Goal: Task Accomplishment & Management: Use online tool/utility

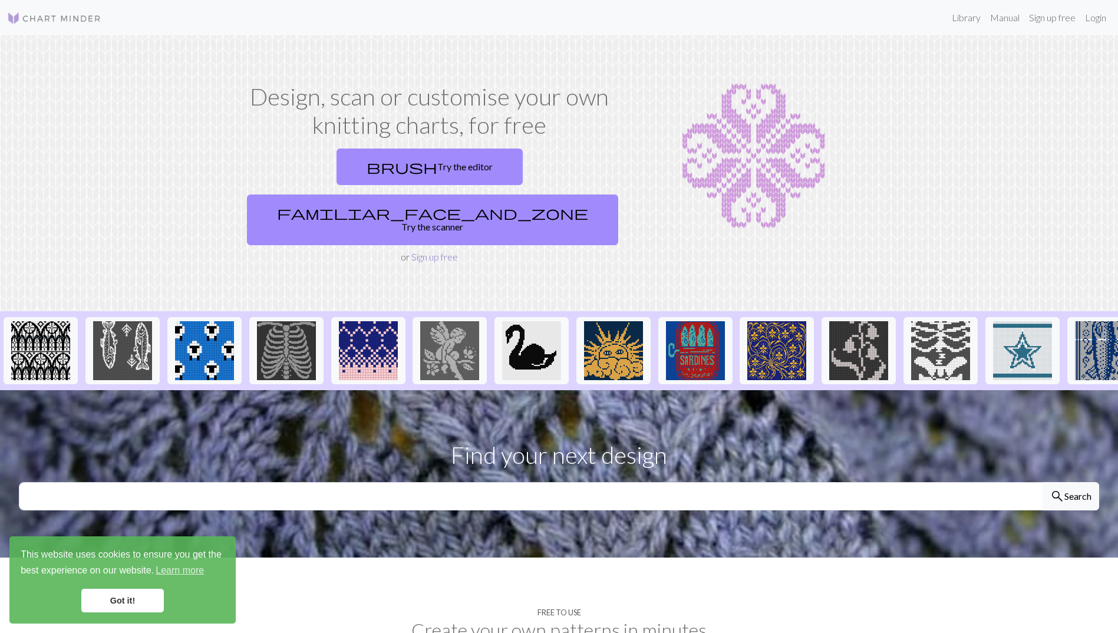
click at [444, 251] on link "Sign up free" at bounding box center [434, 256] width 47 height 11
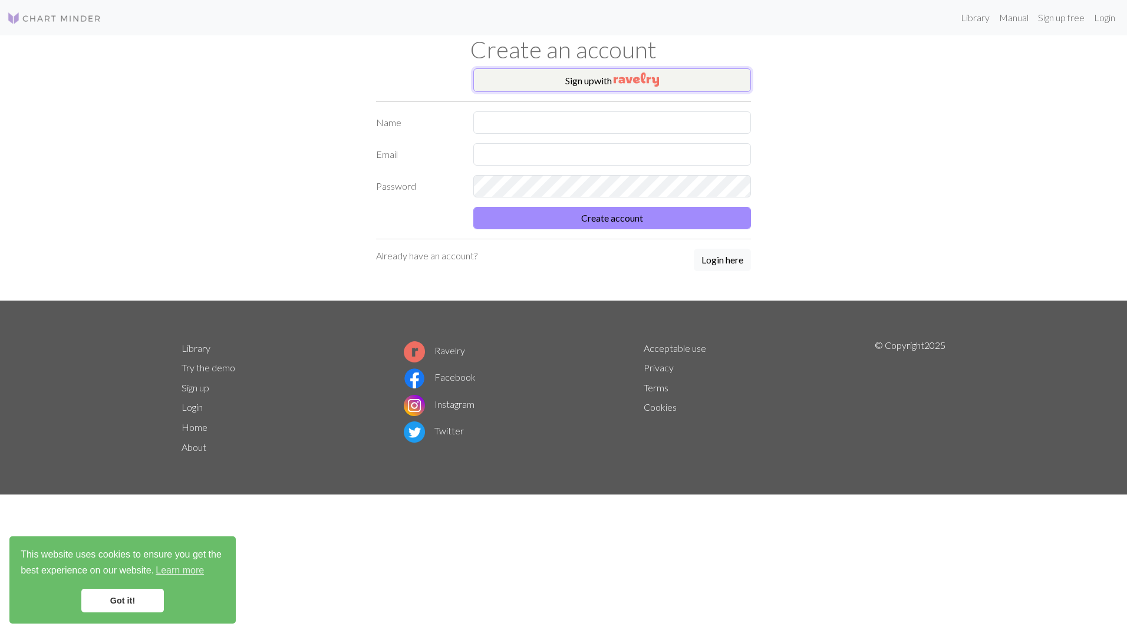
click at [581, 77] on button "Sign up with" at bounding box center [612, 80] width 278 height 24
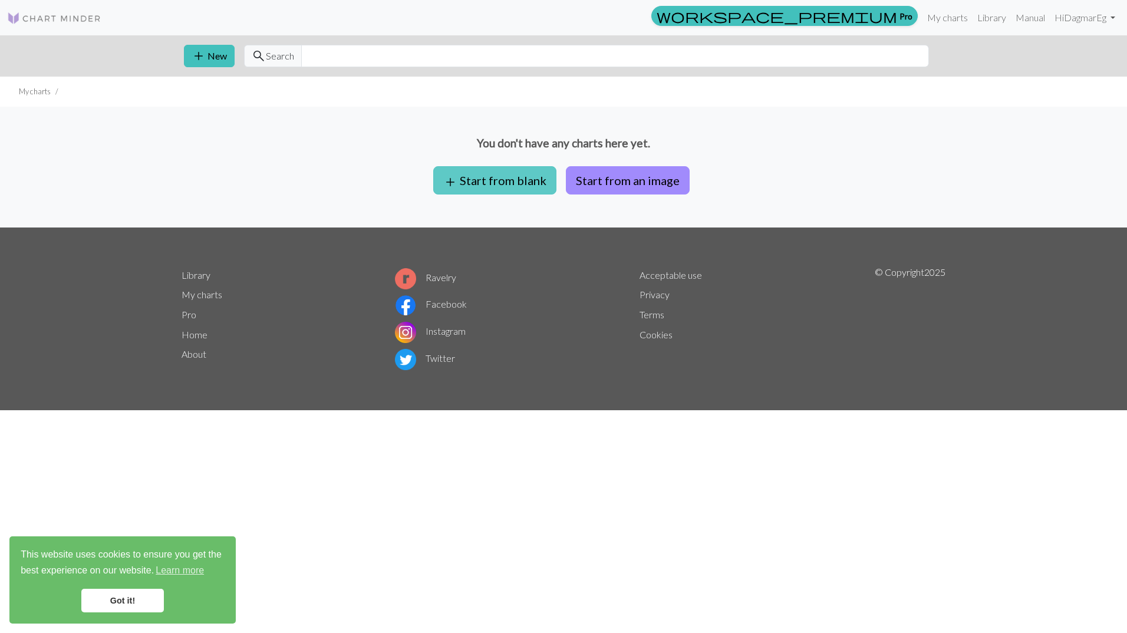
click at [490, 179] on button "add Start from blank" at bounding box center [494, 180] width 123 height 28
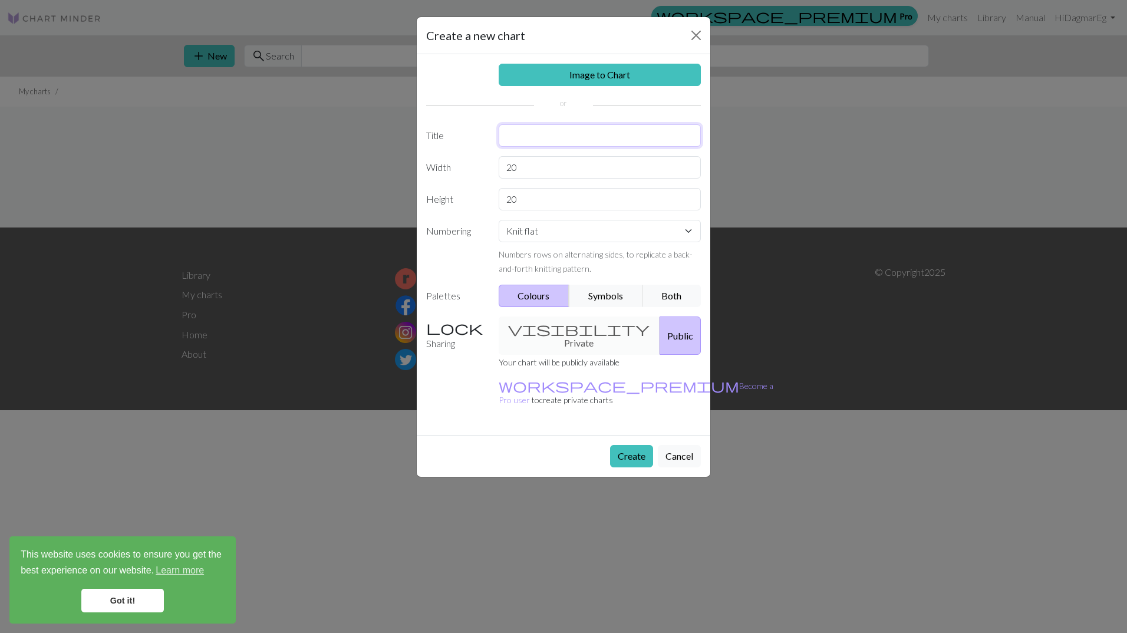
click at [515, 143] on input "text" at bounding box center [600, 135] width 203 height 22
type input "Camelia / Mauzy"
click at [515, 170] on input "20" at bounding box center [600, 167] width 203 height 22
drag, startPoint x: 542, startPoint y: 166, endPoint x: 393, endPoint y: 176, distance: 150.1
click at [393, 176] on div "Create a new chart Image to Chart Title Camelia / Mauzy Width 20 Height 20 Numb…" at bounding box center [563, 316] width 1127 height 633
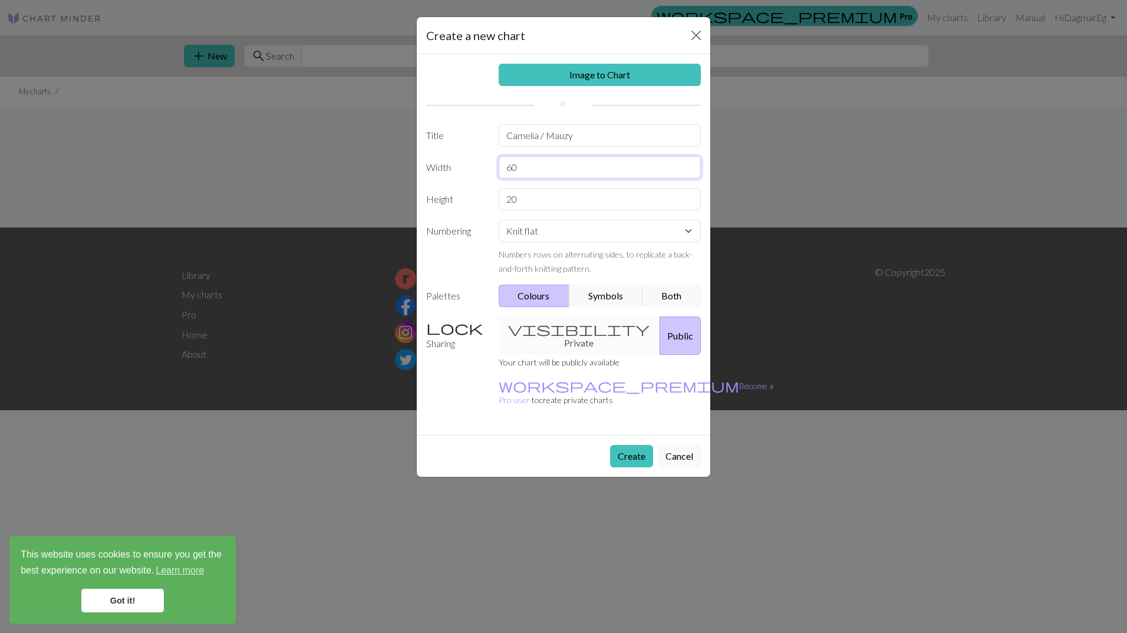
type input "60"
click at [476, 206] on div "Height 20" at bounding box center [563, 199] width 289 height 22
type input "60"
click at [539, 235] on select "Knit flat Knit in the round Lace knitting Cross stitch" at bounding box center [600, 231] width 203 height 22
select select "round"
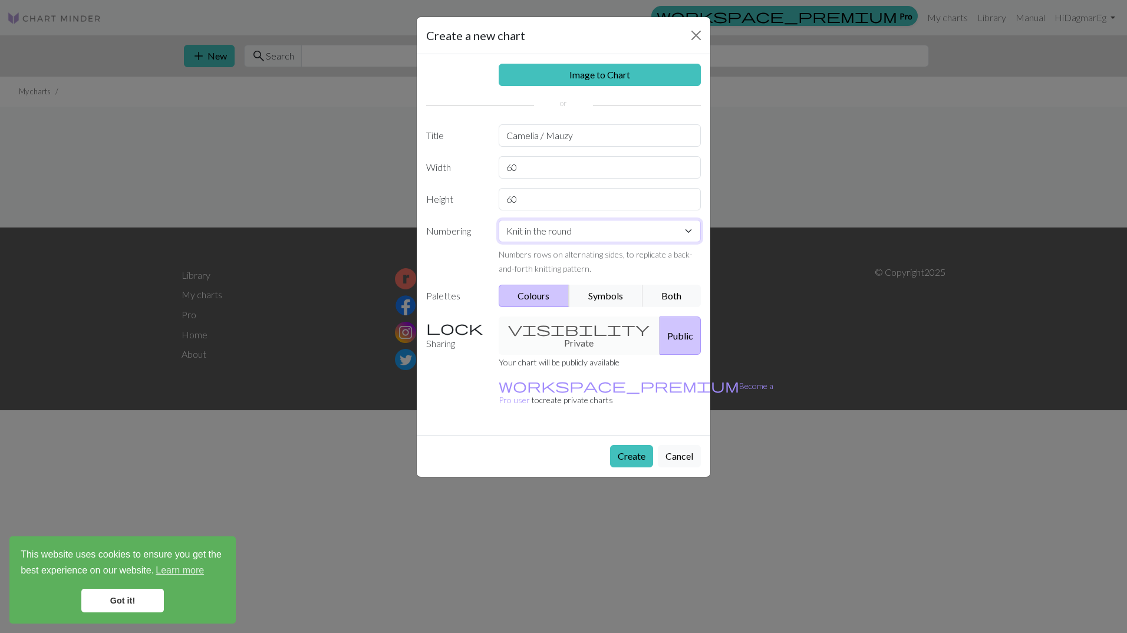
click at [499, 220] on select "Knit flat Knit in the round Lace knitting Cross stitch" at bounding box center [600, 231] width 203 height 22
click at [630, 445] on button "Create" at bounding box center [631, 456] width 43 height 22
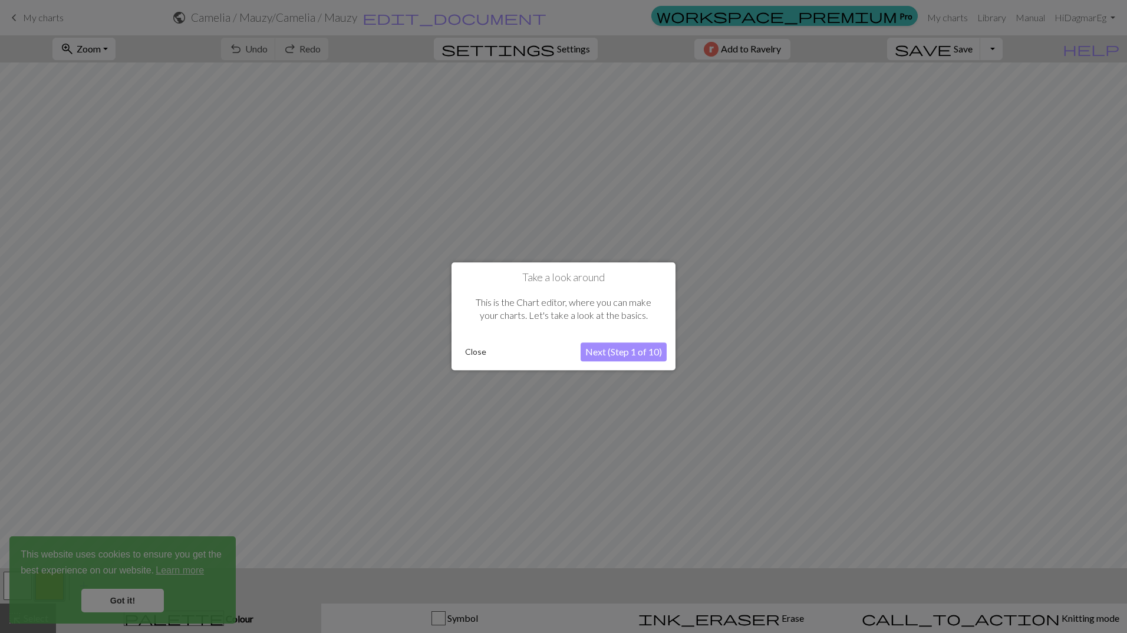
click at [620, 350] on button "Next (Step 1 of 10)" at bounding box center [624, 352] width 86 height 19
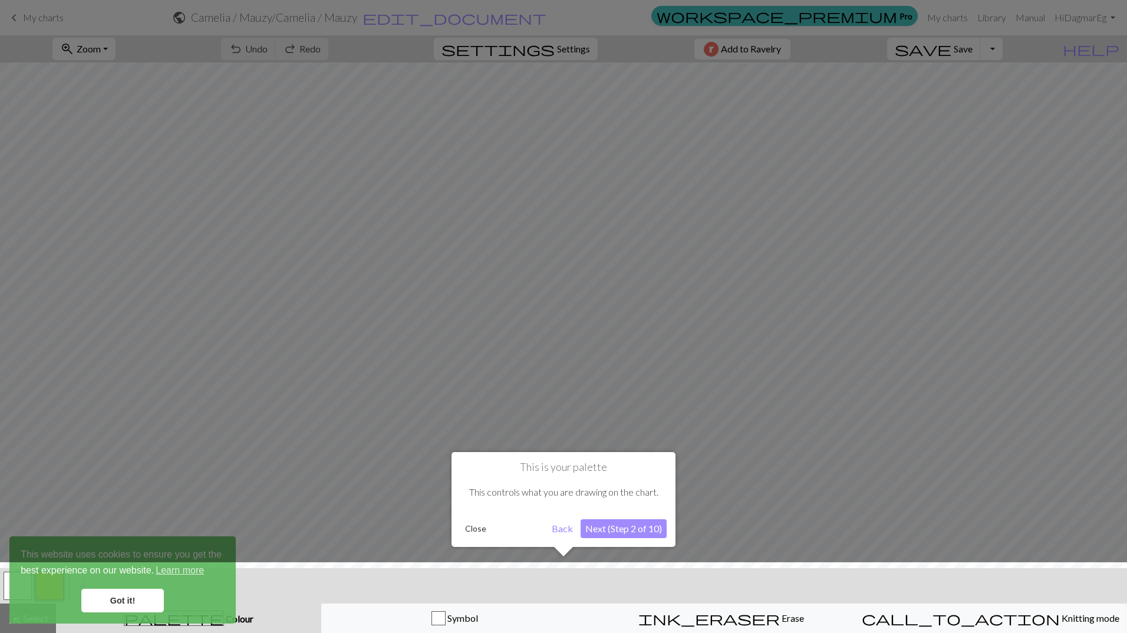
click at [595, 533] on button "Next (Step 2 of 10)" at bounding box center [624, 528] width 86 height 19
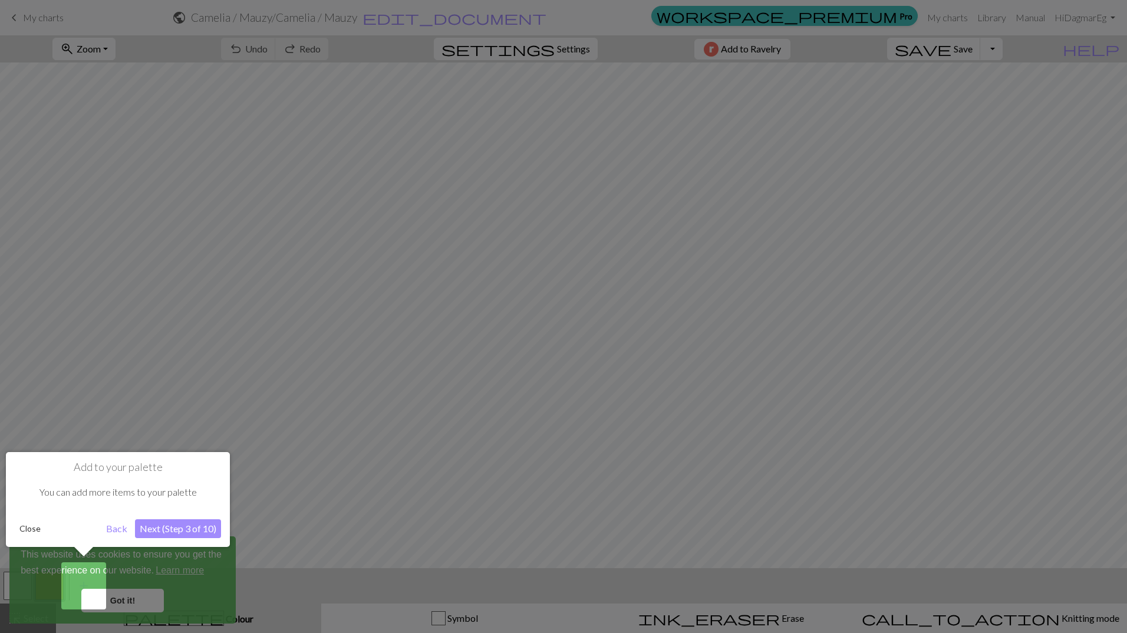
click at [176, 526] on button "Next (Step 3 of 10)" at bounding box center [178, 528] width 86 height 19
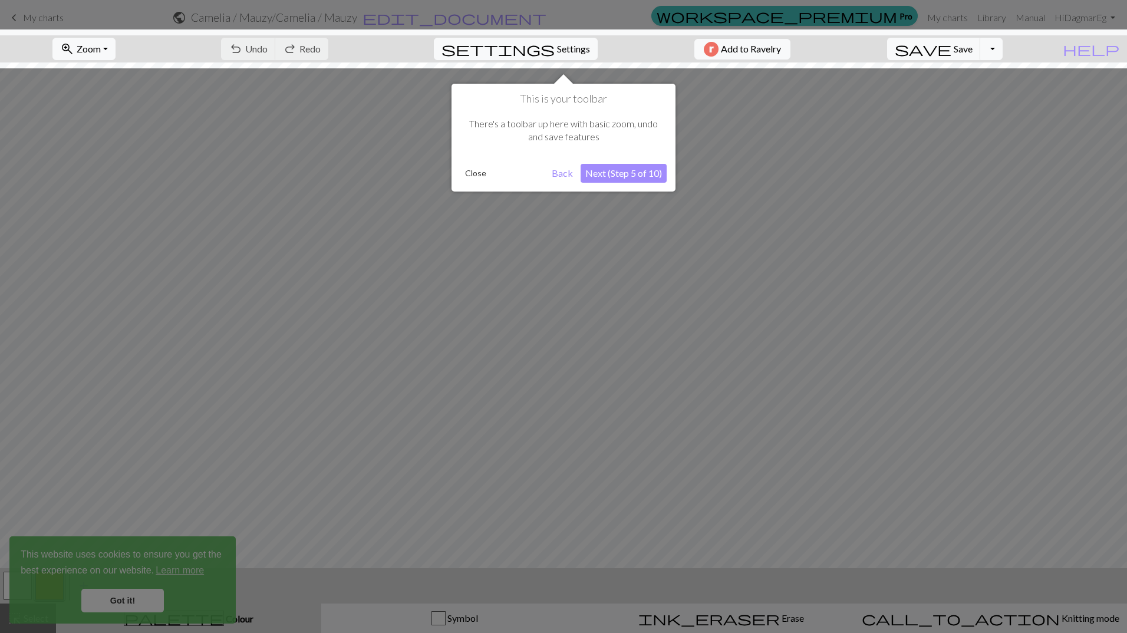
click at [601, 164] on button "Next (Step 5 of 10)" at bounding box center [624, 173] width 86 height 19
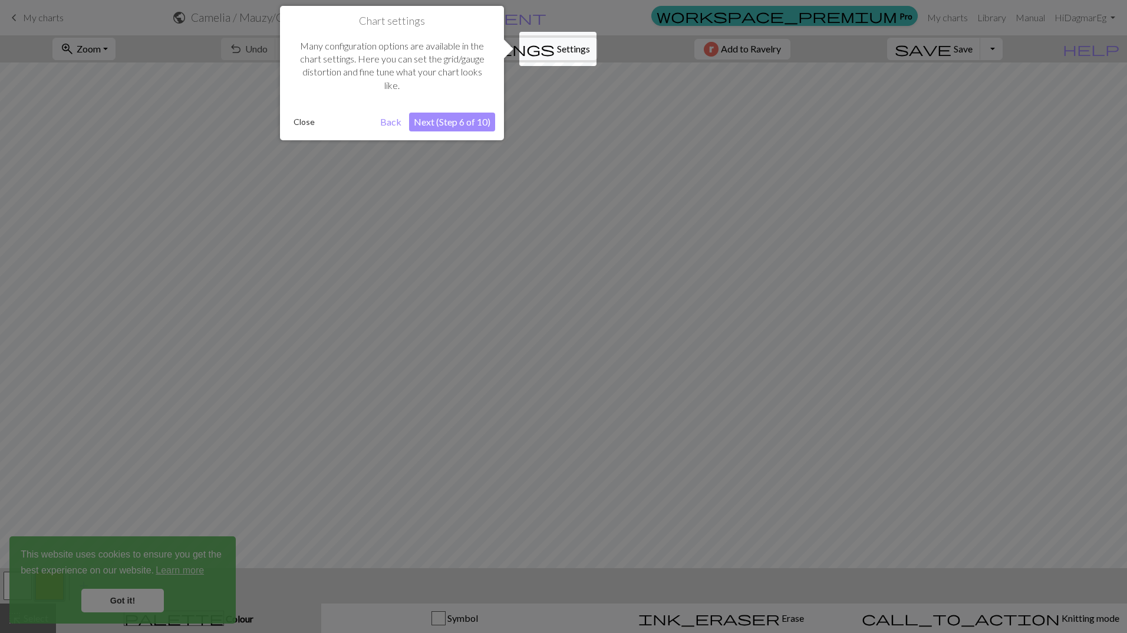
click at [426, 121] on button "Next (Step 6 of 10)" at bounding box center [452, 122] width 86 height 19
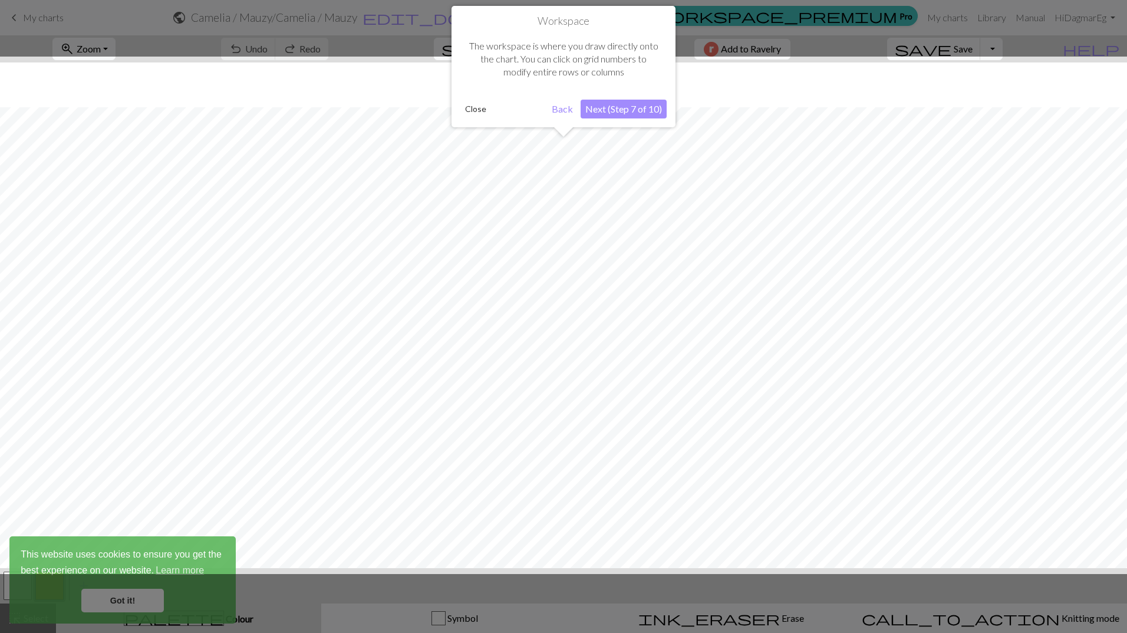
scroll to position [45, 0]
click at [630, 109] on button "Next (Step 7 of 10)" at bounding box center [624, 109] width 86 height 19
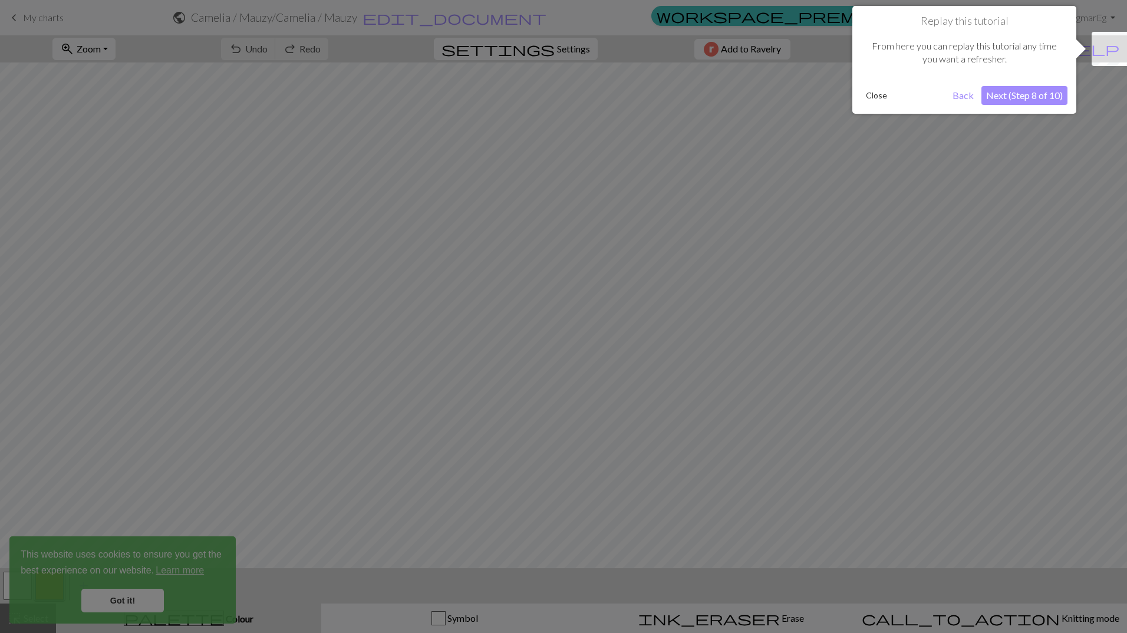
click at [1028, 98] on button "Next (Step 8 of 10)" at bounding box center [1025, 95] width 86 height 19
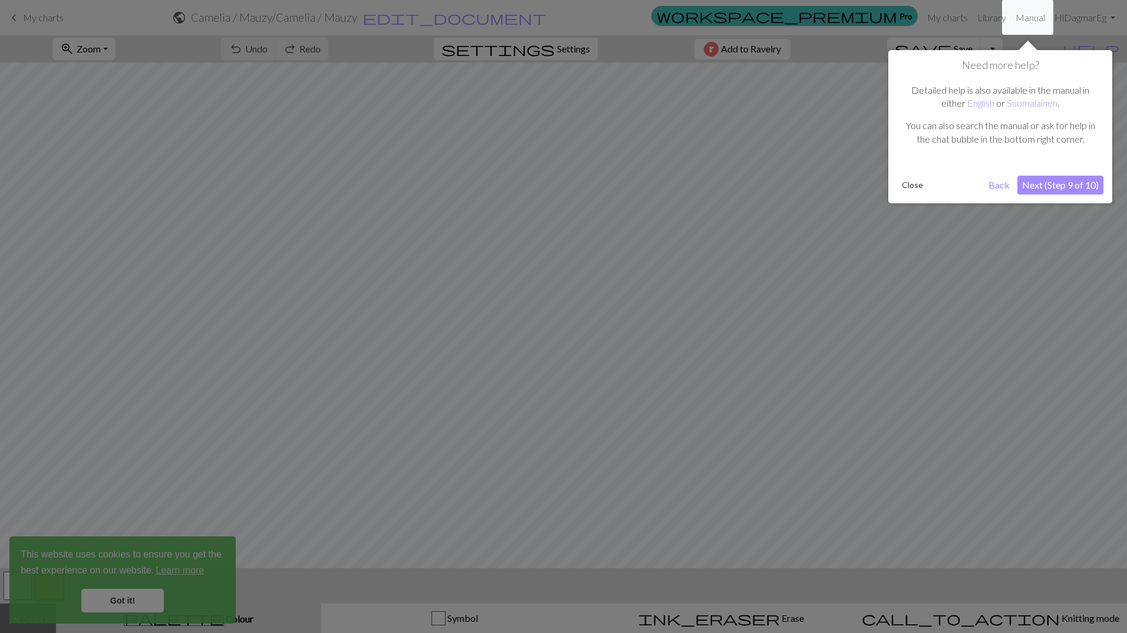
click at [1042, 192] on button "Next (Step 9 of 10)" at bounding box center [1060, 185] width 86 height 19
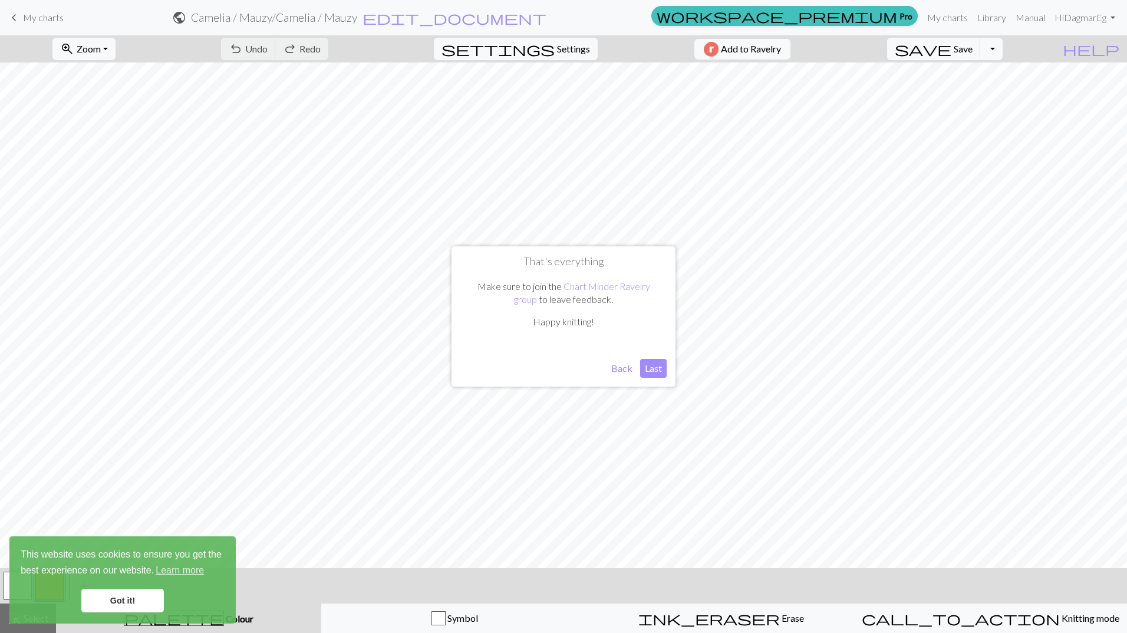
click at [625, 369] on button "Back" at bounding box center [622, 368] width 31 height 19
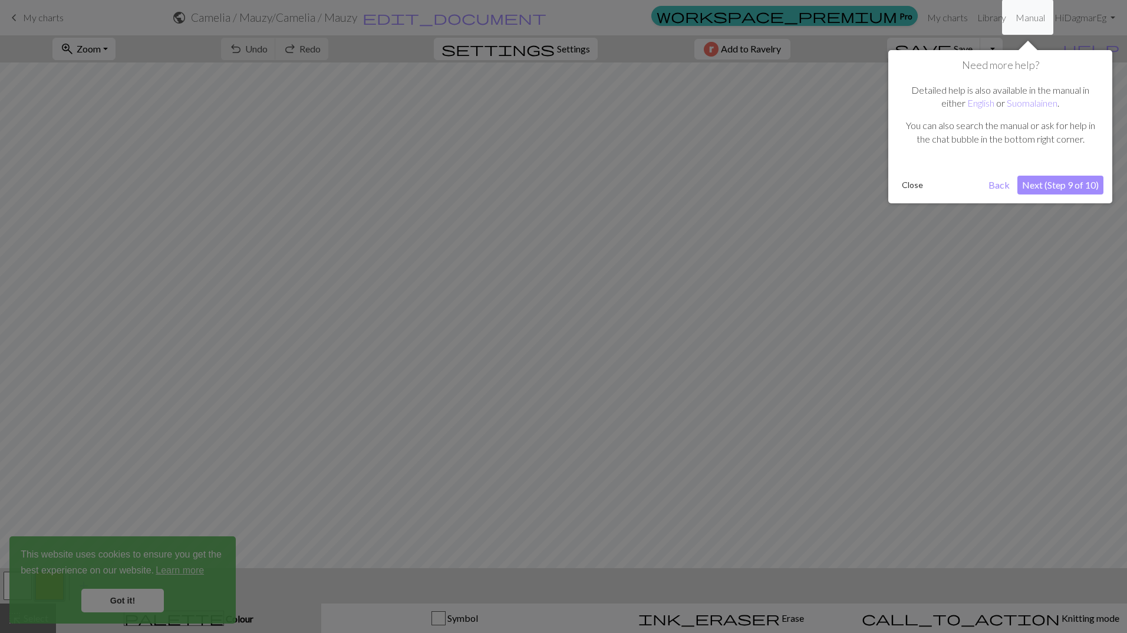
click at [1044, 183] on button "Next (Step 9 of 10)" at bounding box center [1060, 185] width 86 height 19
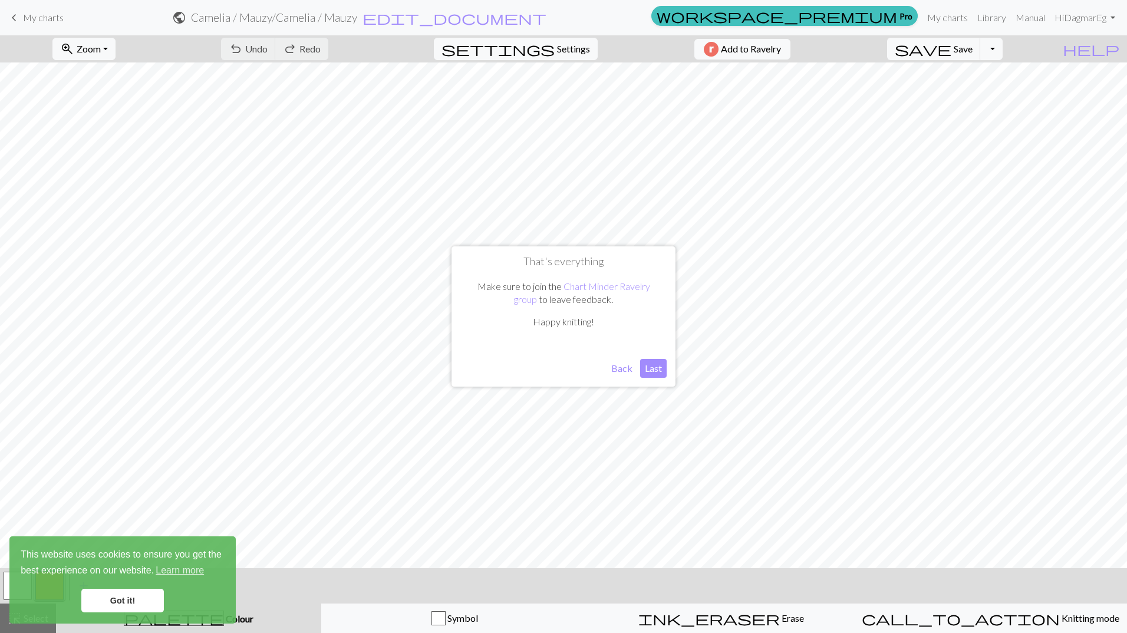
click at [648, 365] on button "Last" at bounding box center [653, 368] width 27 height 19
click at [268, 48] on span "Undo" at bounding box center [256, 48] width 22 height 11
click at [268, 49] on span "Undo" at bounding box center [256, 48] width 22 height 11
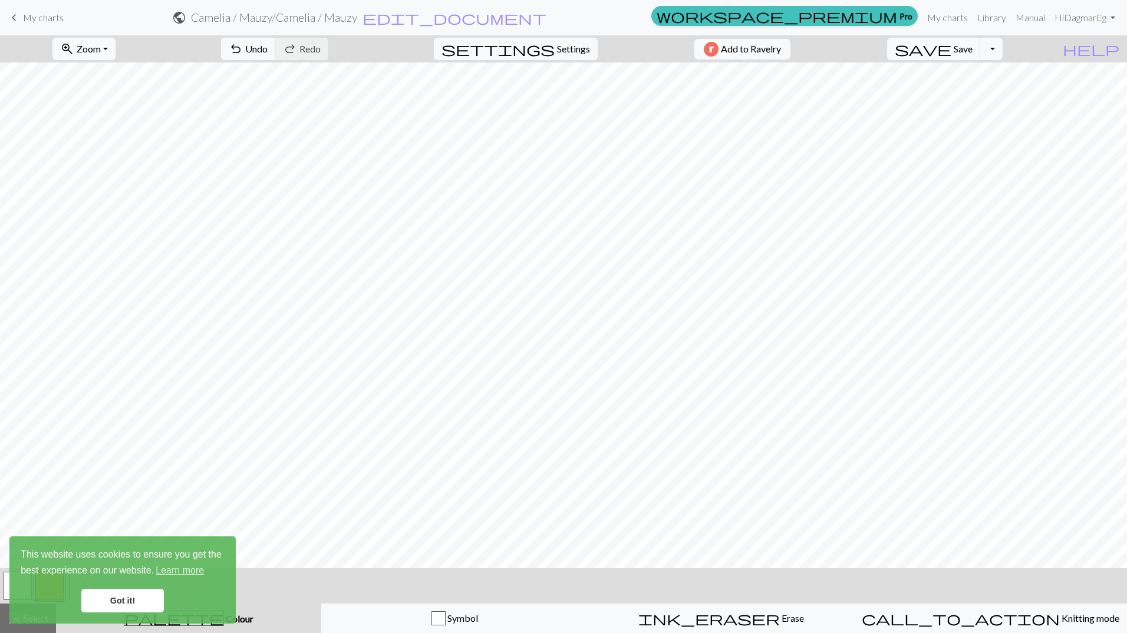
click at [143, 604] on link "Got it!" at bounding box center [122, 601] width 83 height 24
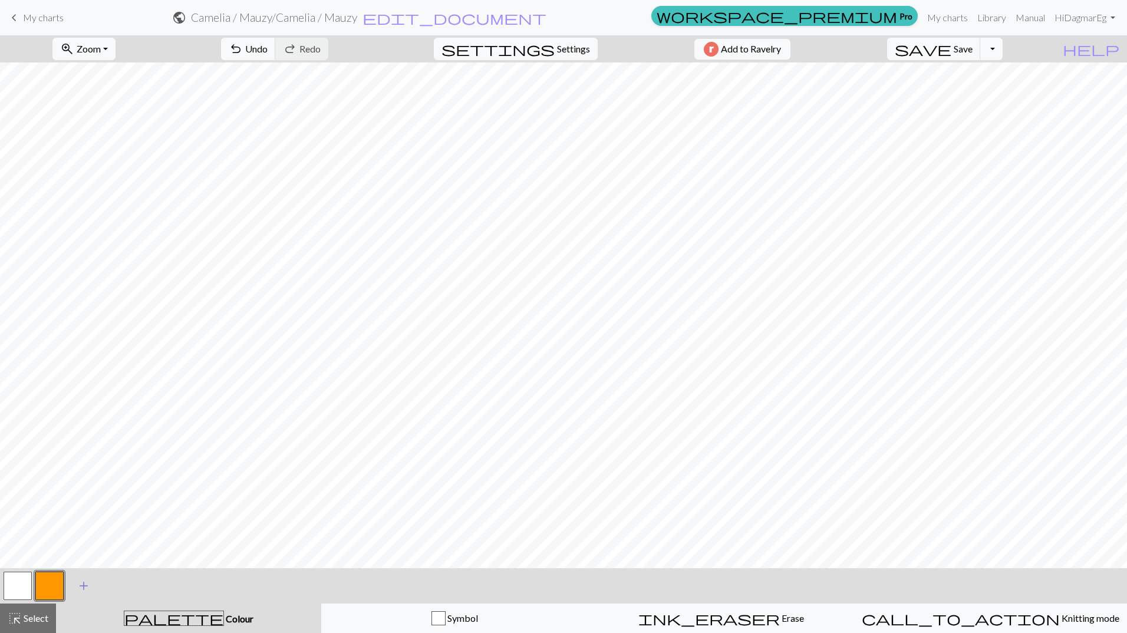
click at [80, 589] on span "add" at bounding box center [84, 586] width 14 height 17
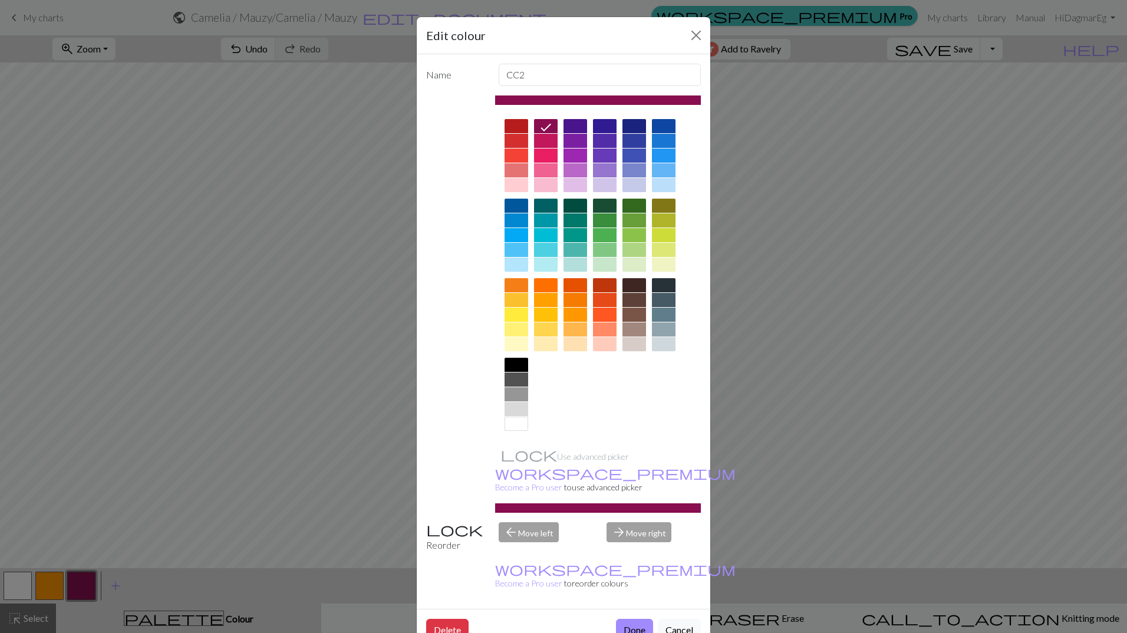
click at [635, 208] on div at bounding box center [635, 206] width 24 height 14
click at [630, 619] on button "Done" at bounding box center [634, 630] width 37 height 22
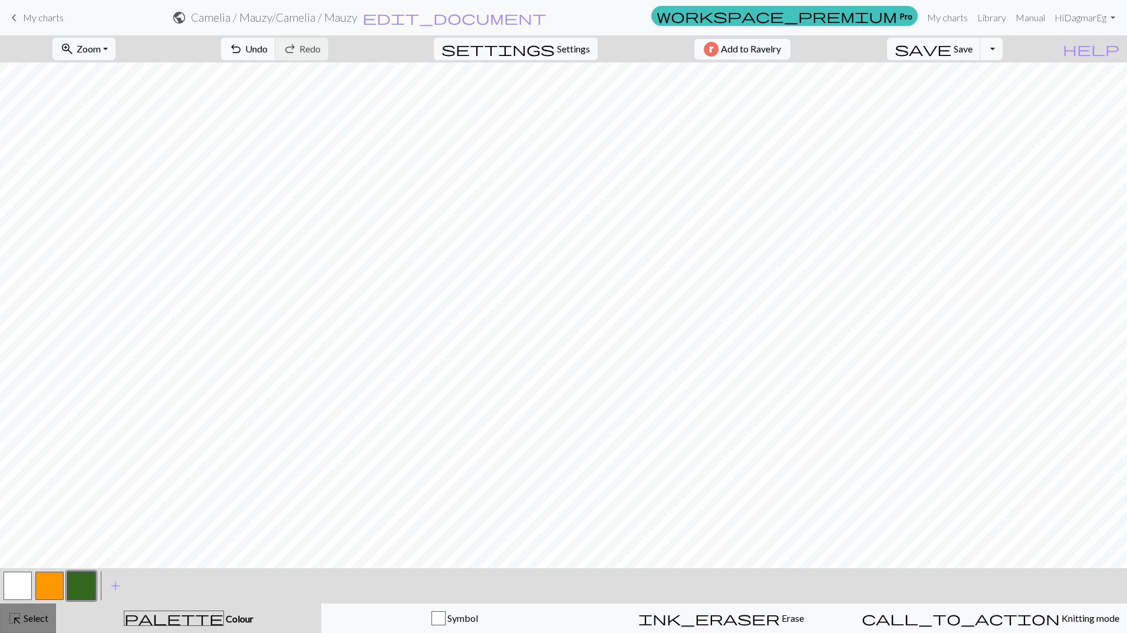
click at [11, 620] on span "highlight_alt" at bounding box center [15, 618] width 14 height 17
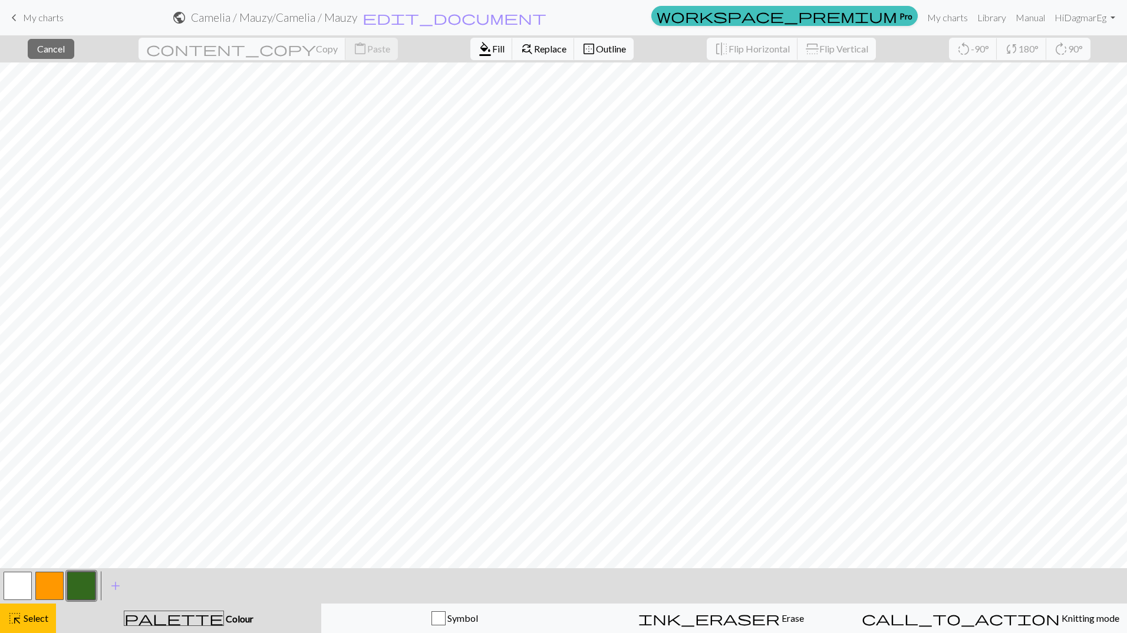
click at [35, 618] on span "Select" at bounding box center [35, 617] width 27 height 11
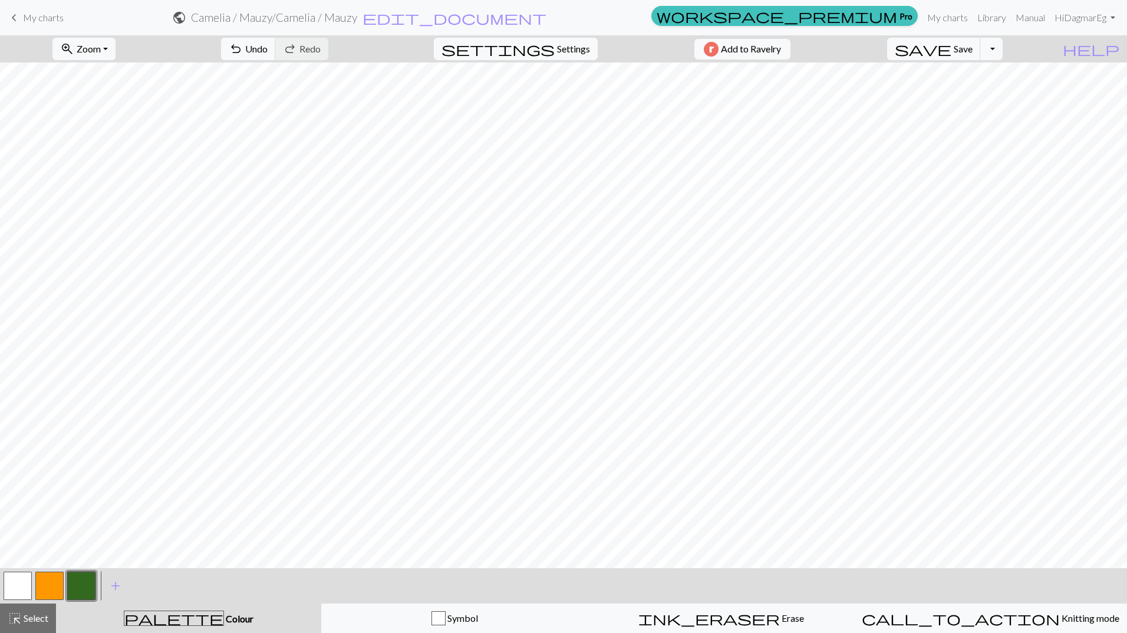
click at [186, 587] on div "< > add Add a colour" at bounding box center [563, 585] width 1127 height 35
click at [55, 582] on button "button" at bounding box center [49, 586] width 28 height 28
click at [47, 592] on button "button" at bounding box center [49, 586] width 28 height 28
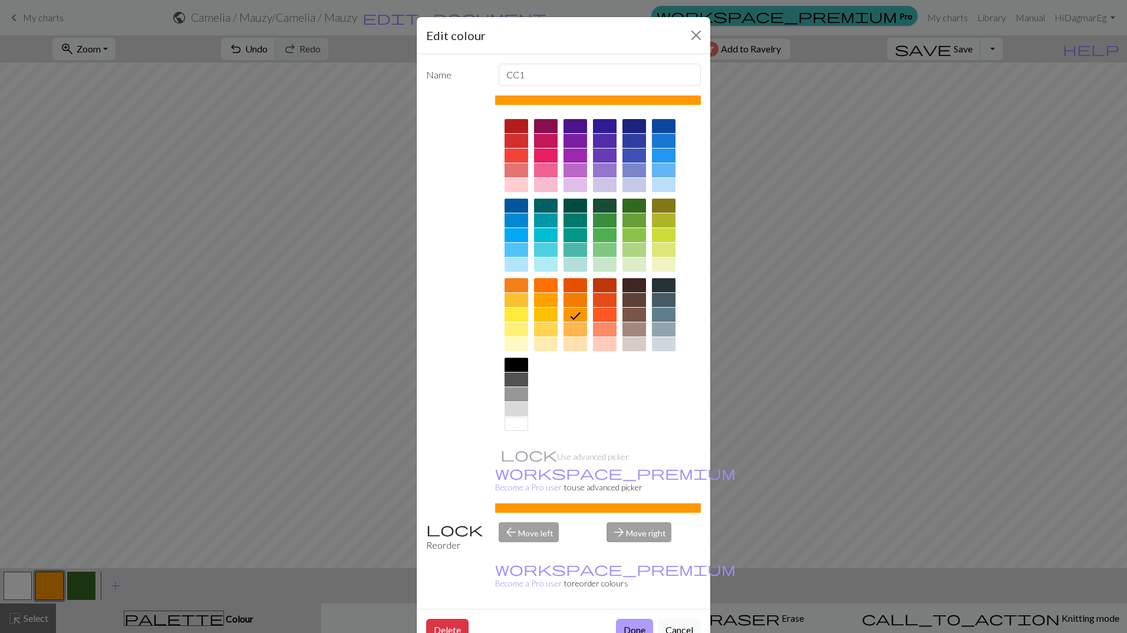
click at [619, 619] on button "Done" at bounding box center [634, 630] width 37 height 22
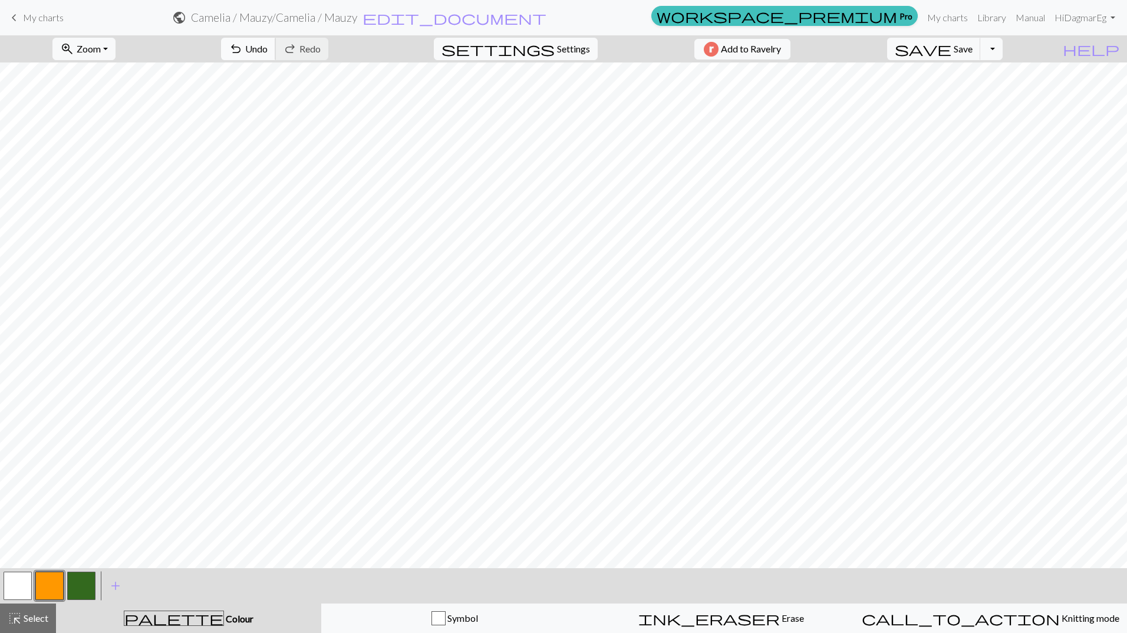
click at [268, 48] on span "Undo" at bounding box center [256, 48] width 22 height 11
click at [243, 47] on span "undo" at bounding box center [236, 49] width 14 height 17
click at [546, 17] on span "edit_document" at bounding box center [455, 17] width 184 height 17
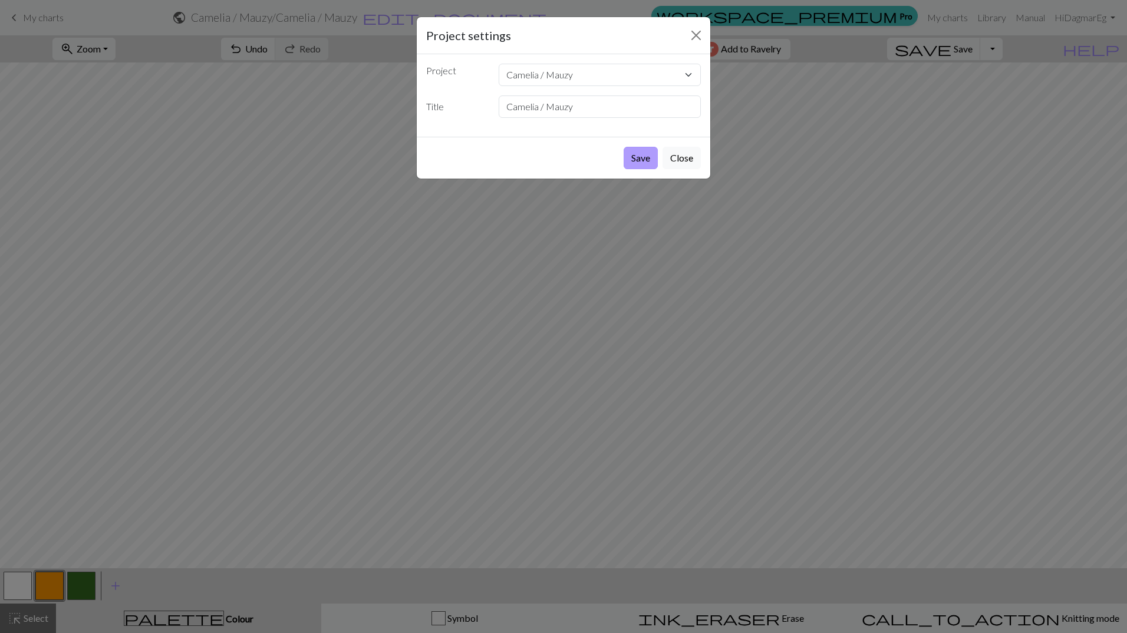
click at [654, 160] on button "Save" at bounding box center [641, 158] width 34 height 22
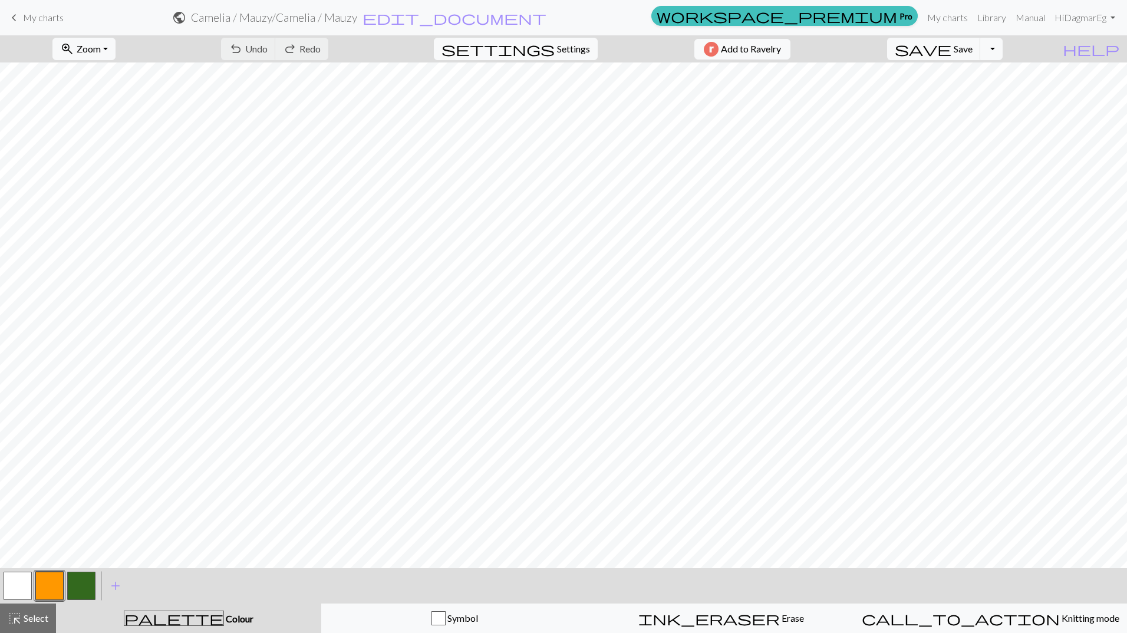
click at [77, 592] on button "button" at bounding box center [81, 586] width 28 height 28
click at [80, 588] on button "button" at bounding box center [81, 586] width 28 height 28
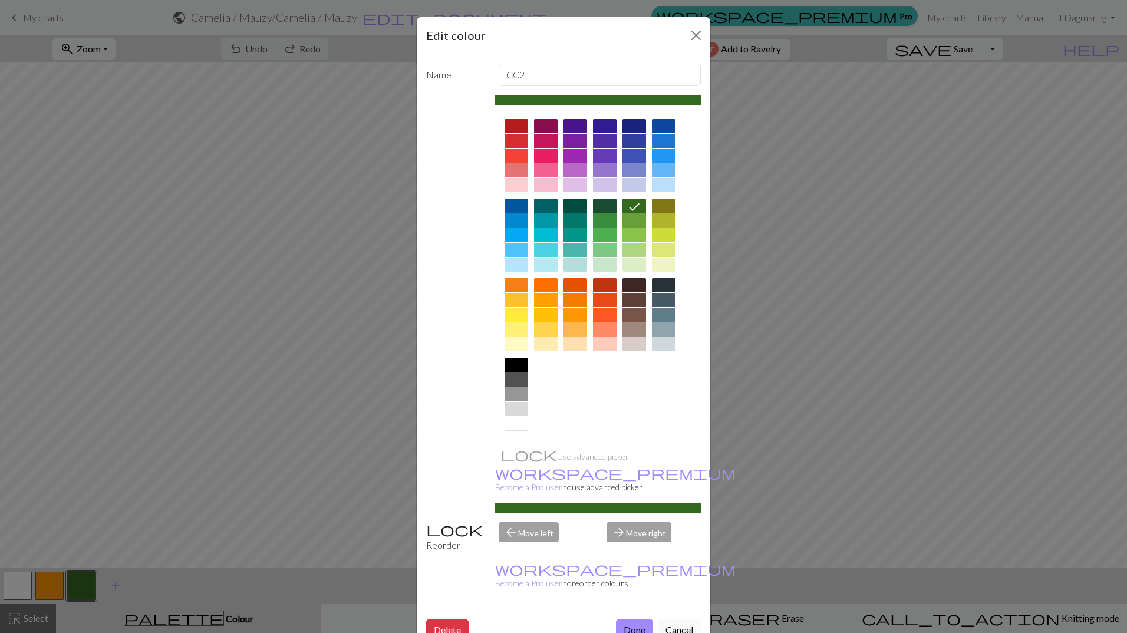
click at [641, 205] on div at bounding box center [636, 206] width 19 height 15
drag, startPoint x: 624, startPoint y: 582, endPoint x: 632, endPoint y: 584, distance: 8.4
click at [627, 619] on button "Done" at bounding box center [634, 630] width 37 height 22
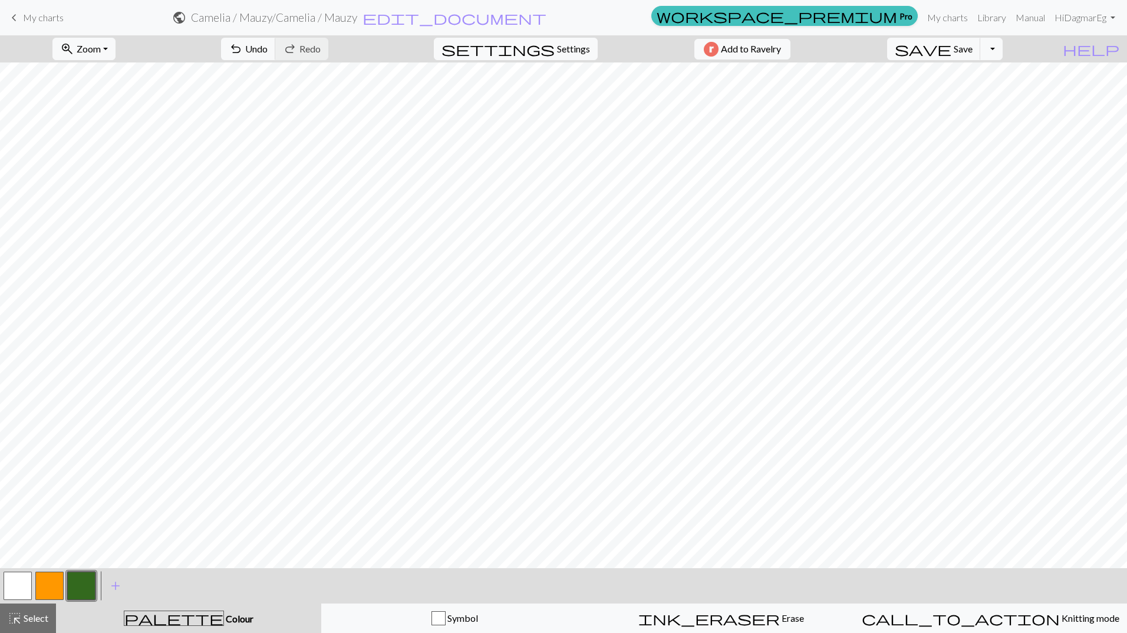
click at [50, 591] on button "button" at bounding box center [49, 586] width 28 height 28
click at [49, 591] on button "button" at bounding box center [49, 586] width 28 height 28
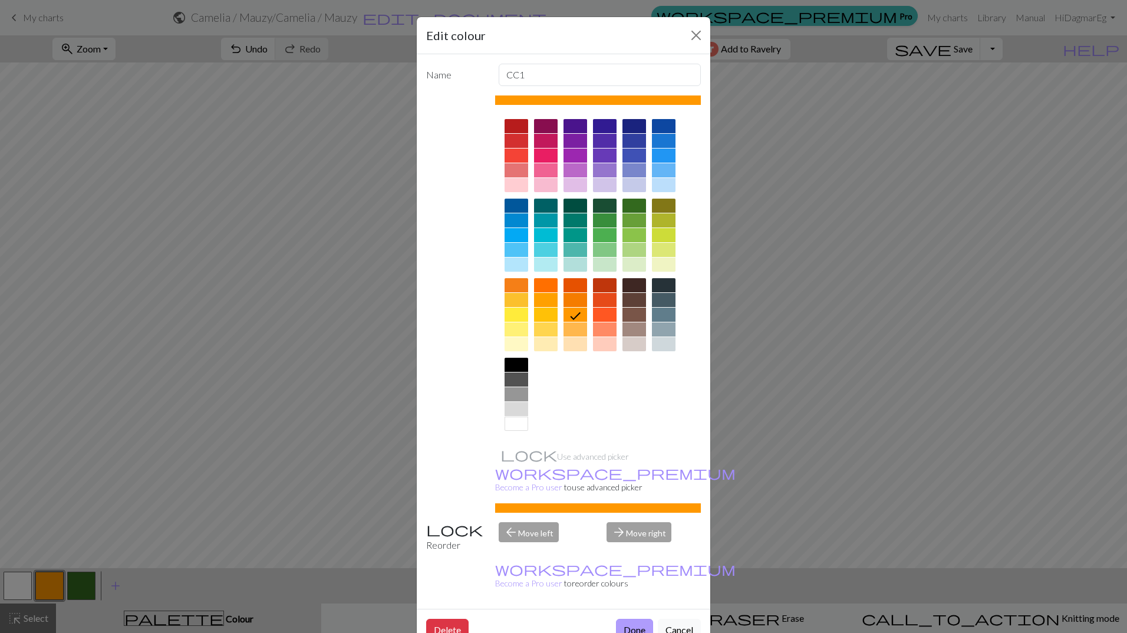
click at [632, 619] on button "Done" at bounding box center [634, 630] width 37 height 22
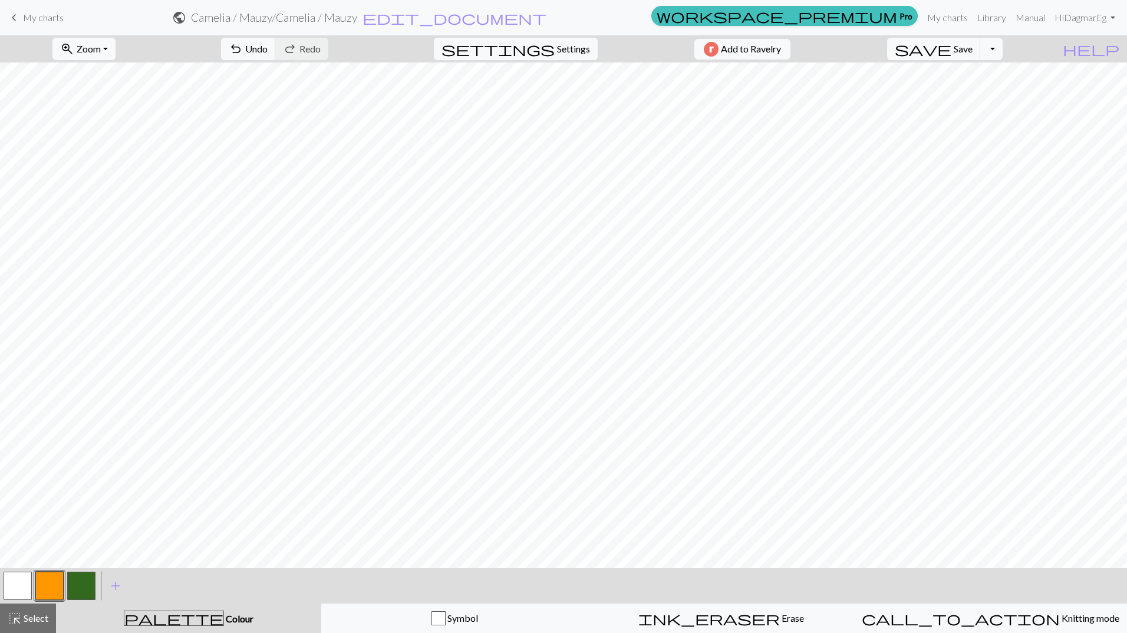
click at [76, 594] on button "button" at bounding box center [81, 586] width 28 height 28
click at [88, 585] on button "button" at bounding box center [81, 586] width 28 height 28
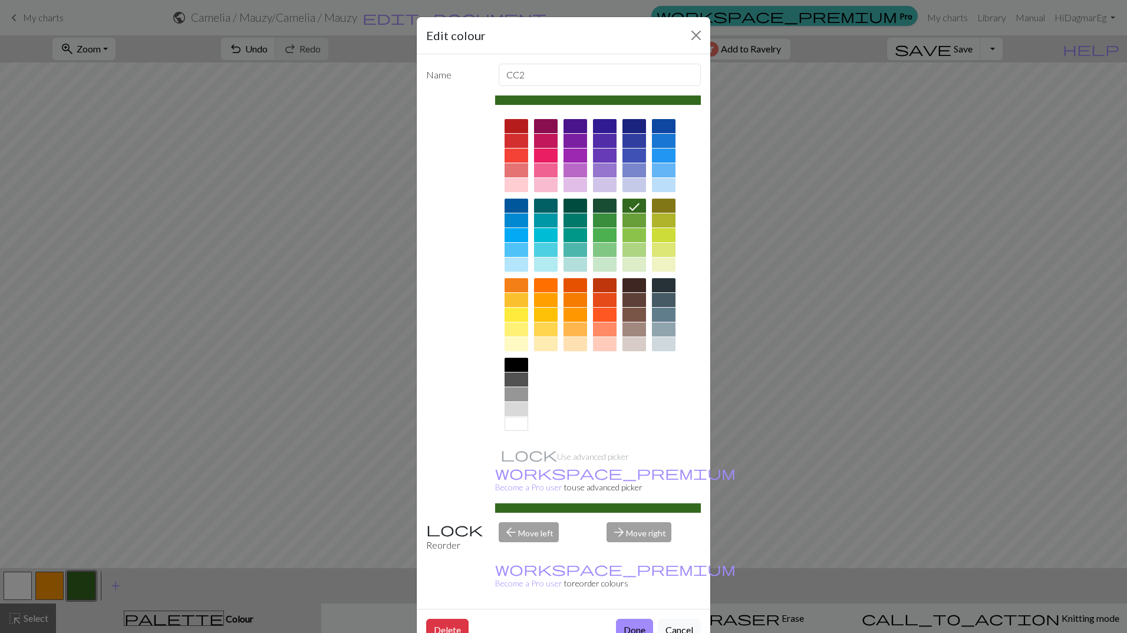
click at [89, 588] on div "Edit colour Name CC2 Use advanced picker workspace_premium Become a Pro user to…" at bounding box center [563, 316] width 1127 height 633
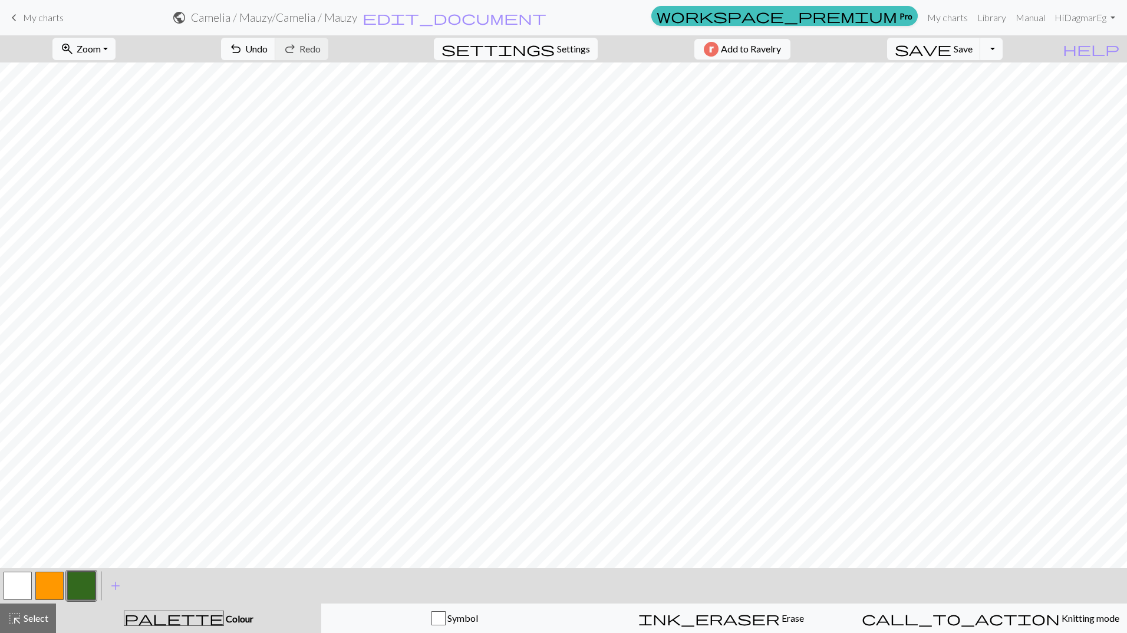
click at [89, 588] on button "button" at bounding box center [81, 586] width 28 height 28
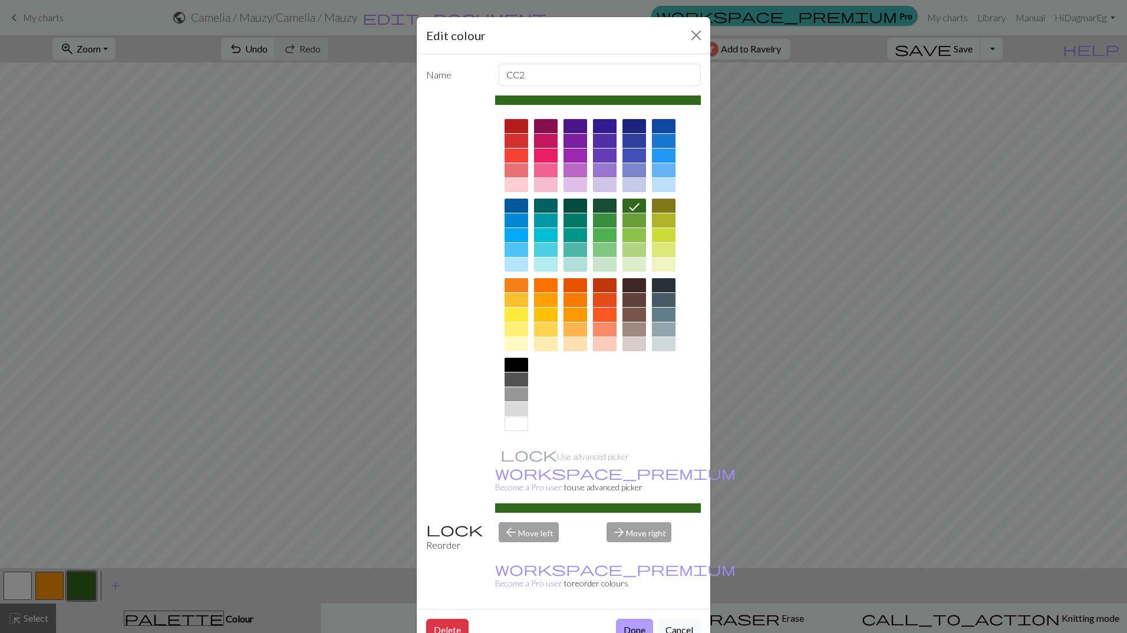
click at [635, 619] on button "Done" at bounding box center [634, 630] width 37 height 22
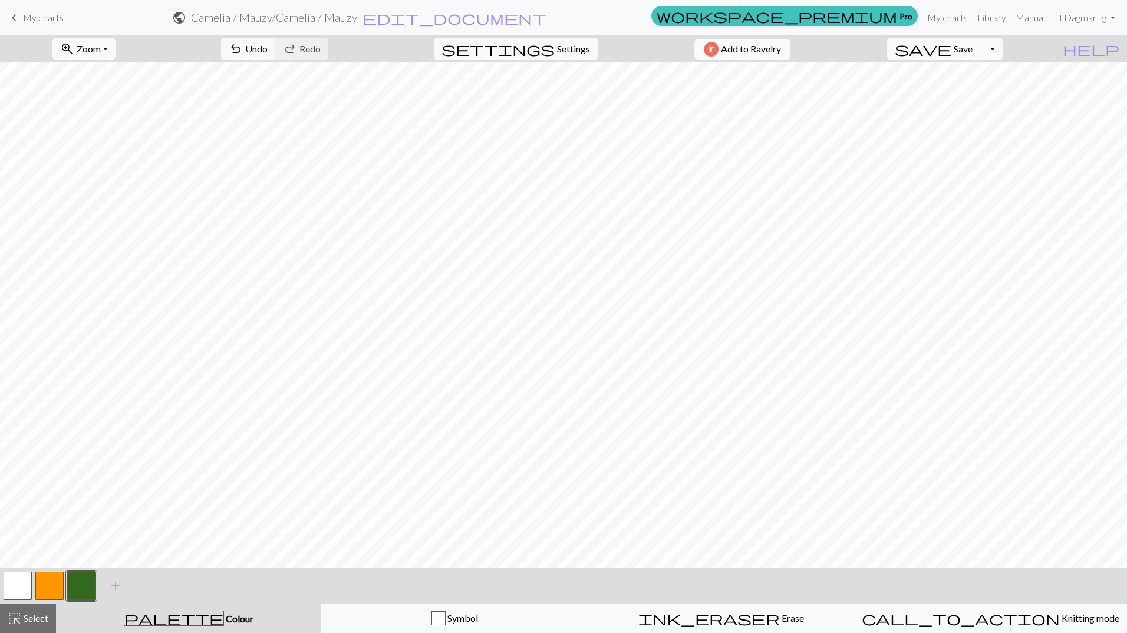
click at [55, 588] on button "button" at bounding box center [49, 586] width 28 height 28
click at [328, 55] on button "redo Redo Redo" at bounding box center [301, 49] width 53 height 22
click at [74, 585] on button "button" at bounding box center [81, 586] width 28 height 28
drag, startPoint x: 58, startPoint y: 584, endPoint x: 67, endPoint y: 584, distance: 8.8
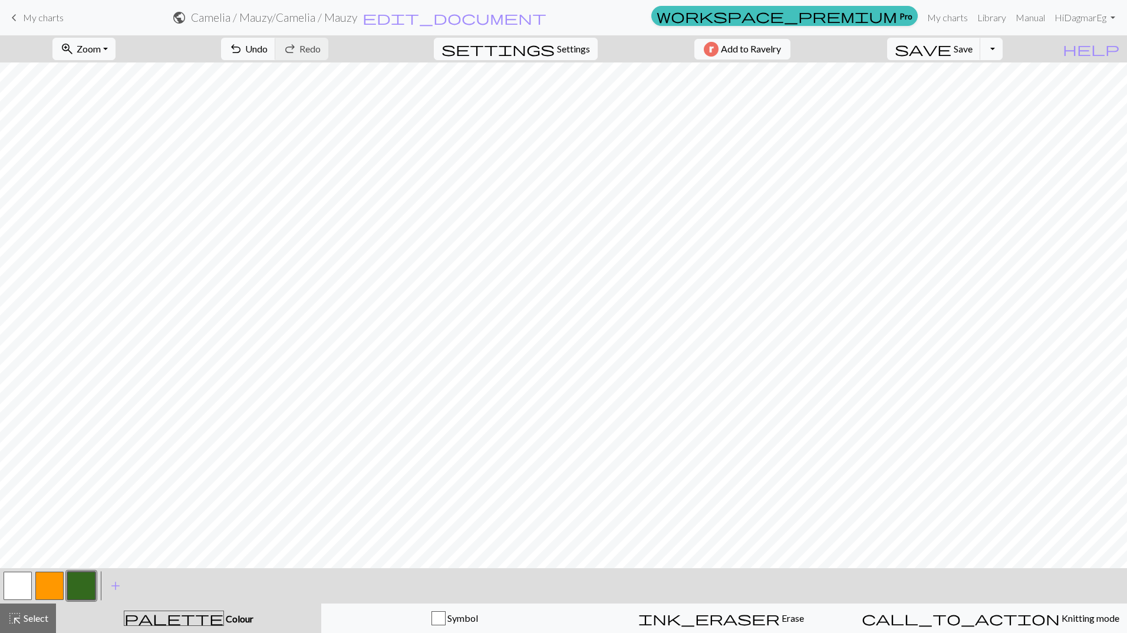
click at [61, 584] on button "button" at bounding box center [49, 586] width 28 height 28
click at [87, 583] on button "button" at bounding box center [81, 586] width 28 height 28
click at [11, 619] on span "highlight_alt" at bounding box center [15, 618] width 14 height 17
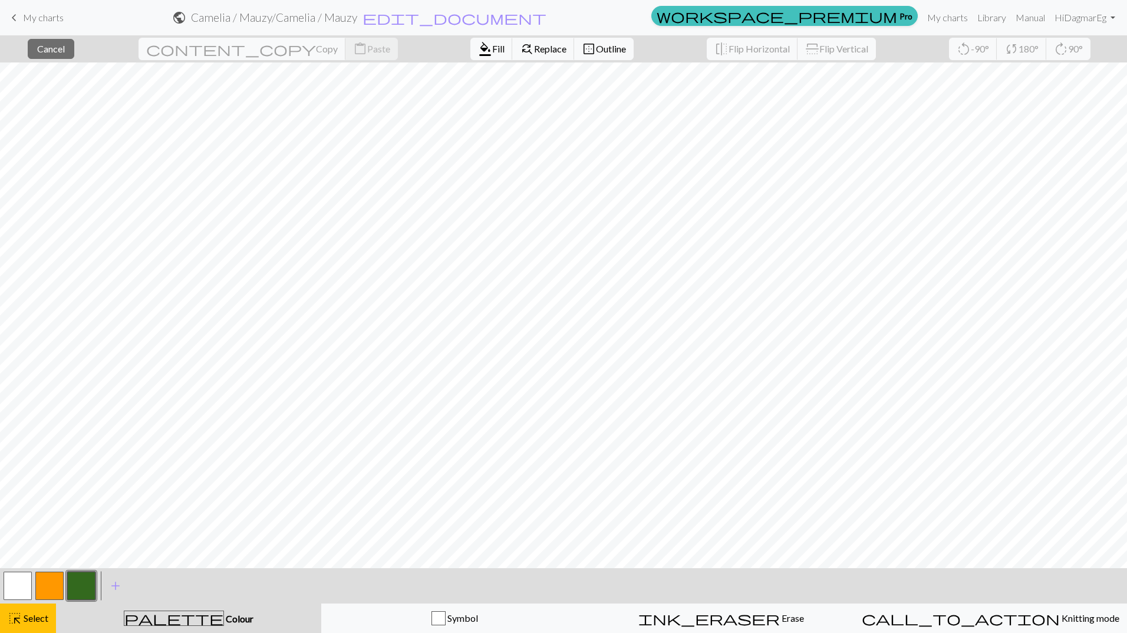
drag, startPoint x: 34, startPoint y: 615, endPoint x: 37, endPoint y: 589, distance: 25.5
click at [34, 614] on span "Select" at bounding box center [35, 617] width 27 height 11
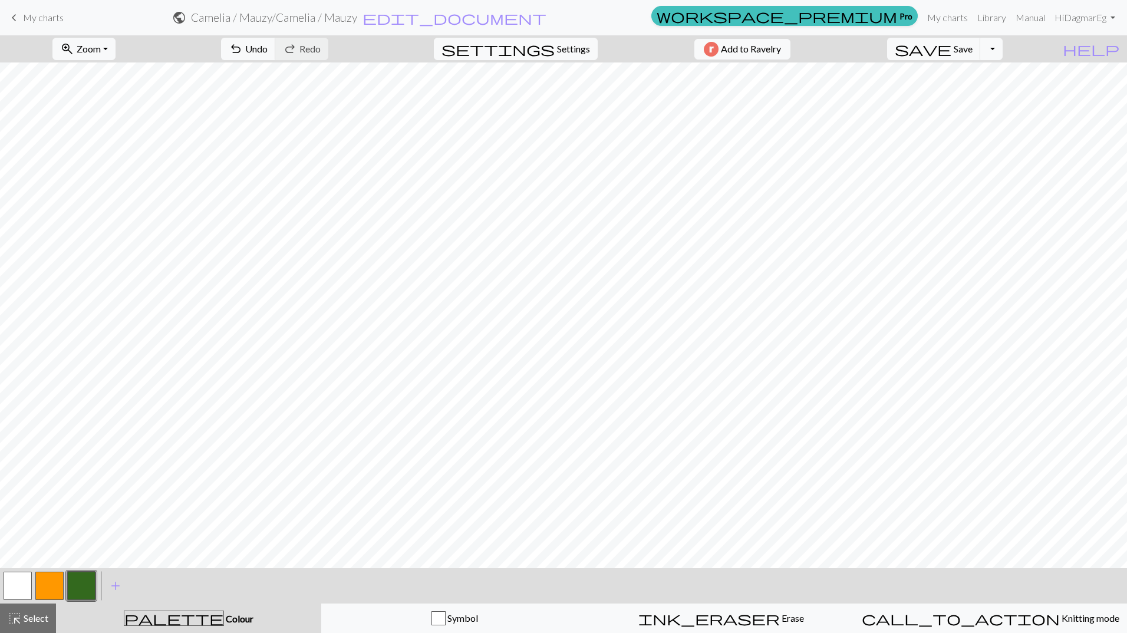
drag, startPoint x: 48, startPoint y: 592, endPoint x: 84, endPoint y: 569, distance: 42.2
click at [48, 591] on button "button" at bounding box center [49, 586] width 28 height 28
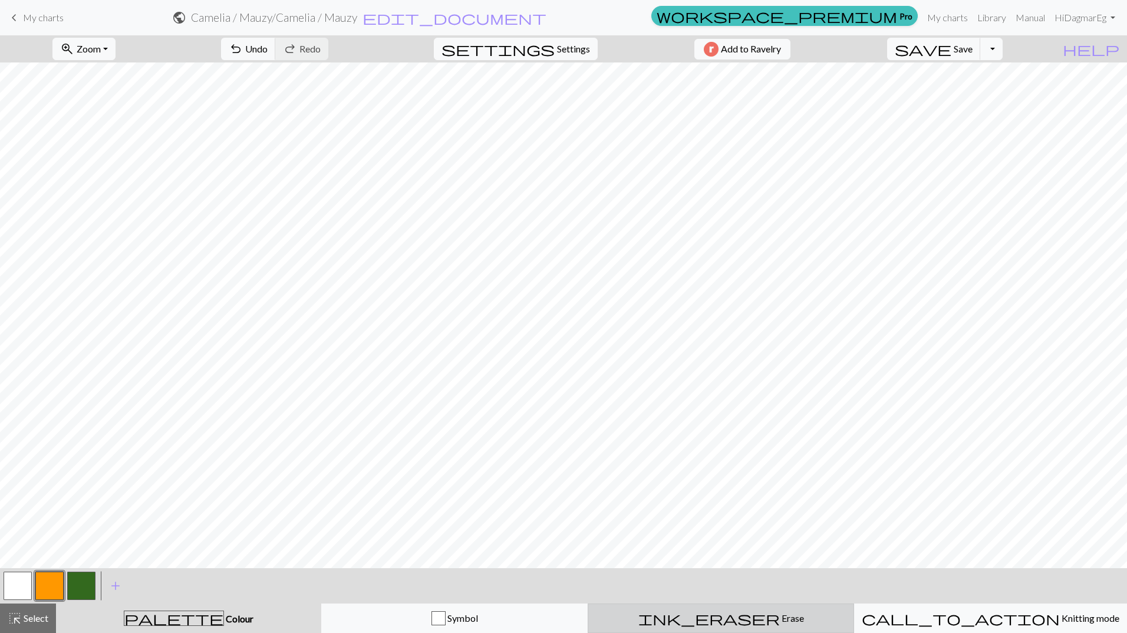
drag, startPoint x: 714, startPoint y: 617, endPoint x: 722, endPoint y: 608, distance: 12.2
click at [716, 615] on span "ink_eraser" at bounding box center [708, 618] width 141 height 17
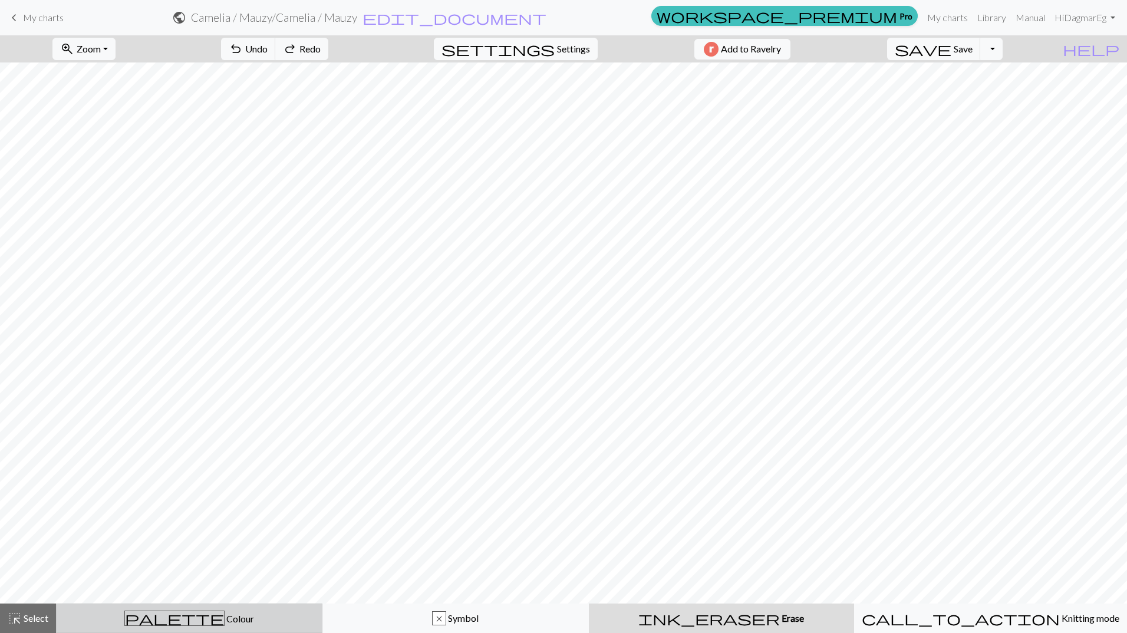
drag, startPoint x: 204, startPoint y: 619, endPoint x: 124, endPoint y: 623, distance: 80.2
click at [225, 619] on span "Colour" at bounding box center [239, 618] width 29 height 11
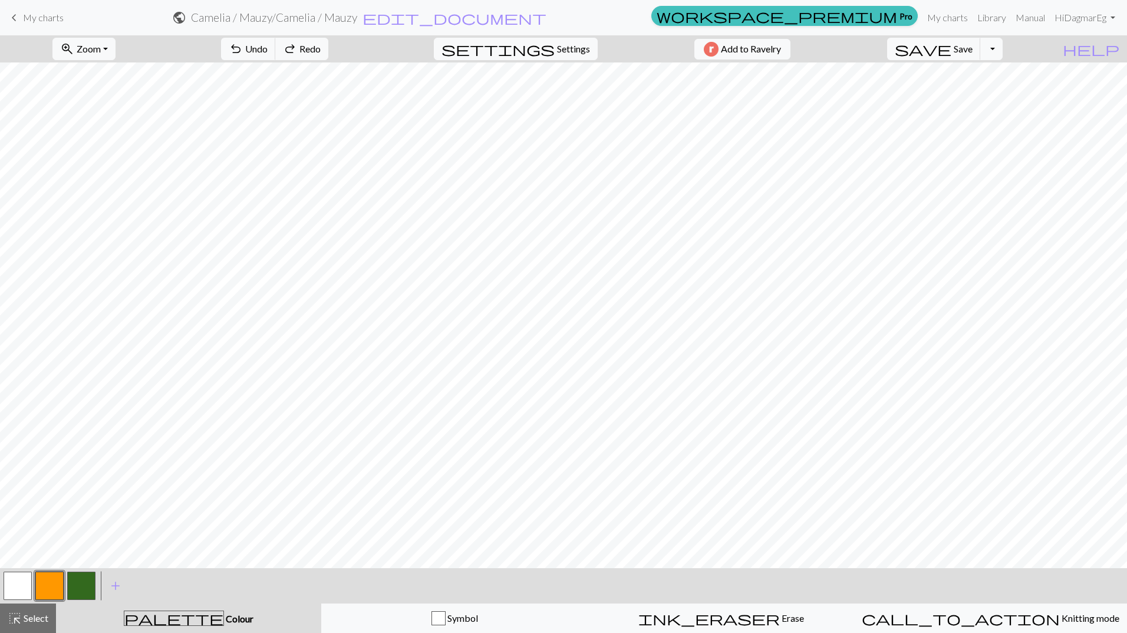
click at [83, 587] on button "button" at bounding box center [81, 586] width 28 height 28
click at [41, 593] on button "button" at bounding box center [49, 586] width 28 height 28
click at [321, 50] on span "Redo" at bounding box center [309, 48] width 21 height 11
click at [76, 590] on button "button" at bounding box center [81, 586] width 28 height 28
click at [557, 46] on span "Settings" at bounding box center [573, 49] width 33 height 14
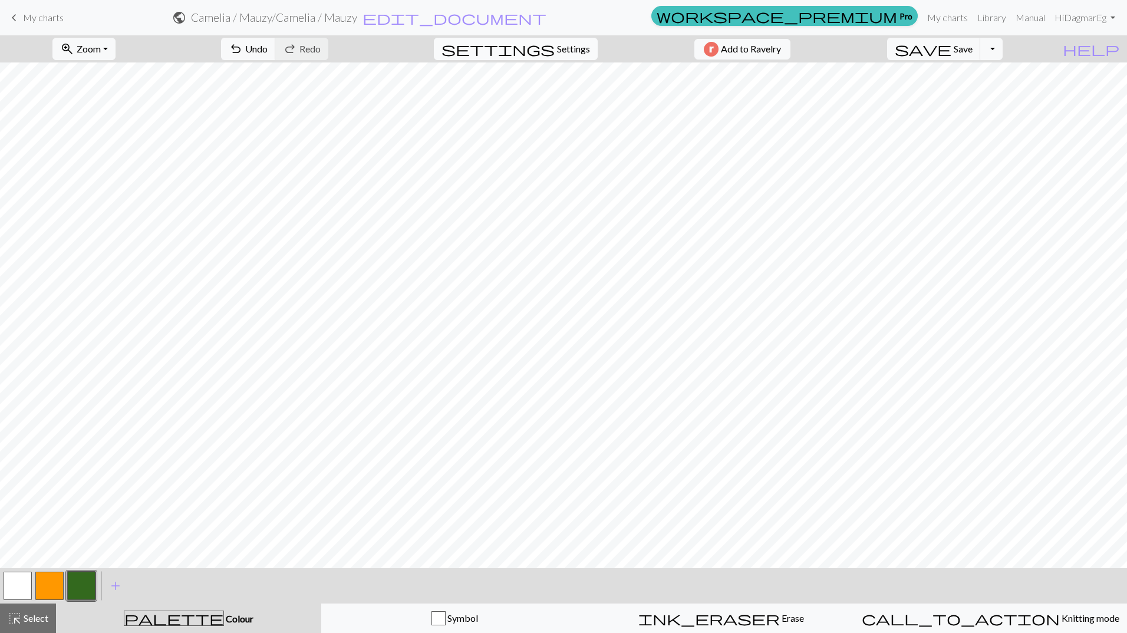
select select "aran"
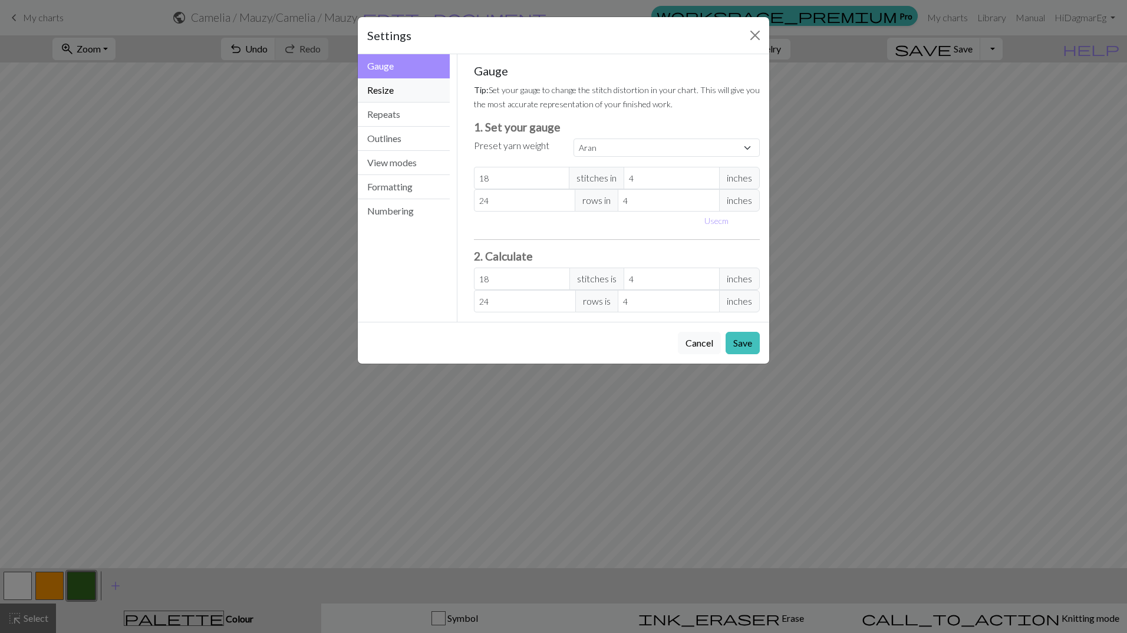
click at [392, 94] on button "Resize" at bounding box center [404, 90] width 92 height 24
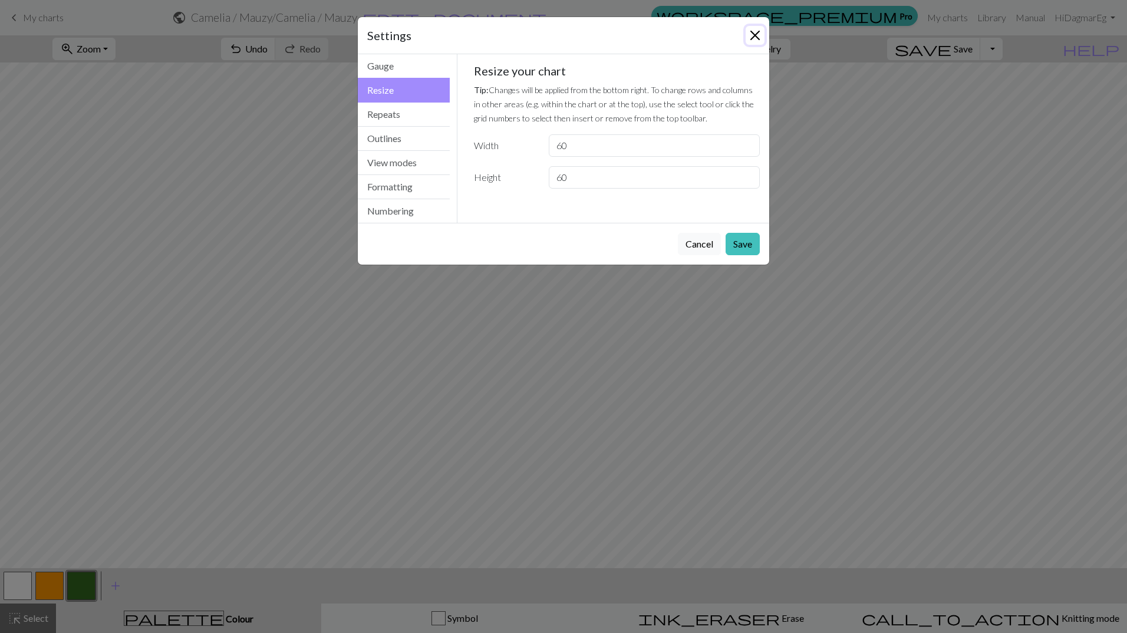
click at [758, 38] on button "Close" at bounding box center [755, 35] width 19 height 19
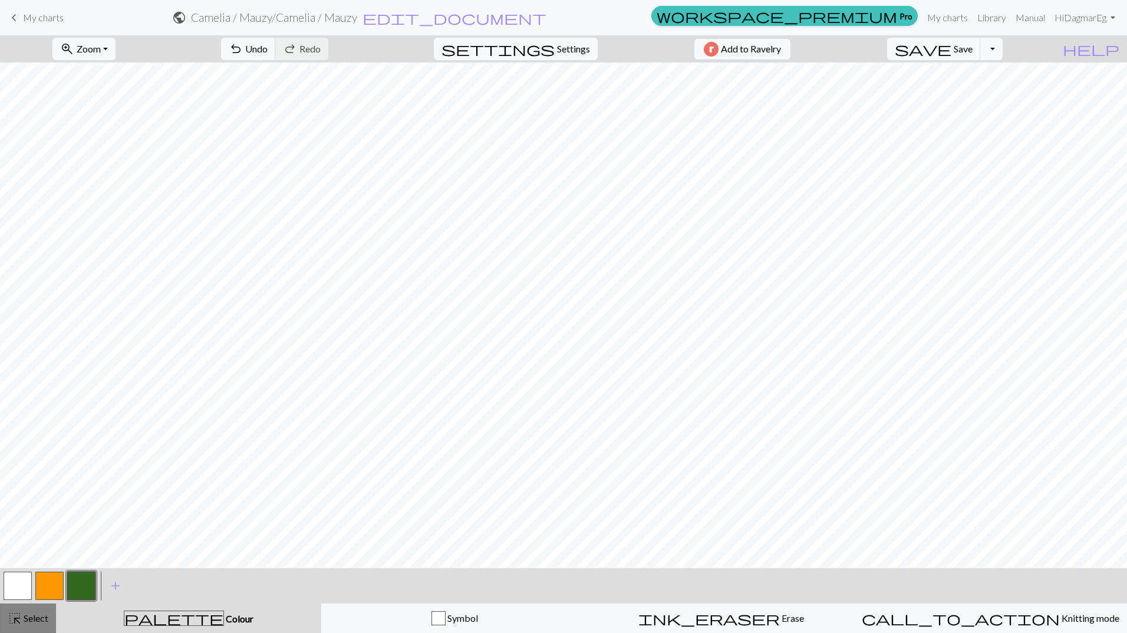
click at [42, 616] on span "Select" at bounding box center [35, 617] width 27 height 11
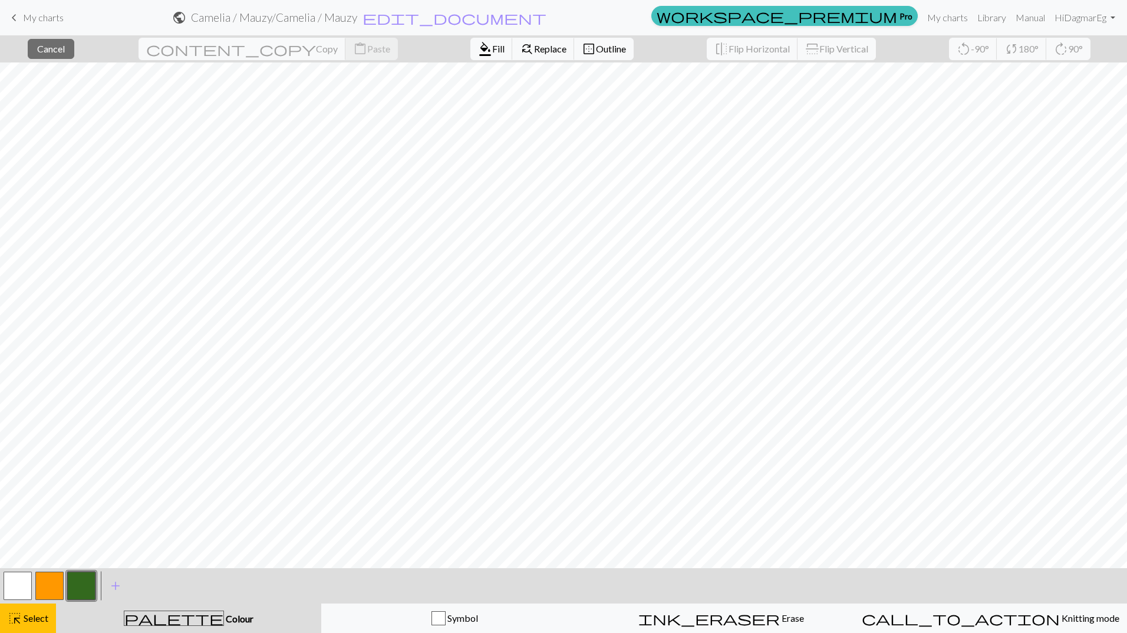
drag, startPoint x: 97, startPoint y: 62, endPoint x: 612, endPoint y: 54, distance: 515.3
click at [610, 54] on div "close Cancel content_copy Copy content_paste Paste format_color_fill Fill find_…" at bounding box center [563, 48] width 1127 height 27
click at [637, 56] on div "close Cancel content_copy Copy content_paste Paste format_color_fill Fill find_…" at bounding box center [563, 48] width 1127 height 27
click at [582, 57] on span "border_outer" at bounding box center [589, 49] width 14 height 17
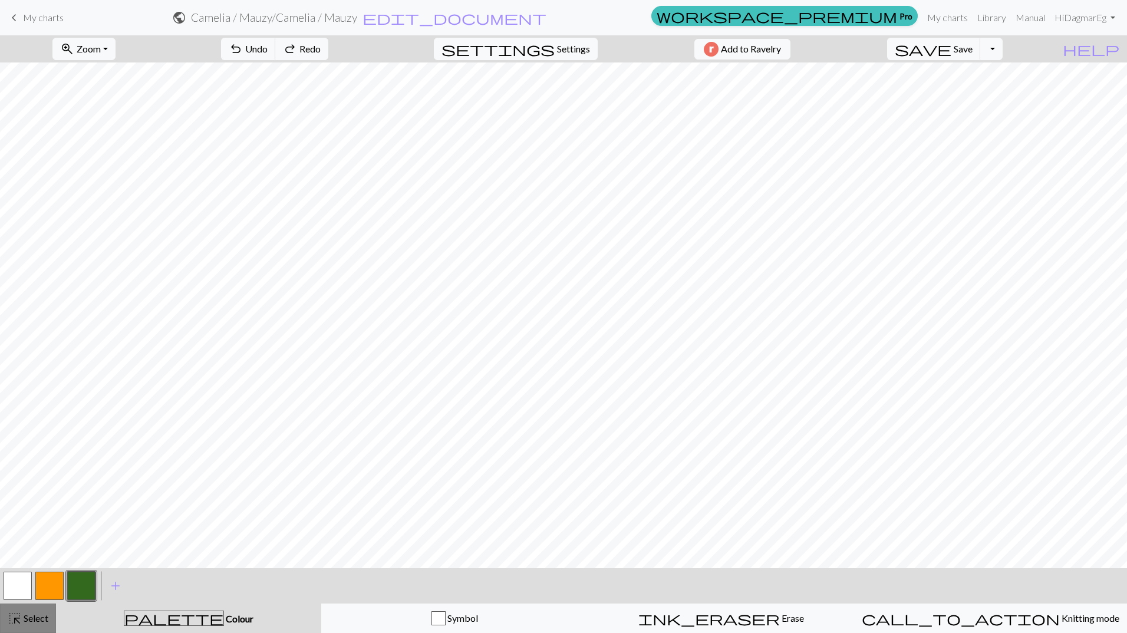
click at [25, 615] on span "Select" at bounding box center [35, 617] width 27 height 11
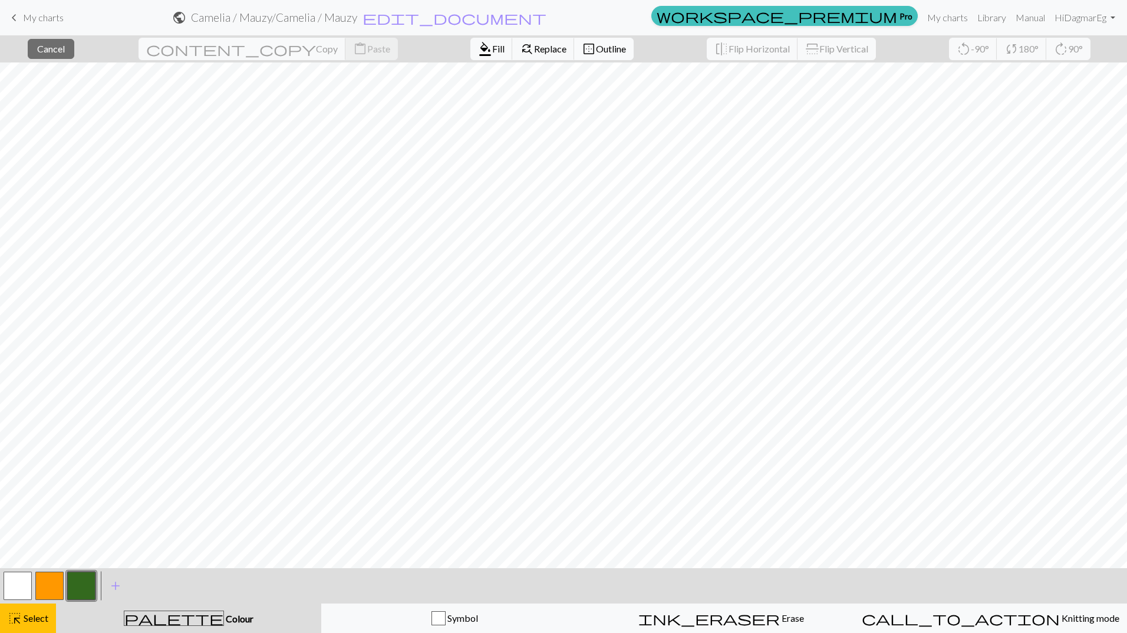
click at [596, 54] on span "Outline" at bounding box center [611, 48] width 30 height 11
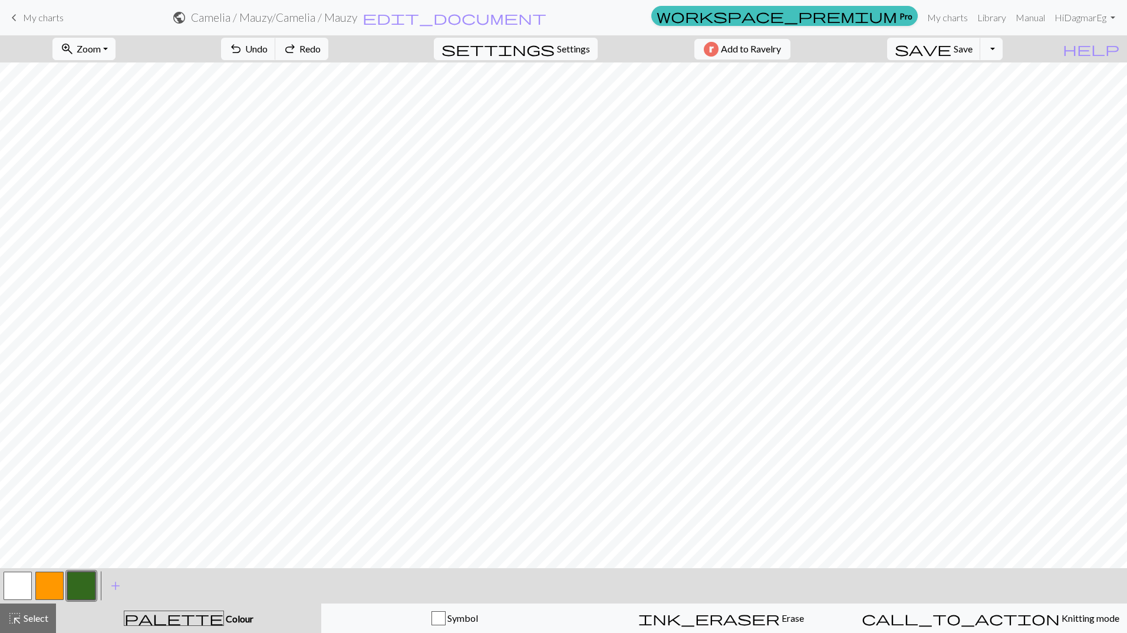
click at [101, 44] on span "Zoom" at bounding box center [89, 48] width 24 height 11
click at [1003, 54] on button "Toggle Dropdown" at bounding box center [991, 49] width 22 height 22
click at [560, 44] on span "Settings" at bounding box center [573, 49] width 33 height 14
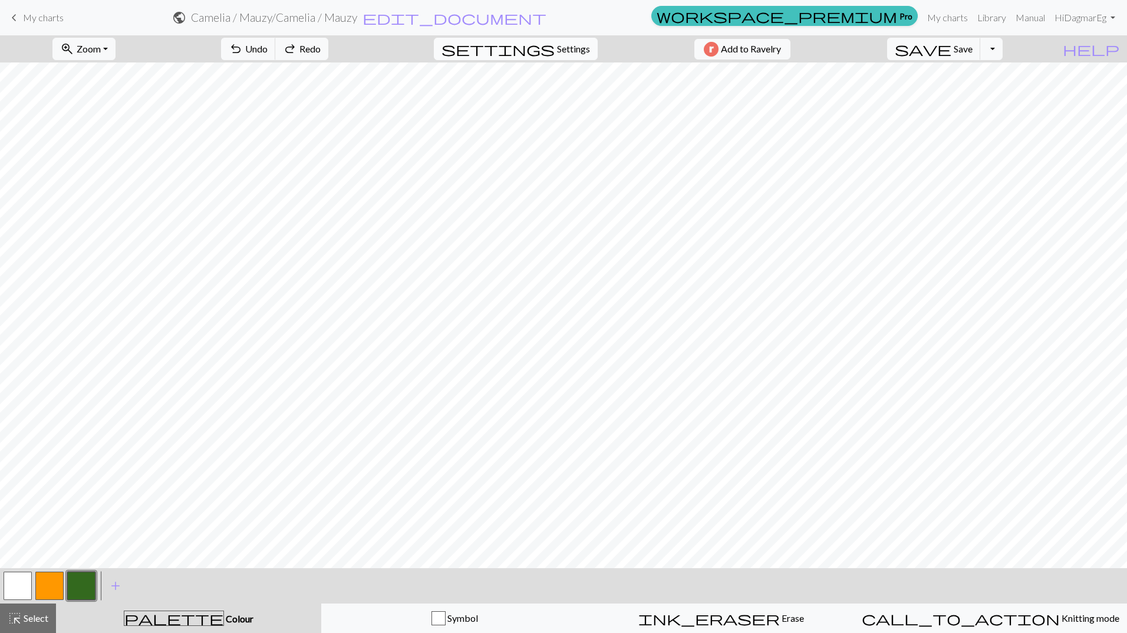
select select "aran"
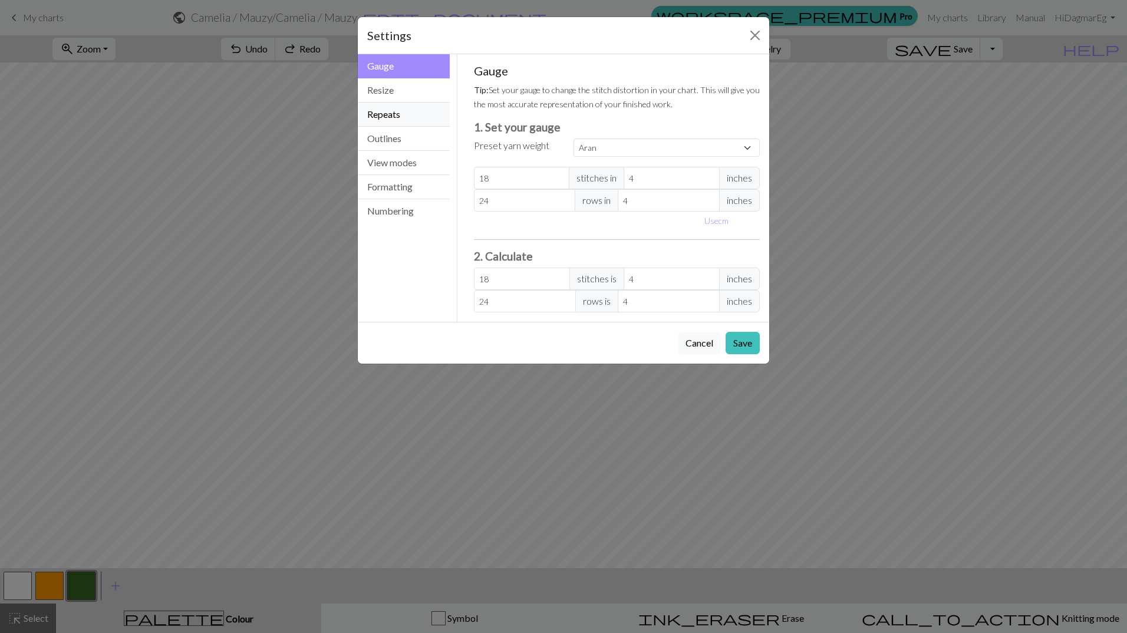
click at [394, 120] on button "Repeats" at bounding box center [404, 115] width 92 height 24
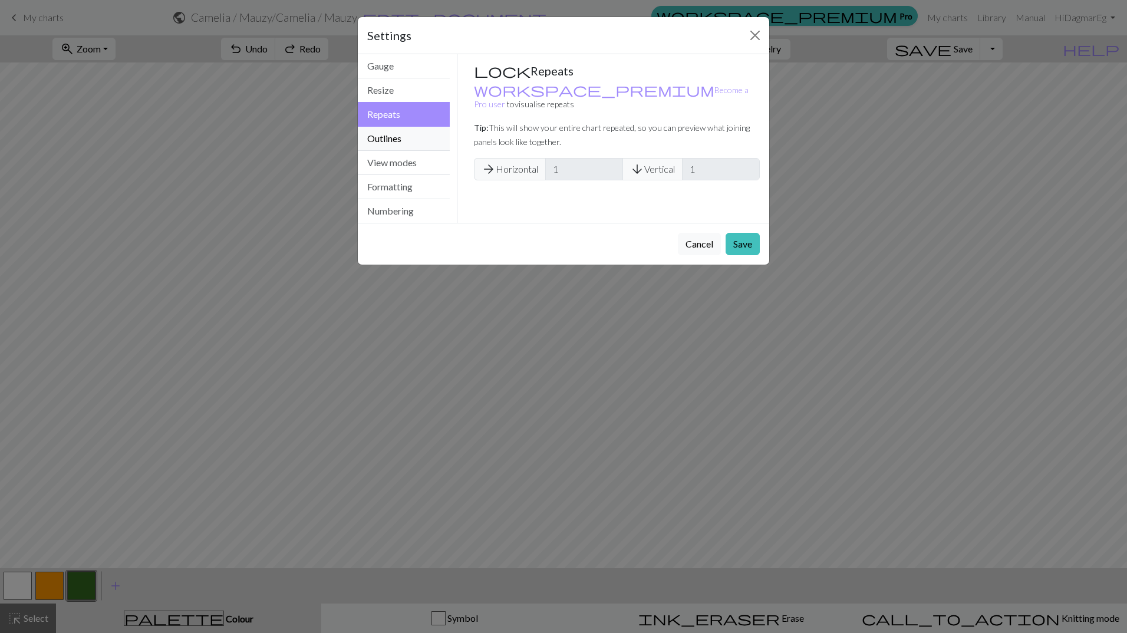
click at [391, 131] on button "Outlines" at bounding box center [404, 139] width 92 height 24
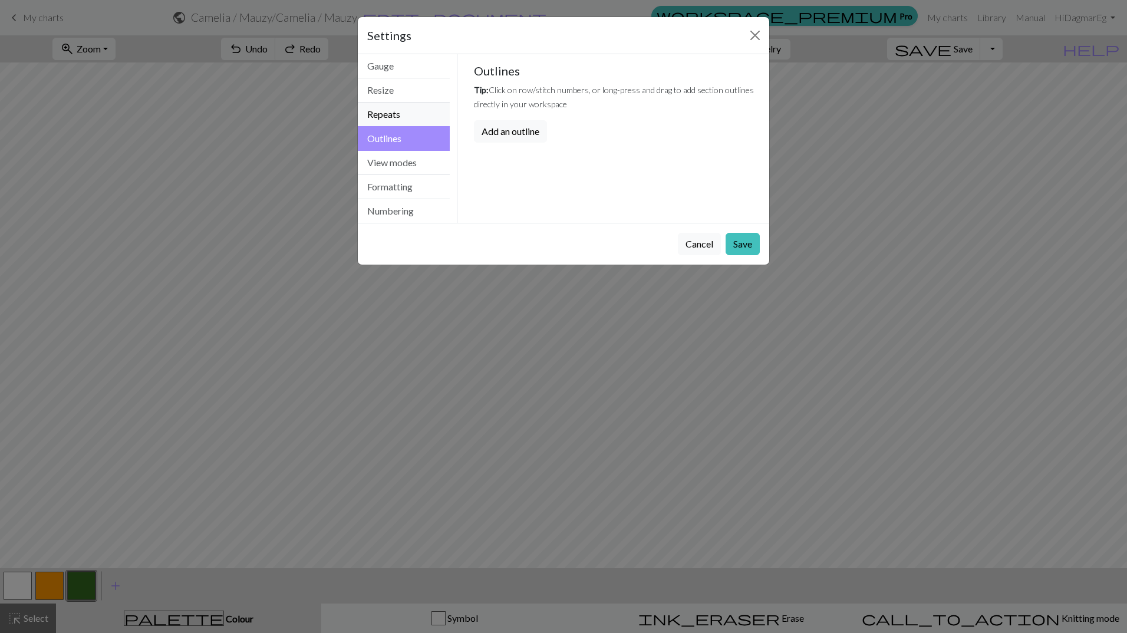
click at [400, 116] on button "Repeats" at bounding box center [404, 115] width 92 height 24
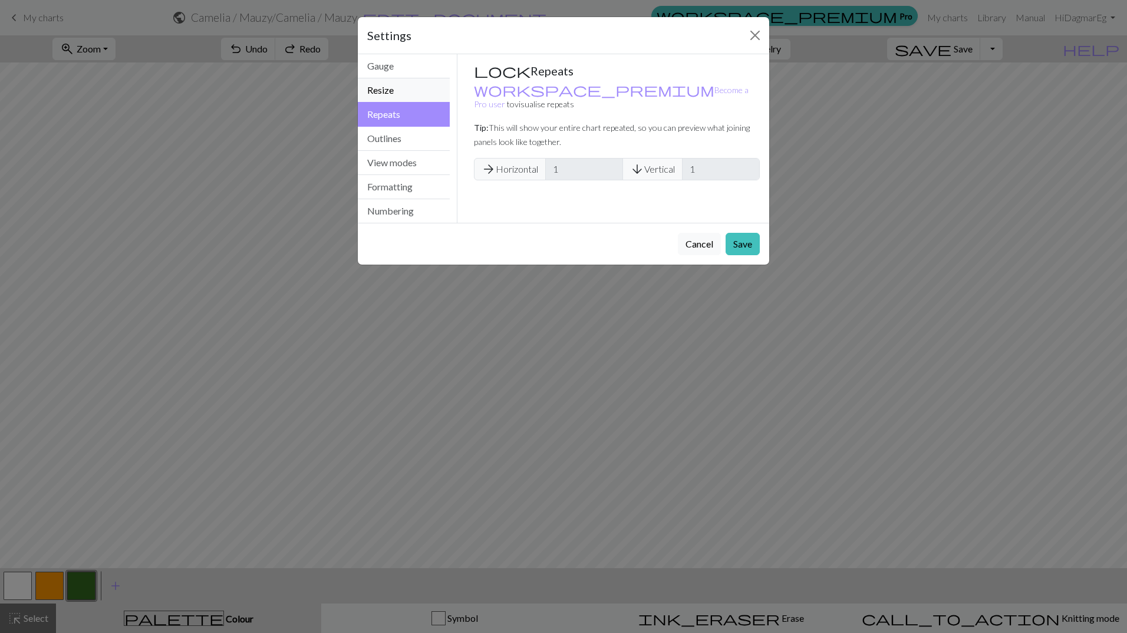
click at [400, 87] on button "Resize" at bounding box center [404, 90] width 92 height 24
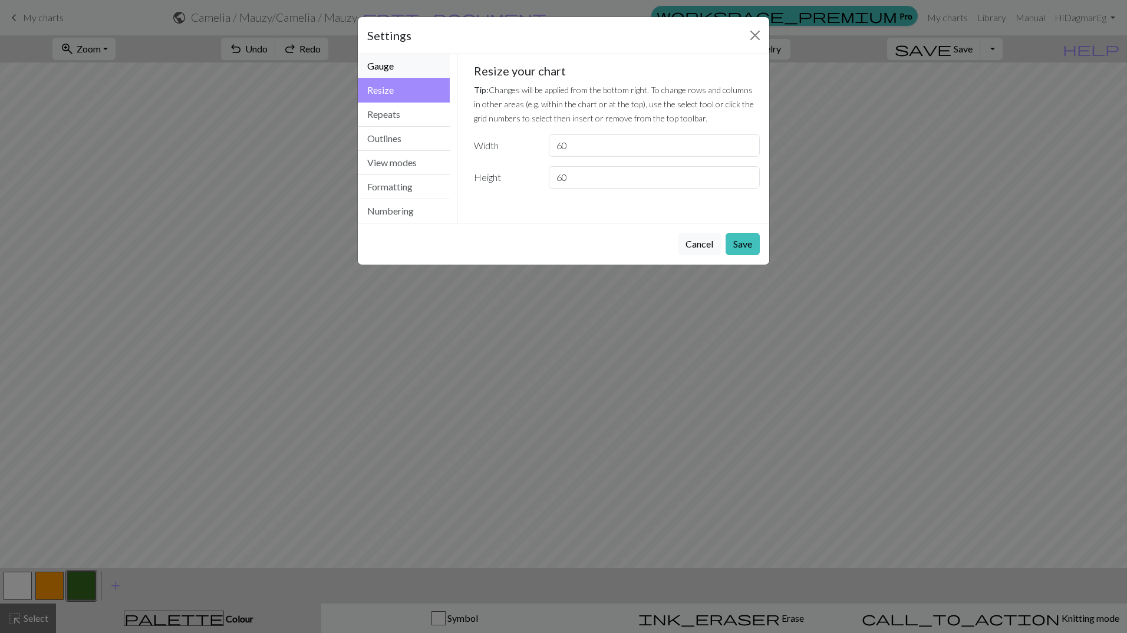
click at [406, 73] on button "Gauge" at bounding box center [404, 66] width 92 height 24
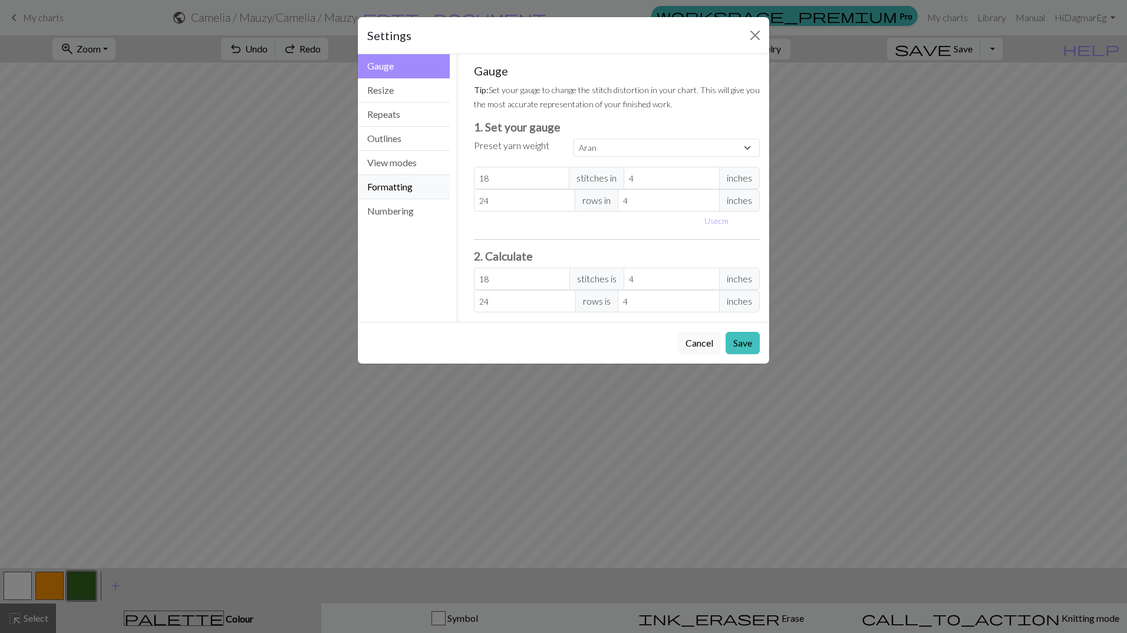
click at [395, 183] on button "Formatting" at bounding box center [404, 187] width 92 height 24
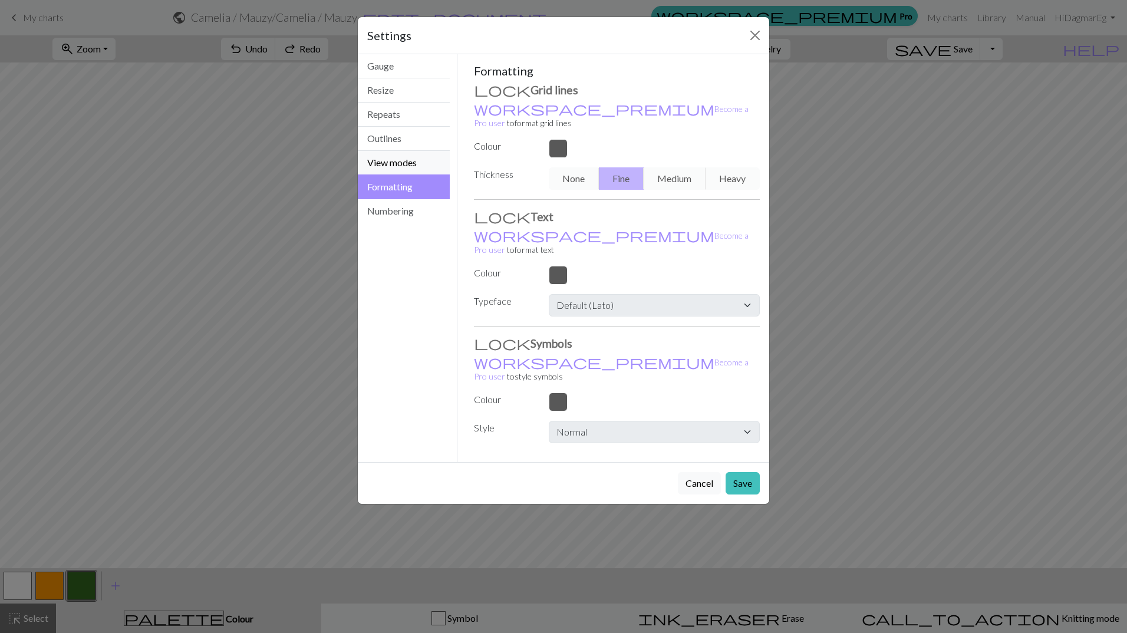
click at [400, 166] on button "View modes" at bounding box center [404, 163] width 92 height 24
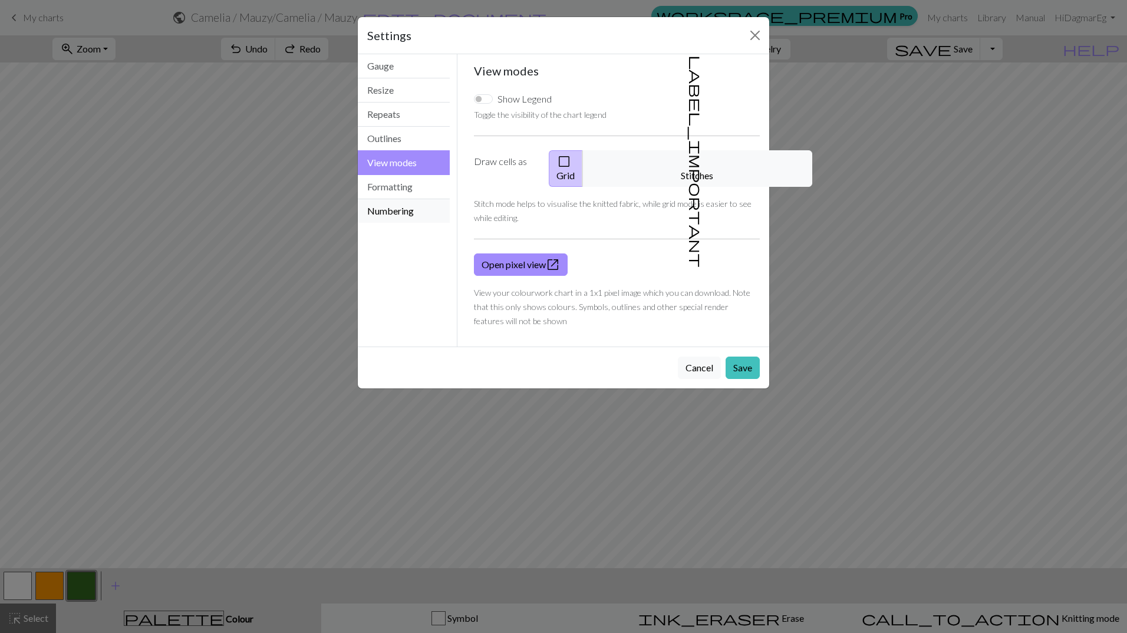
click at [378, 212] on button "Numbering" at bounding box center [404, 211] width 92 height 24
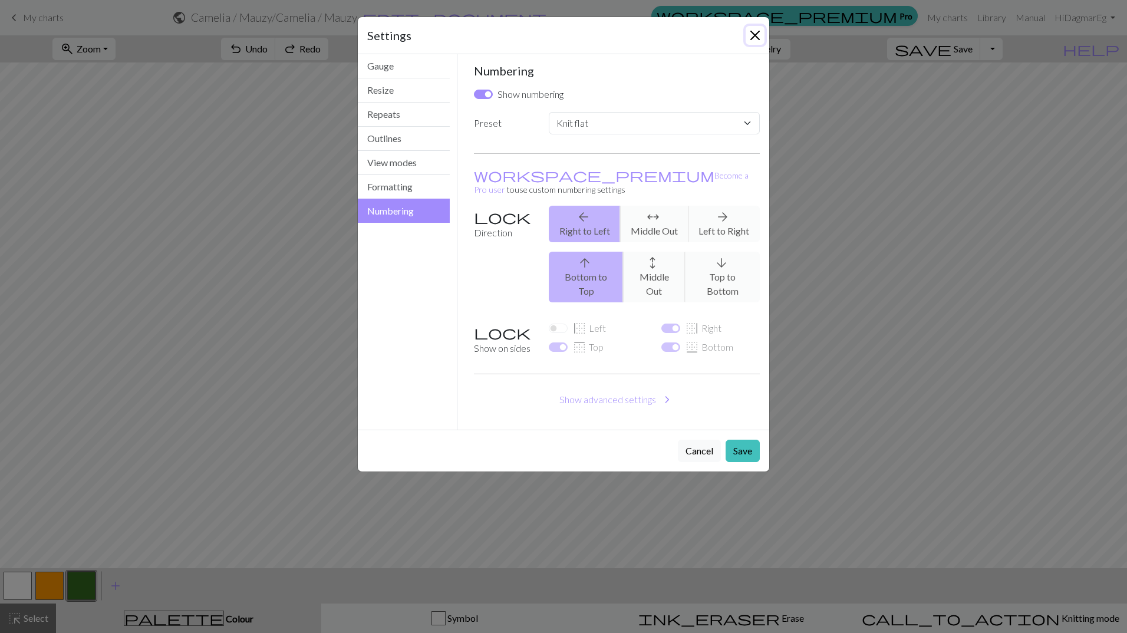
click at [760, 37] on button "Close" at bounding box center [755, 35] width 19 height 19
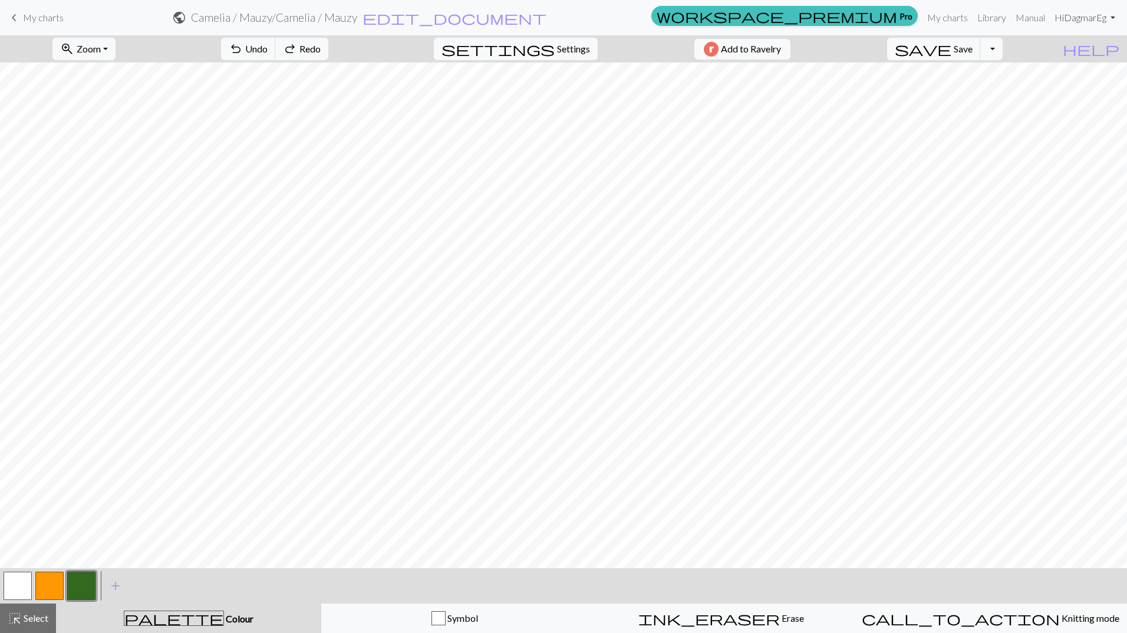
click at [1079, 19] on link "Hi DagmarEg" at bounding box center [1085, 18] width 70 height 24
click at [224, 620] on span "Colour" at bounding box center [238, 618] width 29 height 11
click at [176, 614] on span "palette" at bounding box center [173, 618] width 99 height 17
click at [224, 617] on span "Colour" at bounding box center [238, 618] width 29 height 11
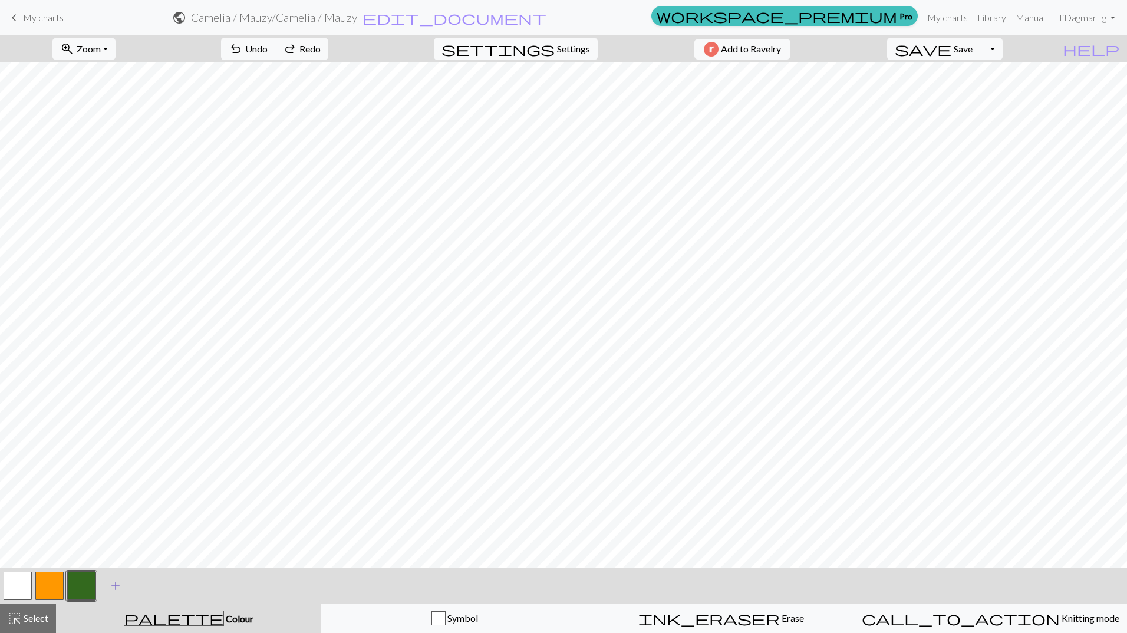
click at [120, 587] on span "add" at bounding box center [115, 586] width 14 height 17
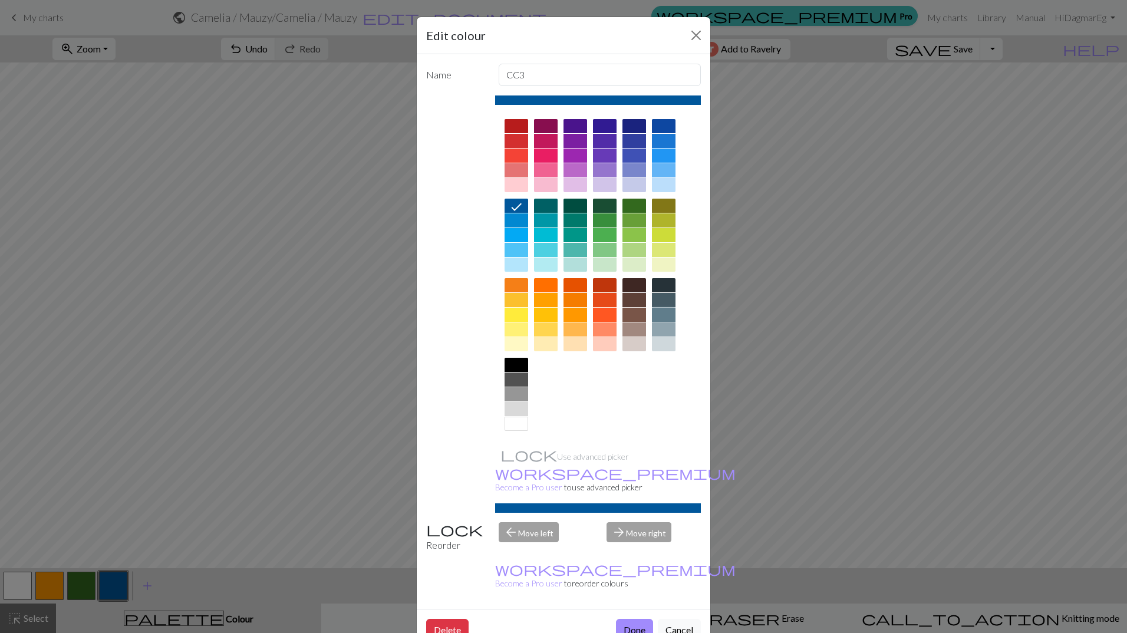
click at [660, 317] on div at bounding box center [664, 315] width 24 height 14
click at [642, 619] on button "Done" at bounding box center [634, 630] width 37 height 22
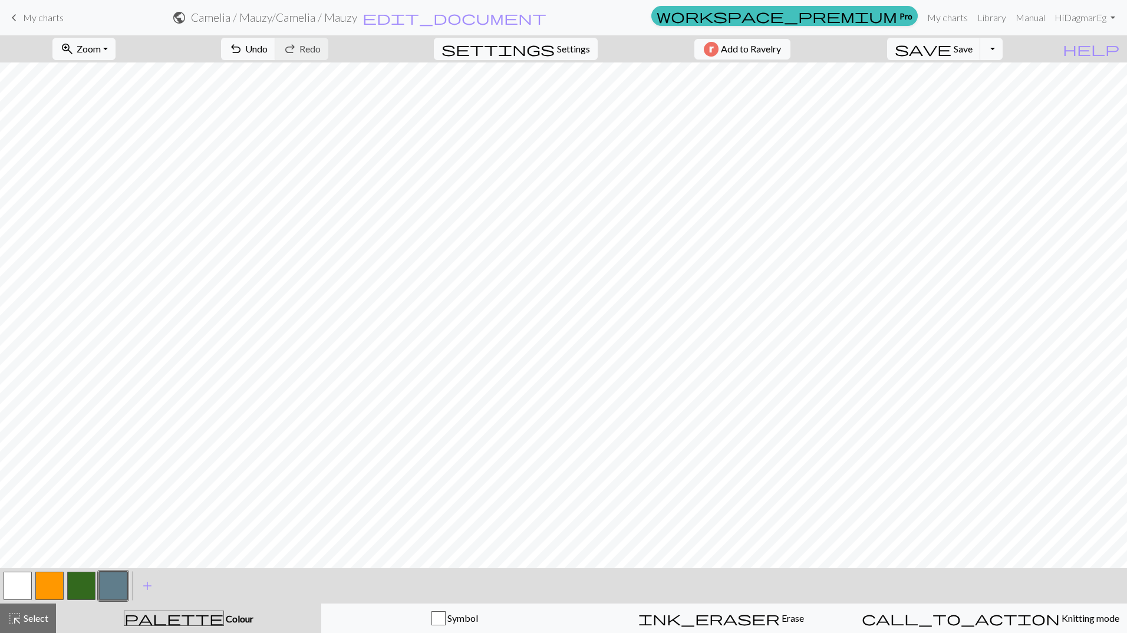
click at [88, 584] on button "button" at bounding box center [81, 586] width 28 height 28
click at [39, 615] on span "Select" at bounding box center [35, 617] width 27 height 11
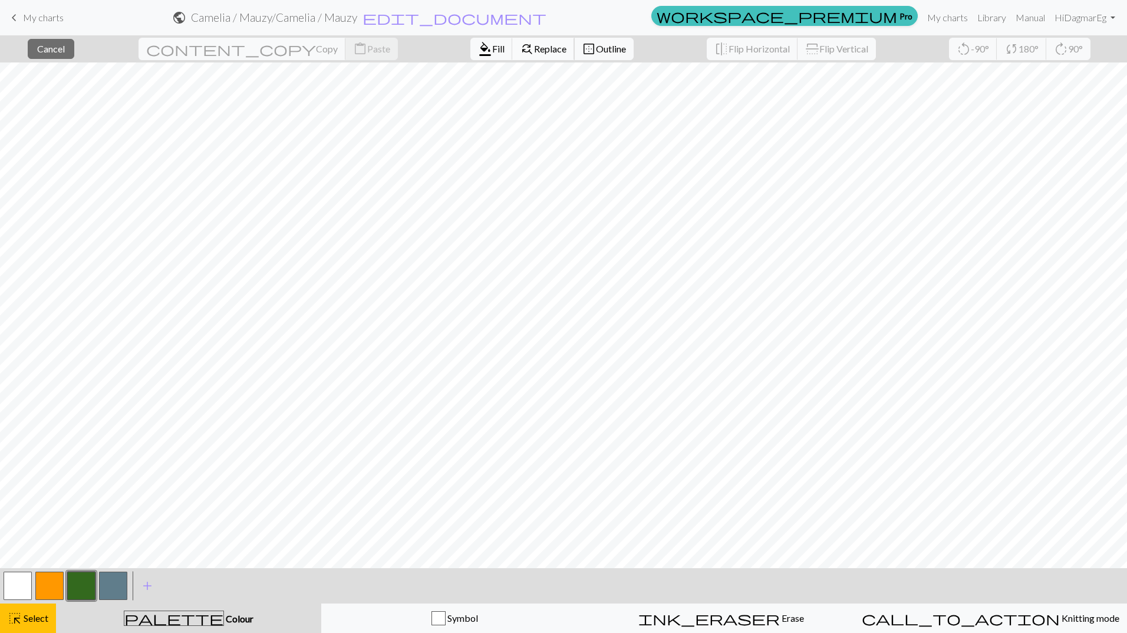
click at [534, 46] on span "Replace" at bounding box center [550, 48] width 32 height 11
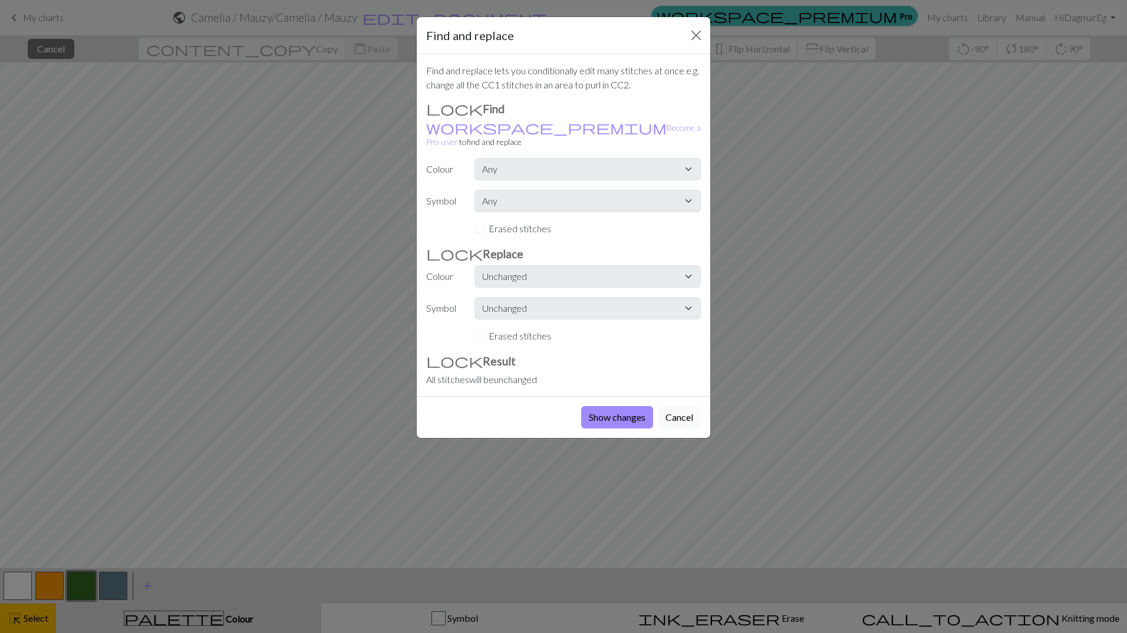
click at [689, 406] on button "Cancel" at bounding box center [679, 417] width 43 height 22
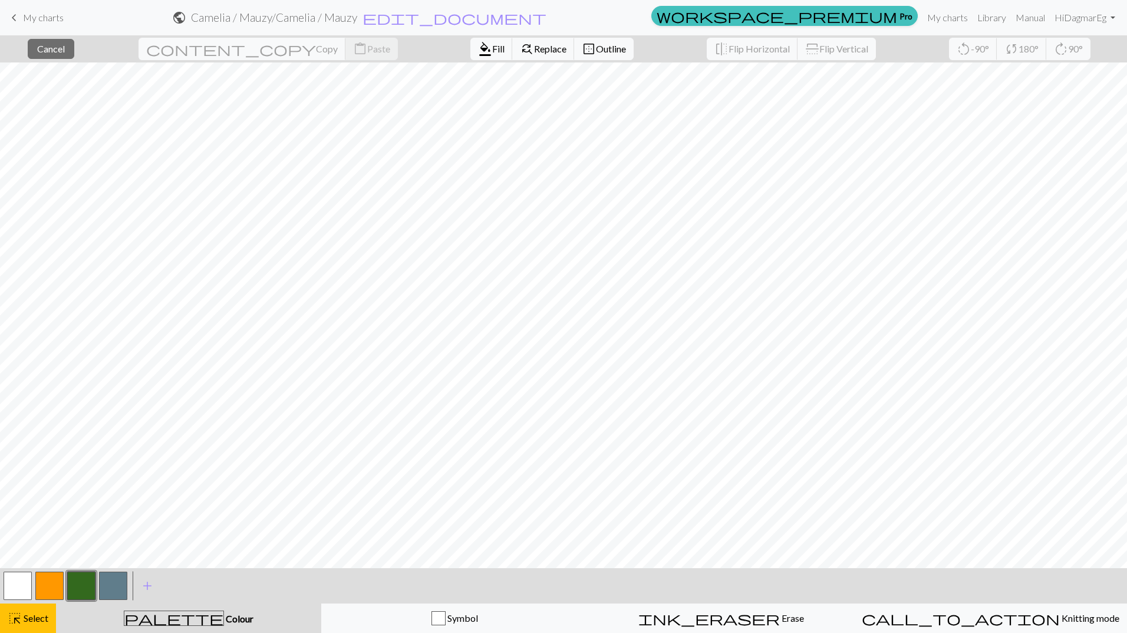
click at [647, 579] on div "< > add Add a colour" at bounding box center [563, 585] width 1127 height 35
drag, startPoint x: 623, startPoint y: 559, endPoint x: 325, endPoint y: 51, distance: 589.4
click at [320, 51] on div "close Cancel content_copy Copy content_paste Paste format_color_fill Fill find_…" at bounding box center [563, 48] width 1127 height 27
click at [65, 50] on span "Cancel" at bounding box center [51, 48] width 28 height 11
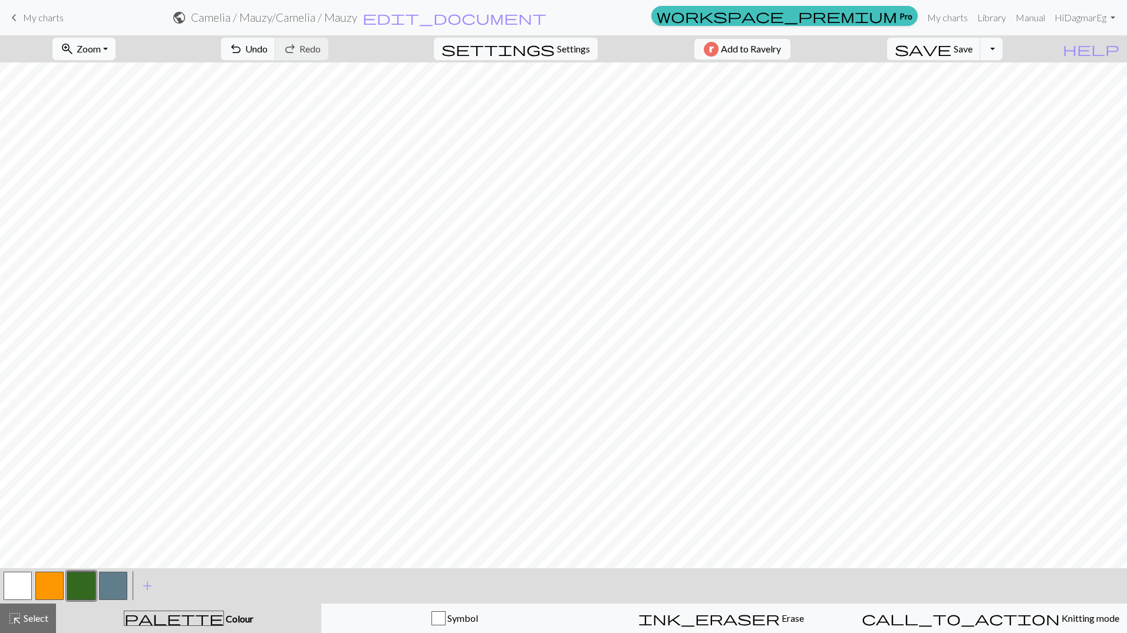
click at [116, 47] on button "zoom_in Zoom Zoom" at bounding box center [83, 49] width 63 height 22
click at [23, 621] on span "Select" at bounding box center [35, 617] width 27 height 11
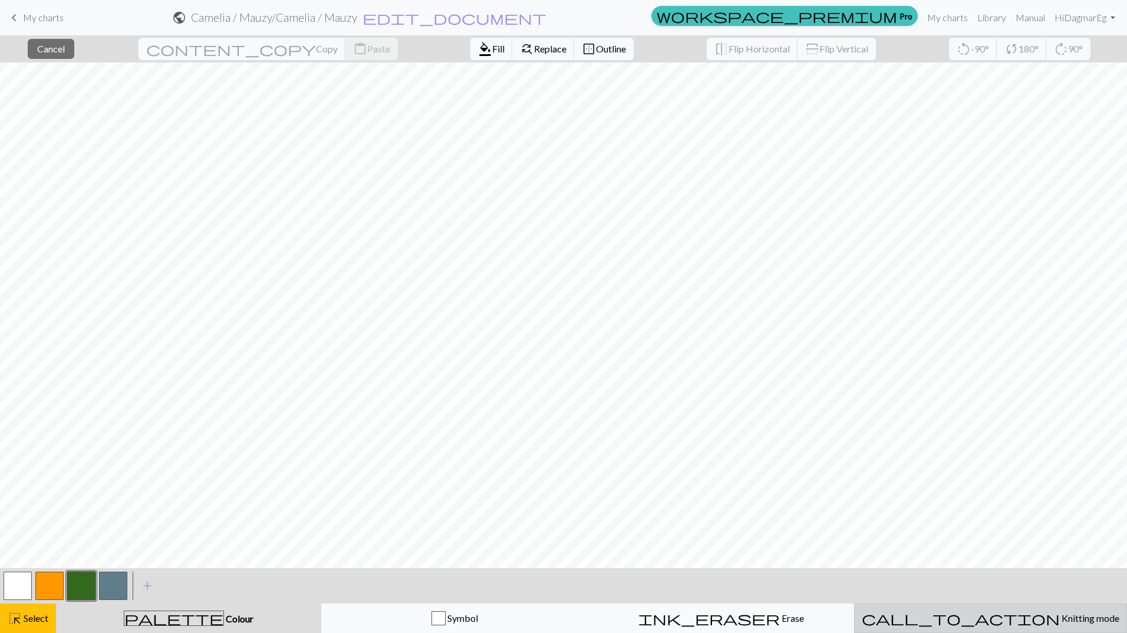
click at [1060, 615] on span "Knitting mode" at bounding box center [1090, 617] width 60 height 11
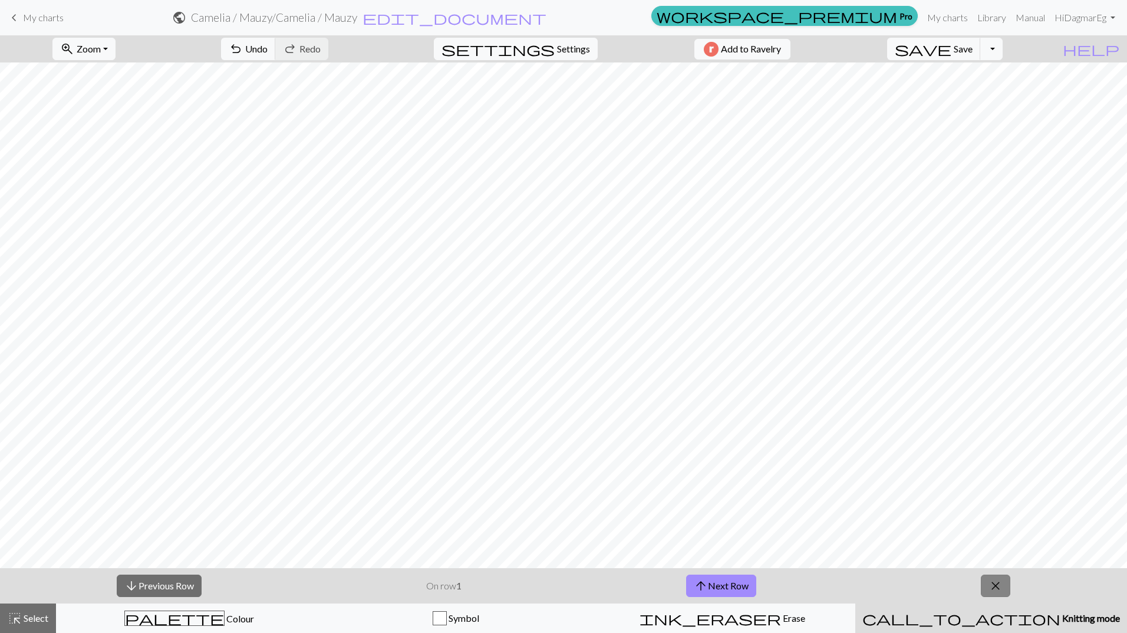
click at [994, 582] on span "close" at bounding box center [996, 586] width 14 height 17
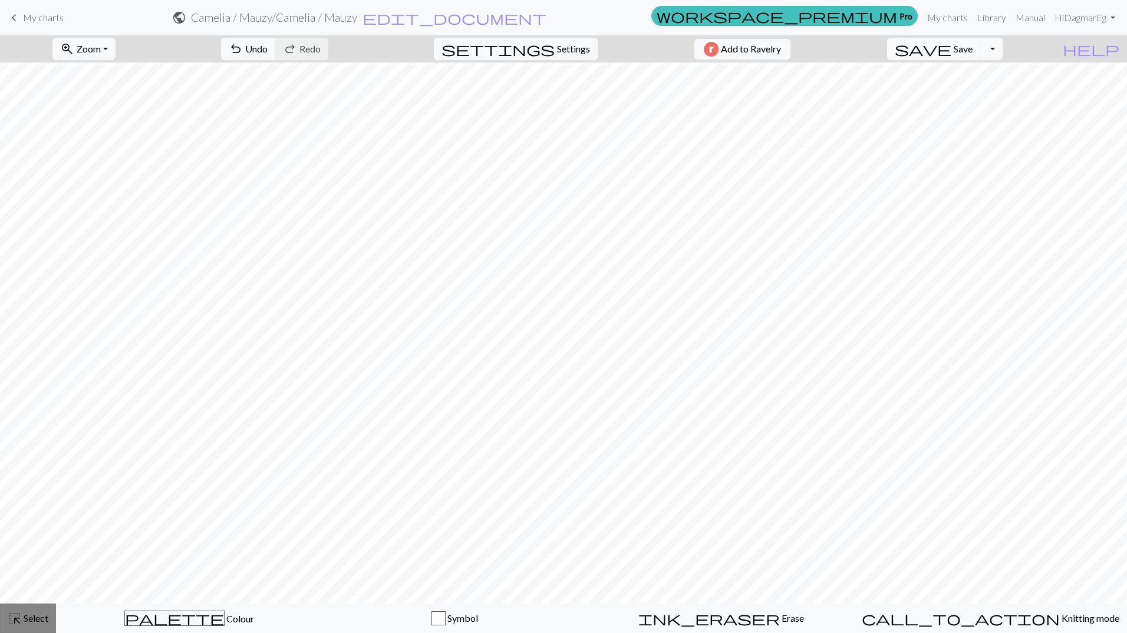
click at [38, 617] on span "Select" at bounding box center [35, 617] width 27 height 11
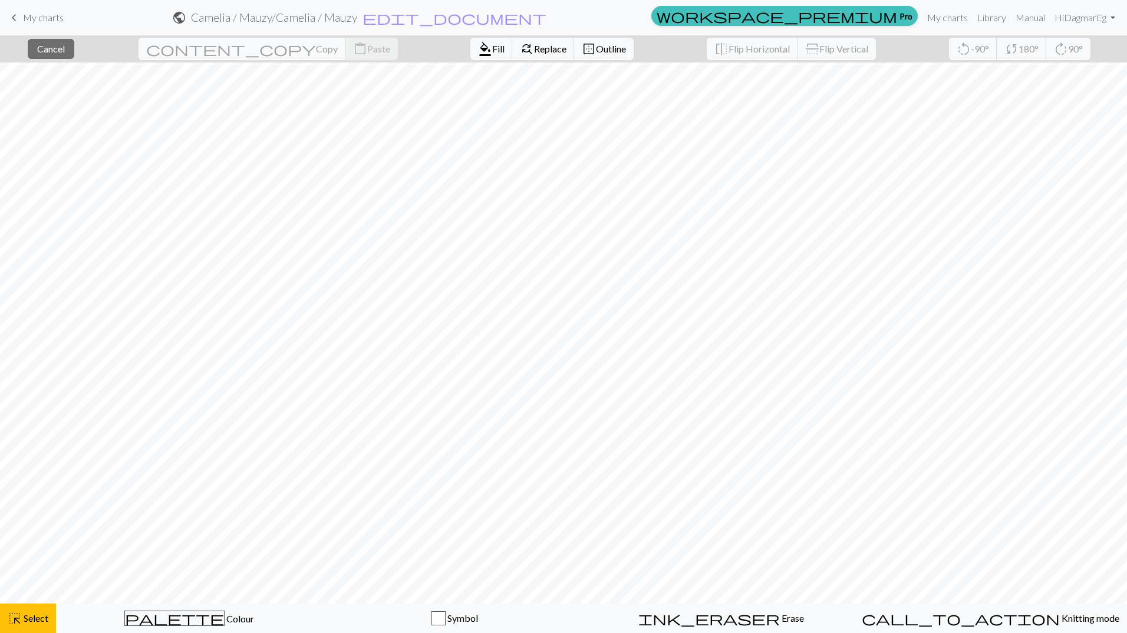
click at [30, 19] on span "My charts" at bounding box center [43, 17] width 41 height 11
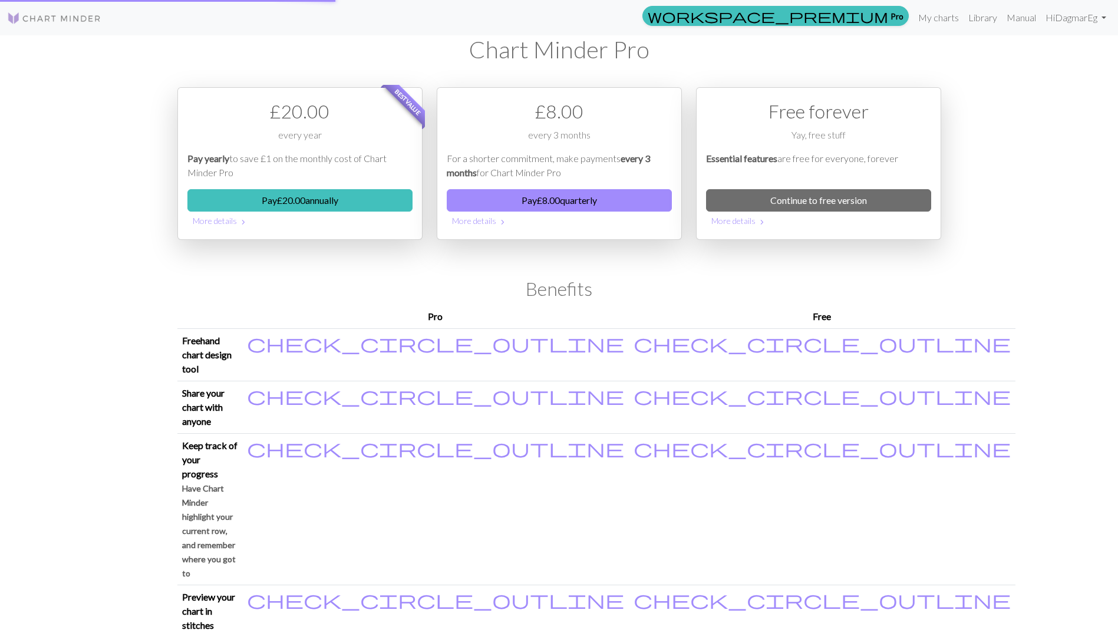
click at [111, 180] on div "workspace_premium Pro My charts Library Manual Hi DagmarEg Account settings Log…" at bounding box center [559, 316] width 1118 height 633
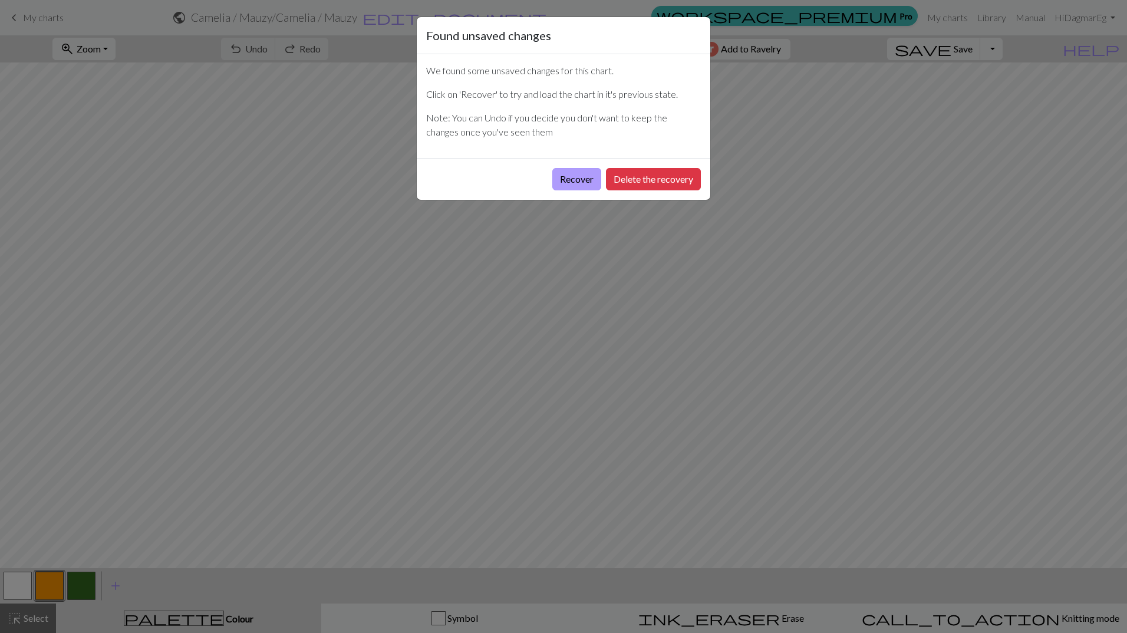
click at [582, 182] on button "Recover" at bounding box center [576, 179] width 49 height 22
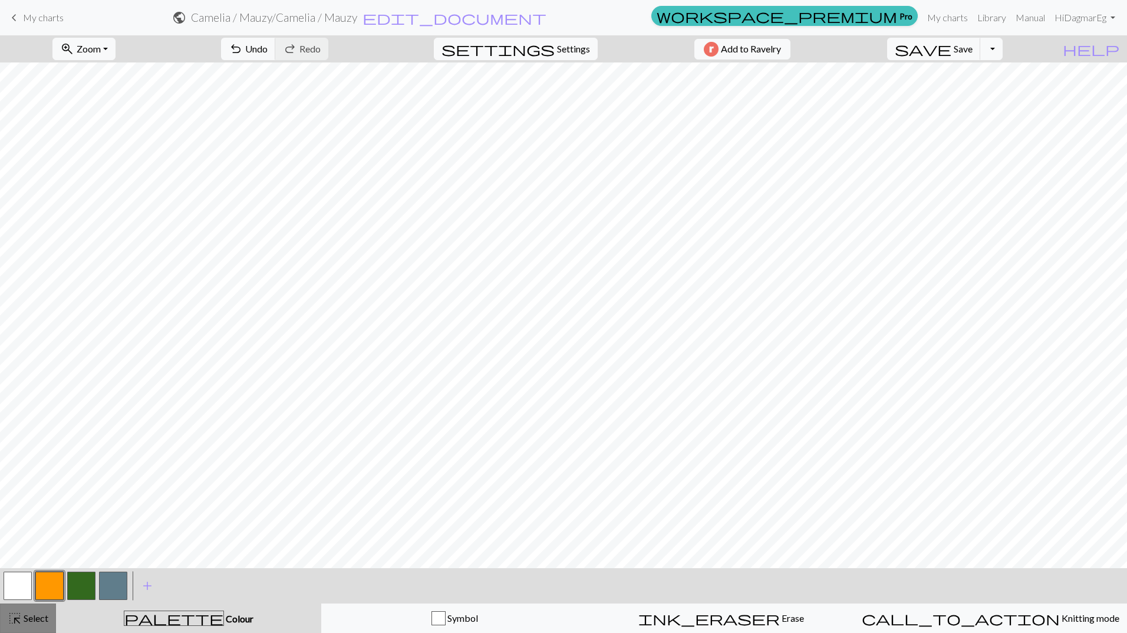
click at [40, 618] on span "Select" at bounding box center [35, 617] width 27 height 11
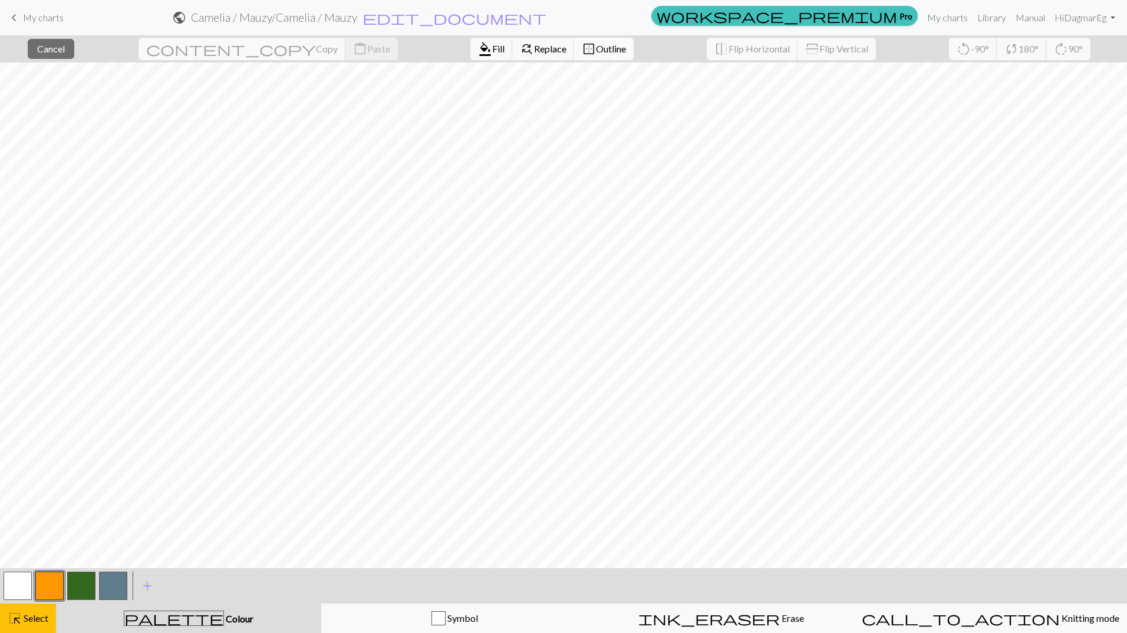
click at [574, 42] on button "border_outer Outline" at bounding box center [604, 49] width 60 height 22
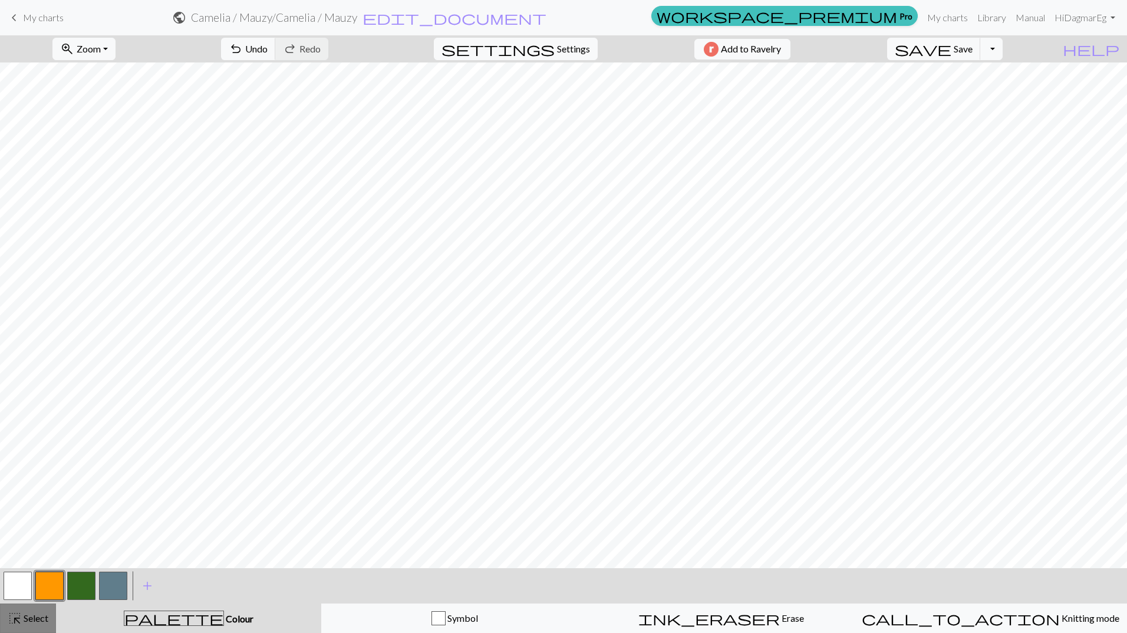
click at [20, 623] on span "highlight_alt" at bounding box center [15, 618] width 14 height 17
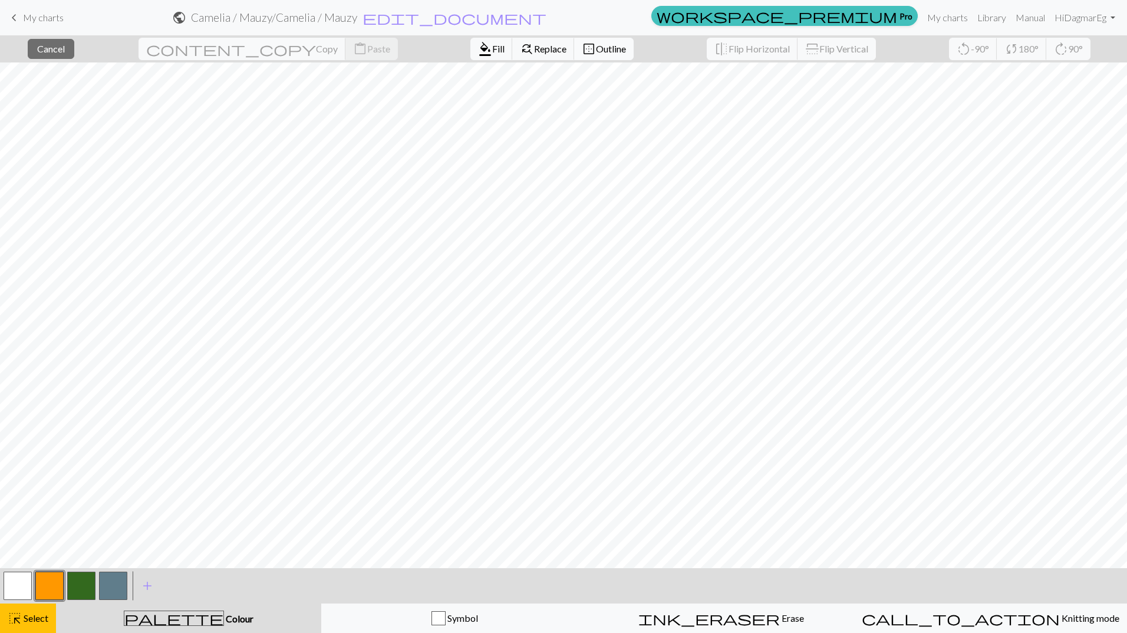
click at [596, 47] on span "Outline" at bounding box center [611, 48] width 30 height 11
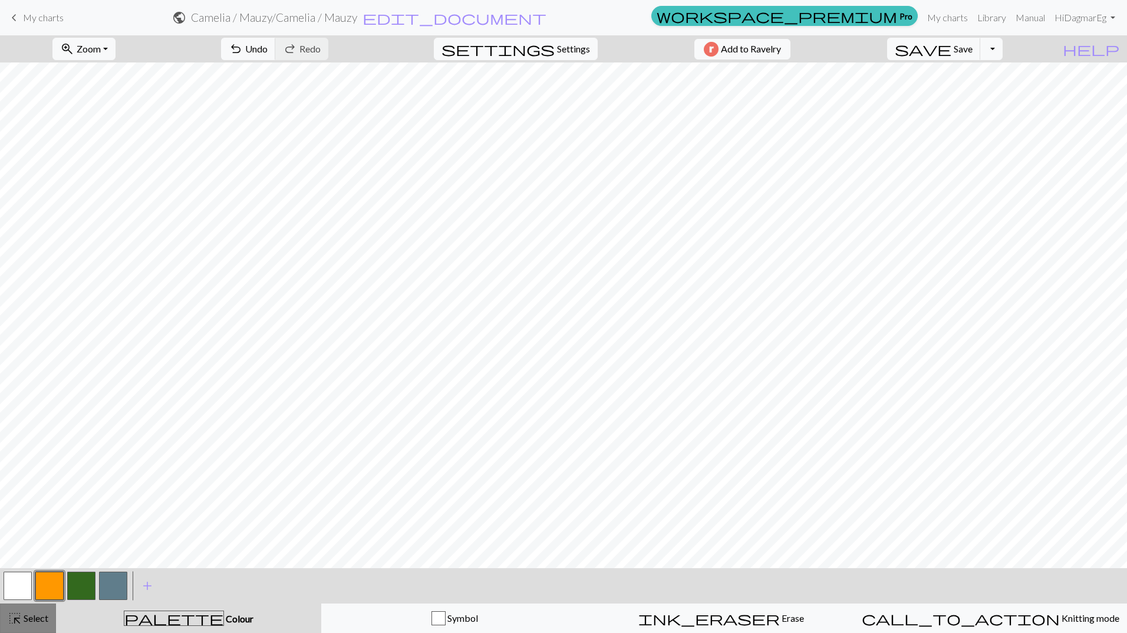
click at [17, 618] on span "highlight_alt" at bounding box center [15, 618] width 14 height 17
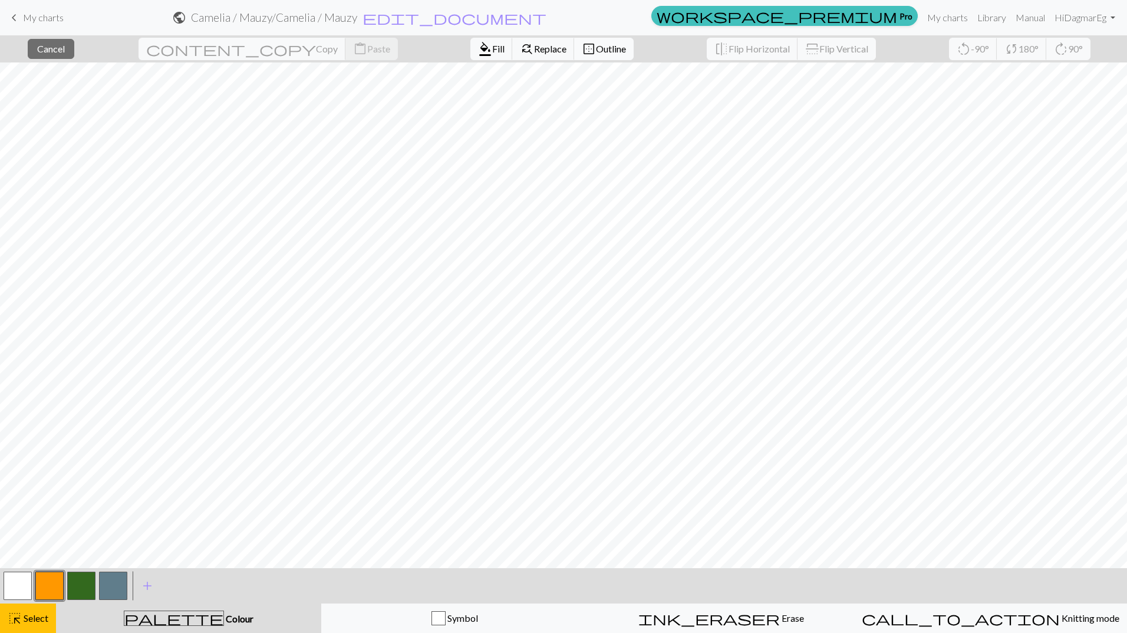
click at [574, 41] on button "border_outer Outline" at bounding box center [604, 49] width 60 height 22
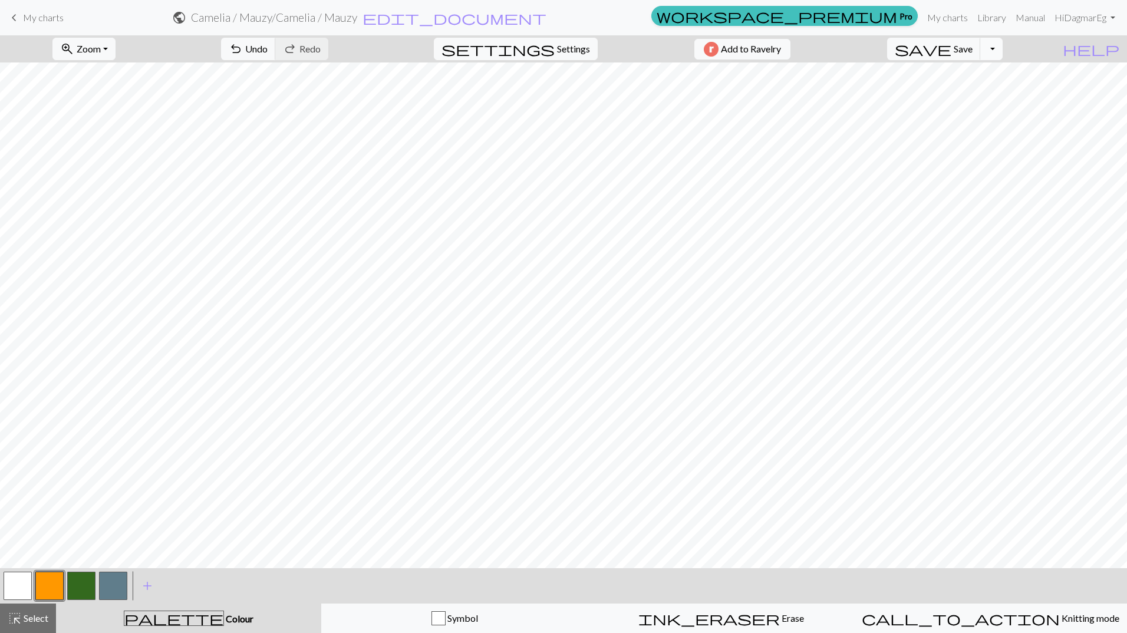
click at [1003, 42] on button "Toggle Dropdown" at bounding box center [991, 49] width 22 height 22
click at [711, 615] on span "ink_eraser" at bounding box center [708, 618] width 141 height 17
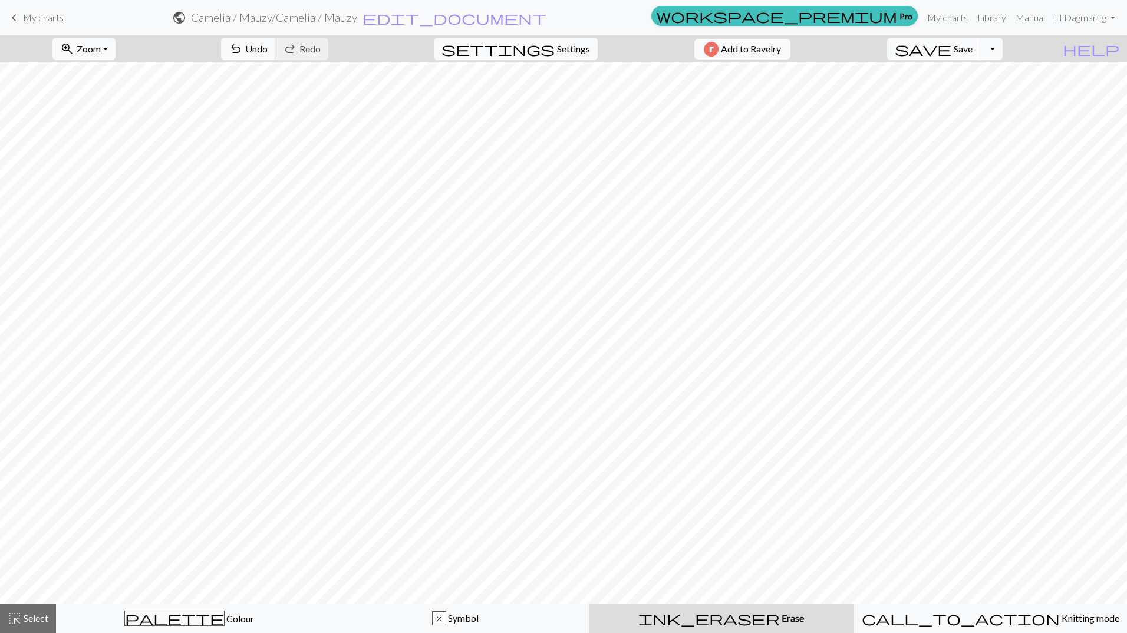
click at [726, 630] on button "ink_eraser Erase Erase" at bounding box center [721, 618] width 265 height 29
click at [225, 619] on span "Colour" at bounding box center [239, 618] width 29 height 11
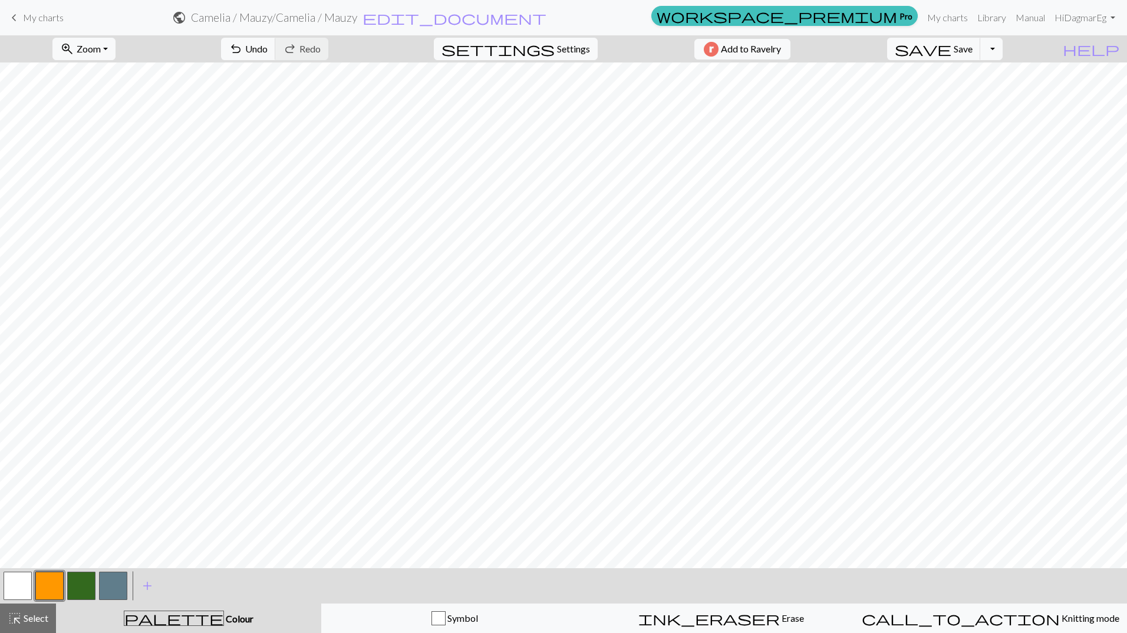
click at [15, 594] on button "button" at bounding box center [18, 586] width 28 height 28
click at [85, 592] on button "button" at bounding box center [81, 586] width 28 height 28
click at [33, 591] on div at bounding box center [18, 586] width 32 height 32
click at [42, 586] on button "button" at bounding box center [49, 586] width 28 height 28
click at [109, 581] on button "button" at bounding box center [113, 586] width 28 height 28
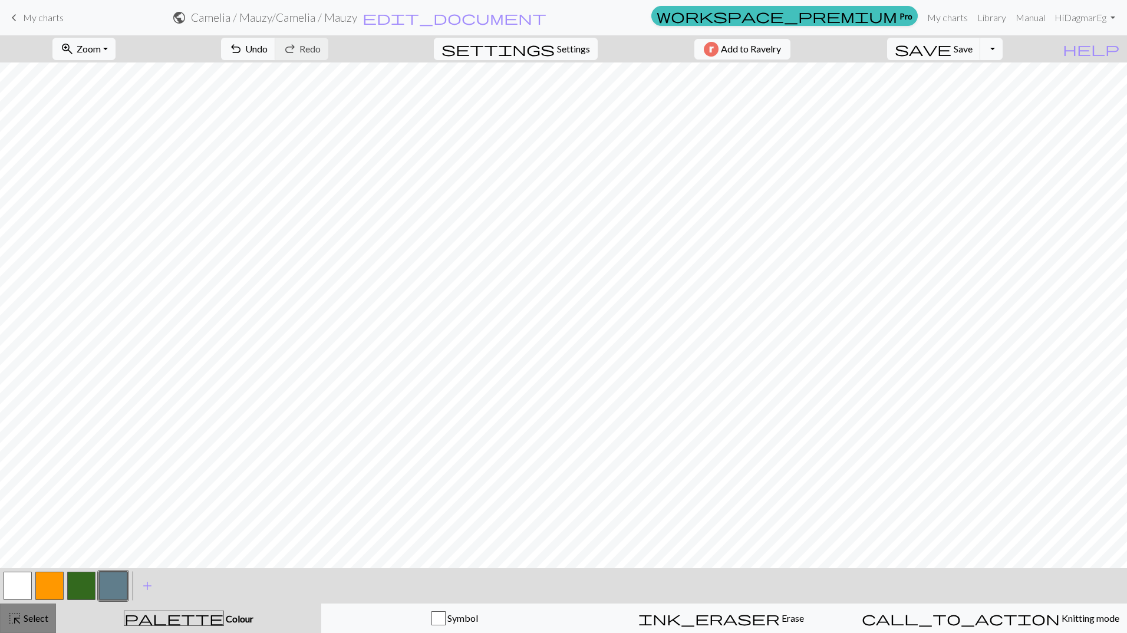
click at [44, 613] on span "Select" at bounding box center [35, 617] width 27 height 11
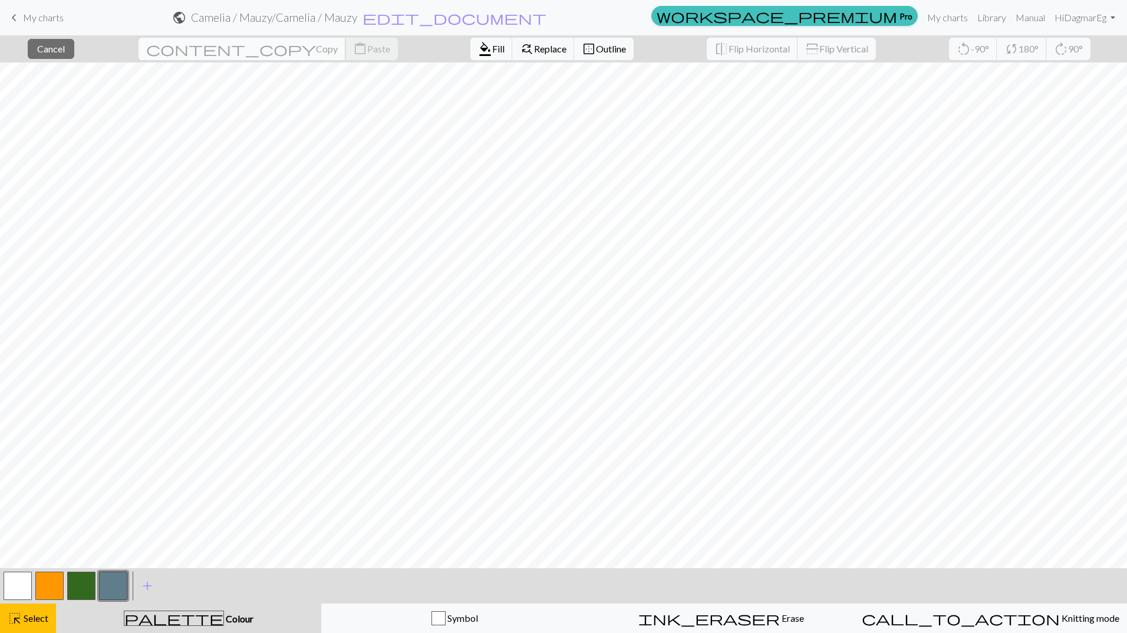
click at [316, 46] on span "Copy" at bounding box center [327, 48] width 22 height 11
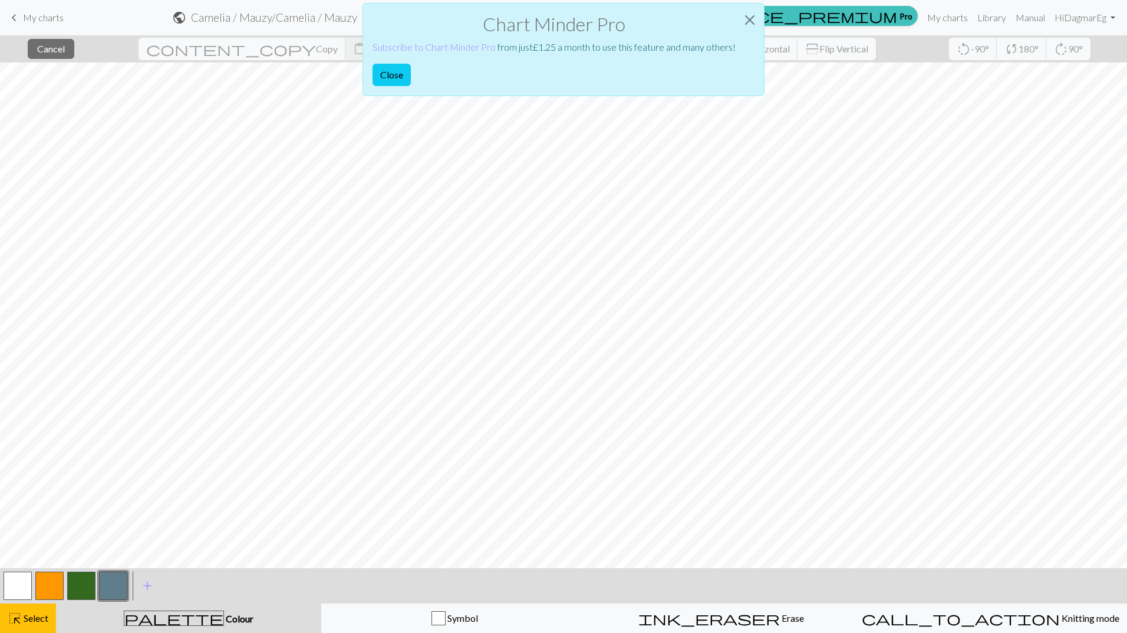
click at [213, 46] on div "Chart Minder Pro Subscribe to Chart Minder Pro from just £ 1.25 a month to use …" at bounding box center [563, 53] width 1127 height 106
click at [755, 22] on button "Close" at bounding box center [750, 20] width 28 height 33
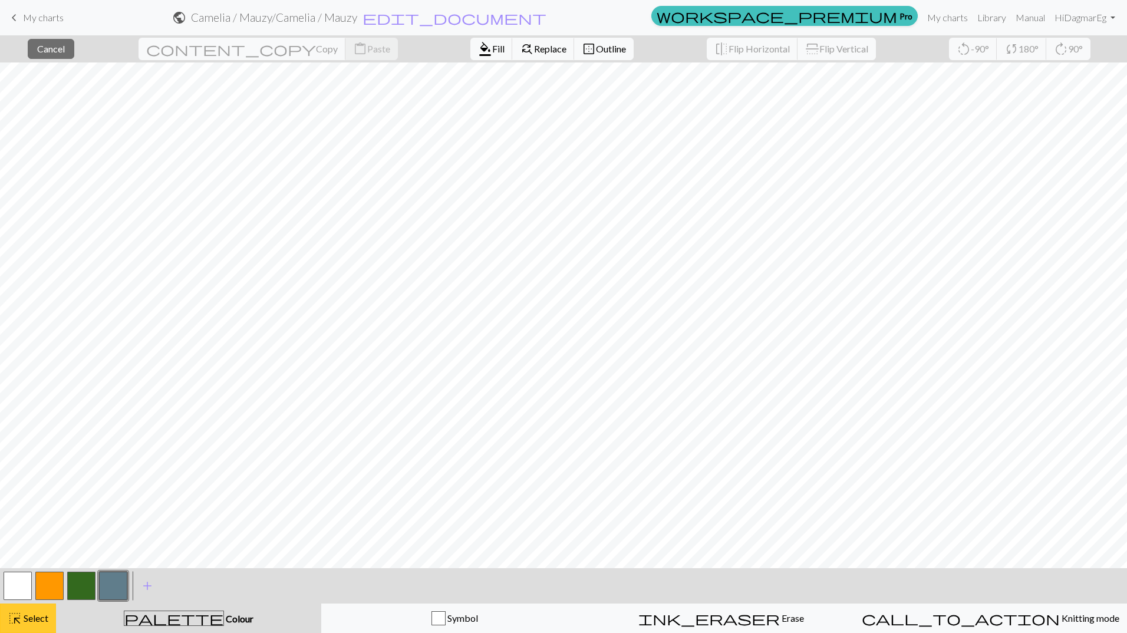
click at [23, 621] on span "Select" at bounding box center [35, 617] width 27 height 11
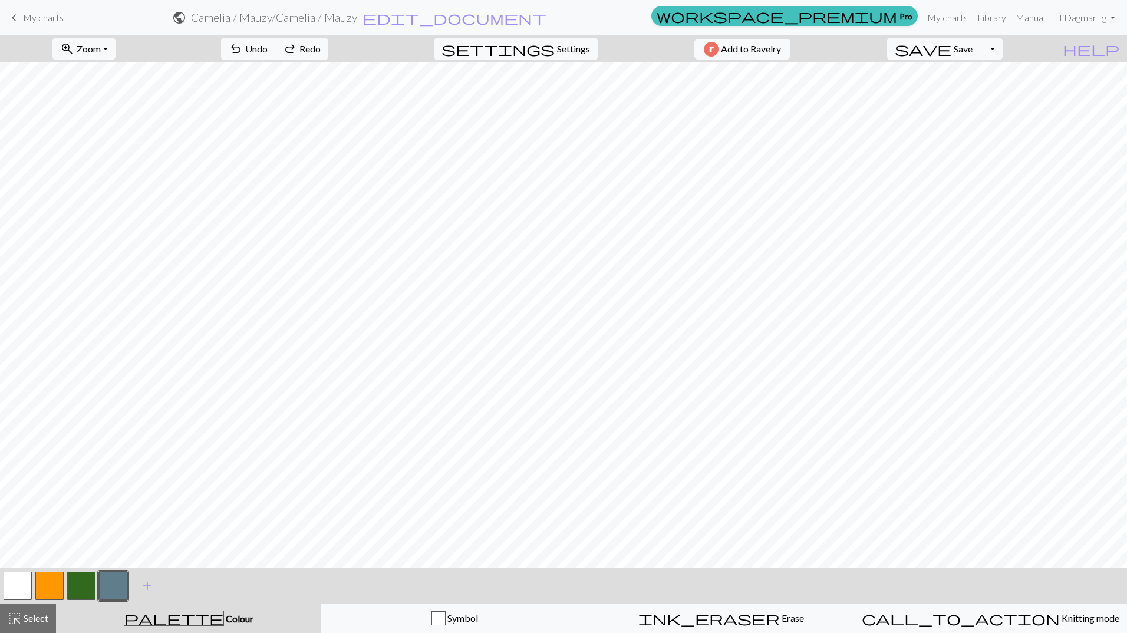
click at [6, 588] on button "button" at bounding box center [18, 586] width 28 height 28
click at [48, 617] on span "Select" at bounding box center [35, 617] width 27 height 11
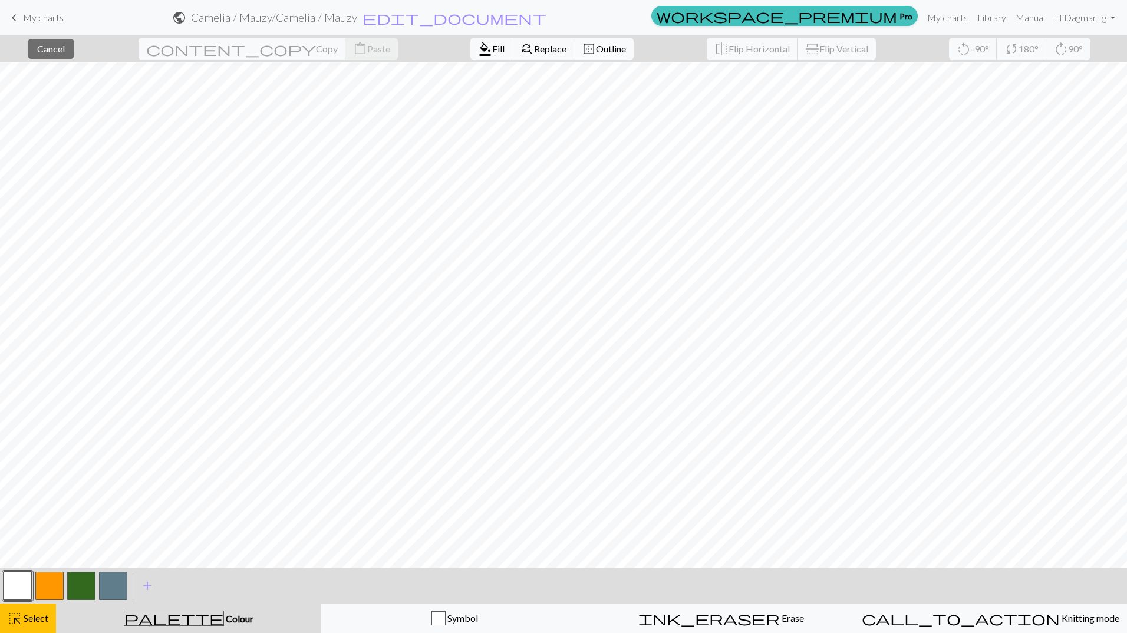
click at [596, 50] on span "Outline" at bounding box center [611, 48] width 30 height 11
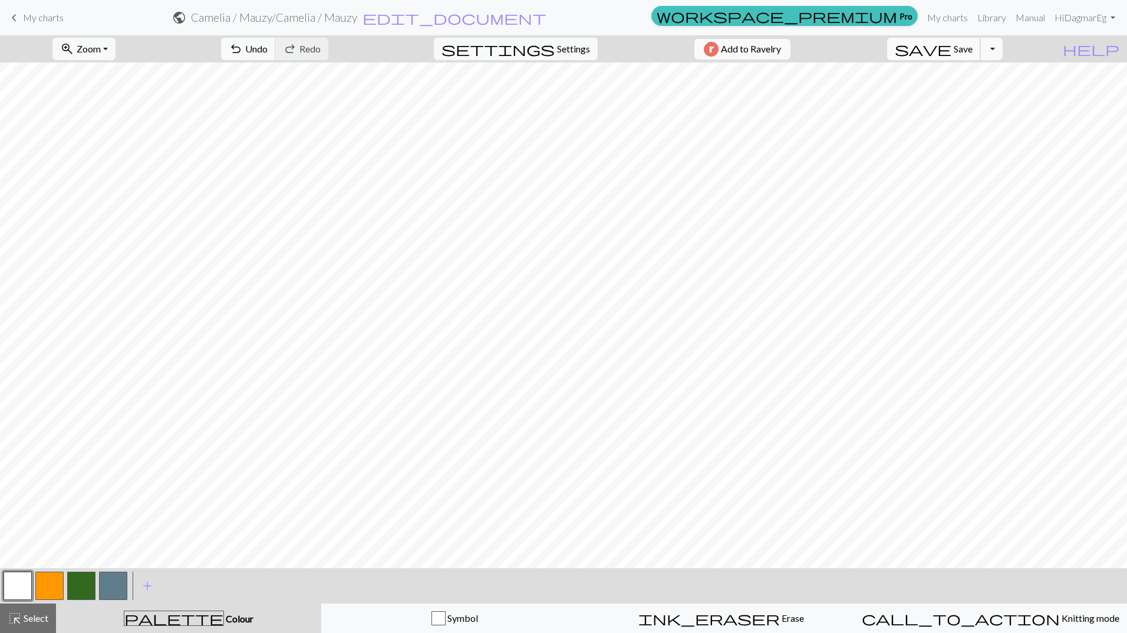
click at [973, 52] on span "Save" at bounding box center [963, 48] width 19 height 11
click at [1078, 14] on link "Hi DagmarEg" at bounding box center [1085, 18] width 70 height 24
click at [946, 14] on link "My charts" at bounding box center [948, 18] width 50 height 24
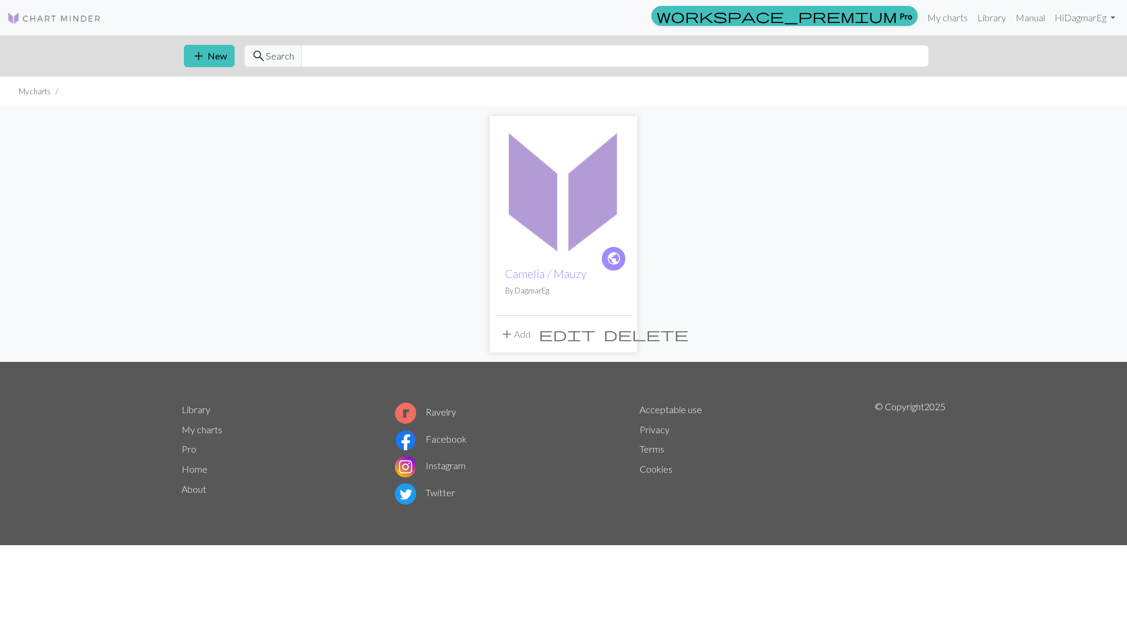
click at [545, 182] on img at bounding box center [564, 190] width 136 height 136
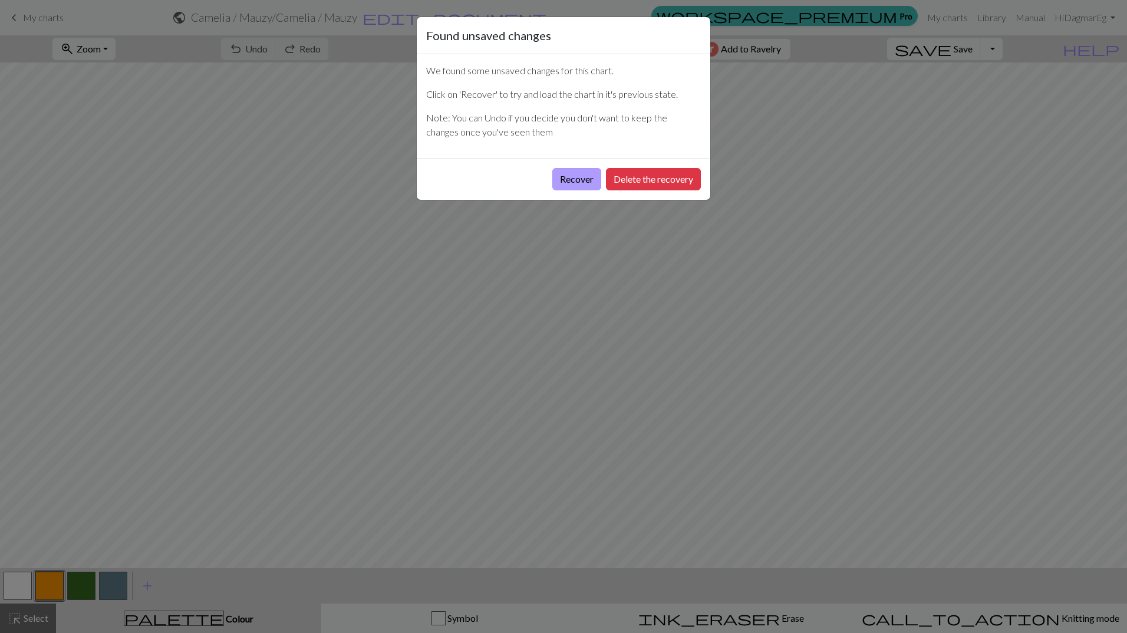
click at [567, 176] on button "Recover" at bounding box center [576, 179] width 49 height 22
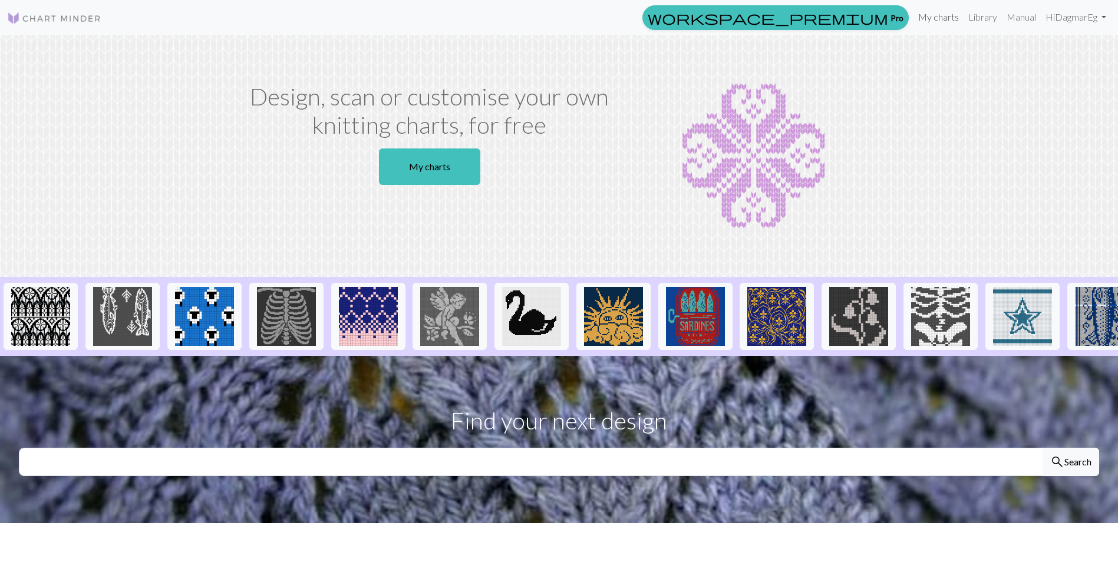
click at [933, 18] on link "My charts" at bounding box center [939, 17] width 50 height 24
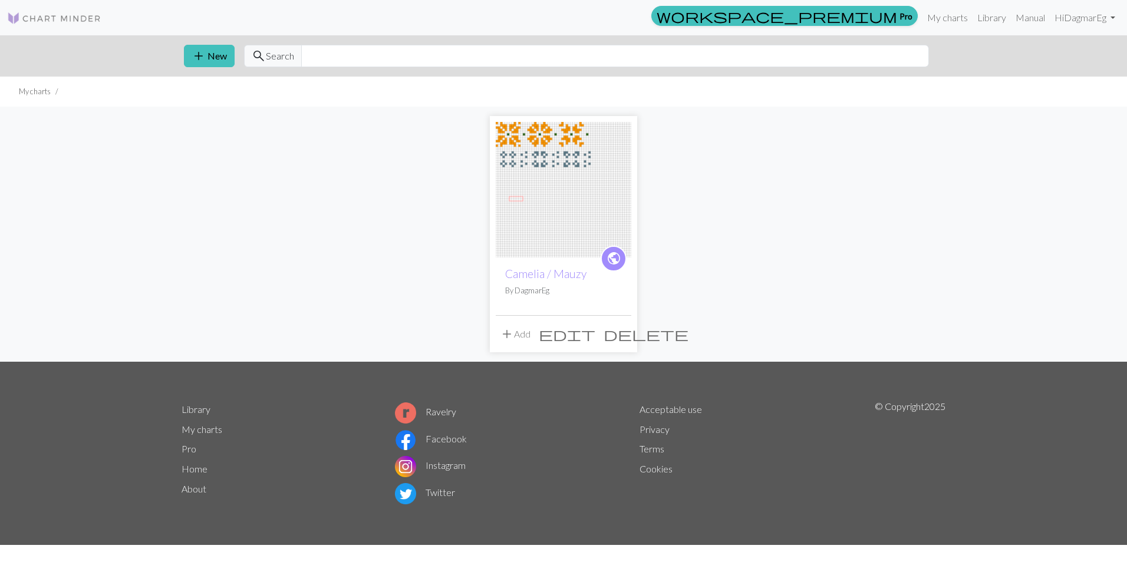
click at [532, 247] on img at bounding box center [564, 190] width 136 height 136
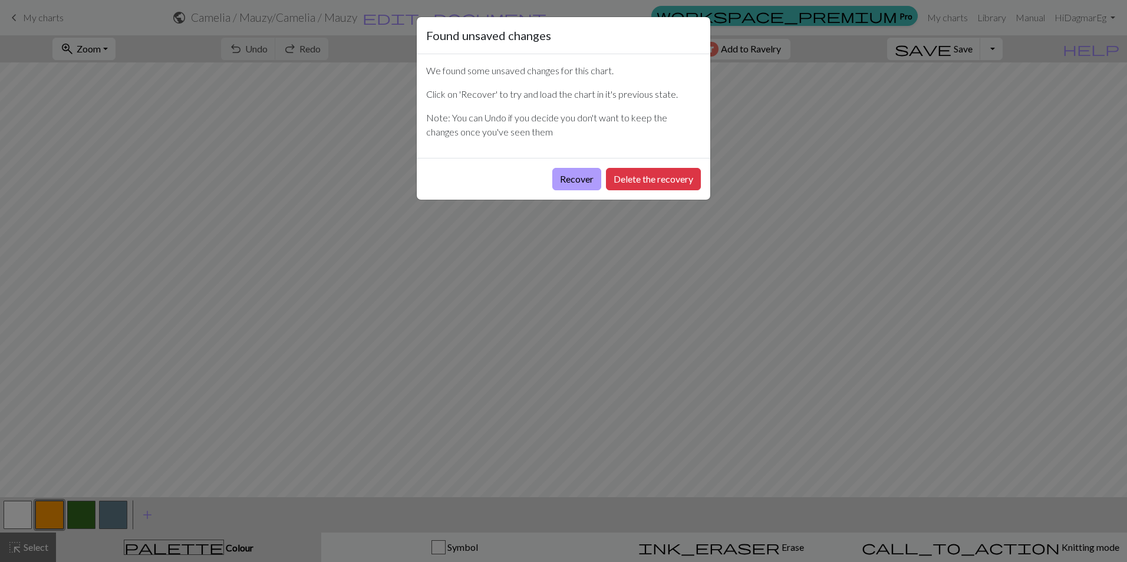
click at [585, 180] on button "Recover" at bounding box center [576, 179] width 49 height 22
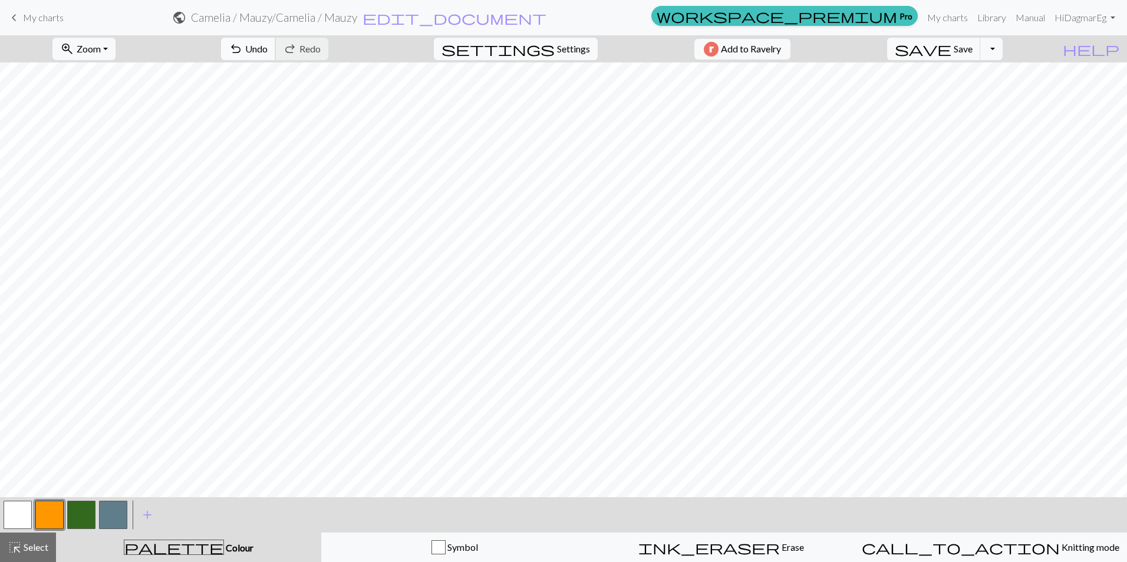
click at [268, 52] on span "Undo" at bounding box center [256, 48] width 22 height 11
